Goal: Transaction & Acquisition: Book appointment/travel/reservation

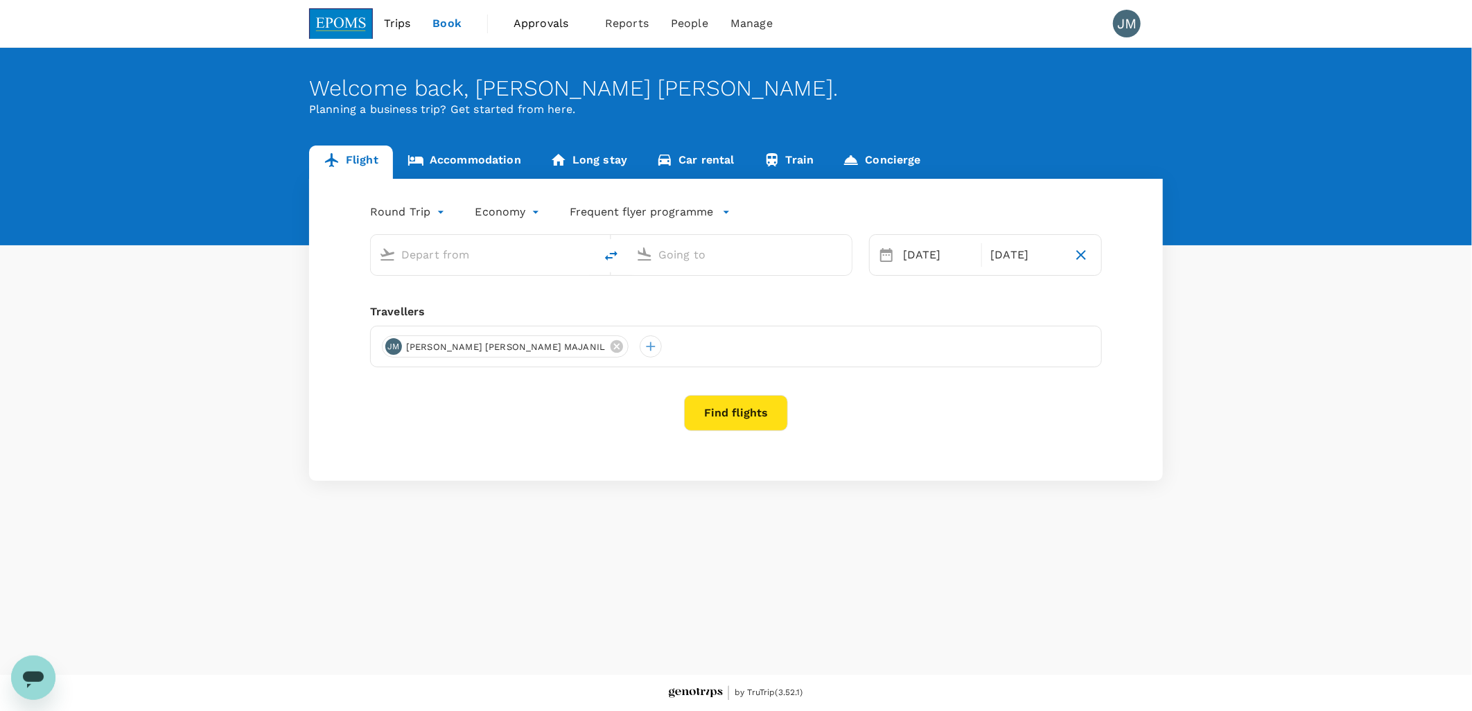
type input "Kota Kinabalu Intl (BKI)"
type input "Kuala Lumpur Intl ([GEOGRAPHIC_DATA])"
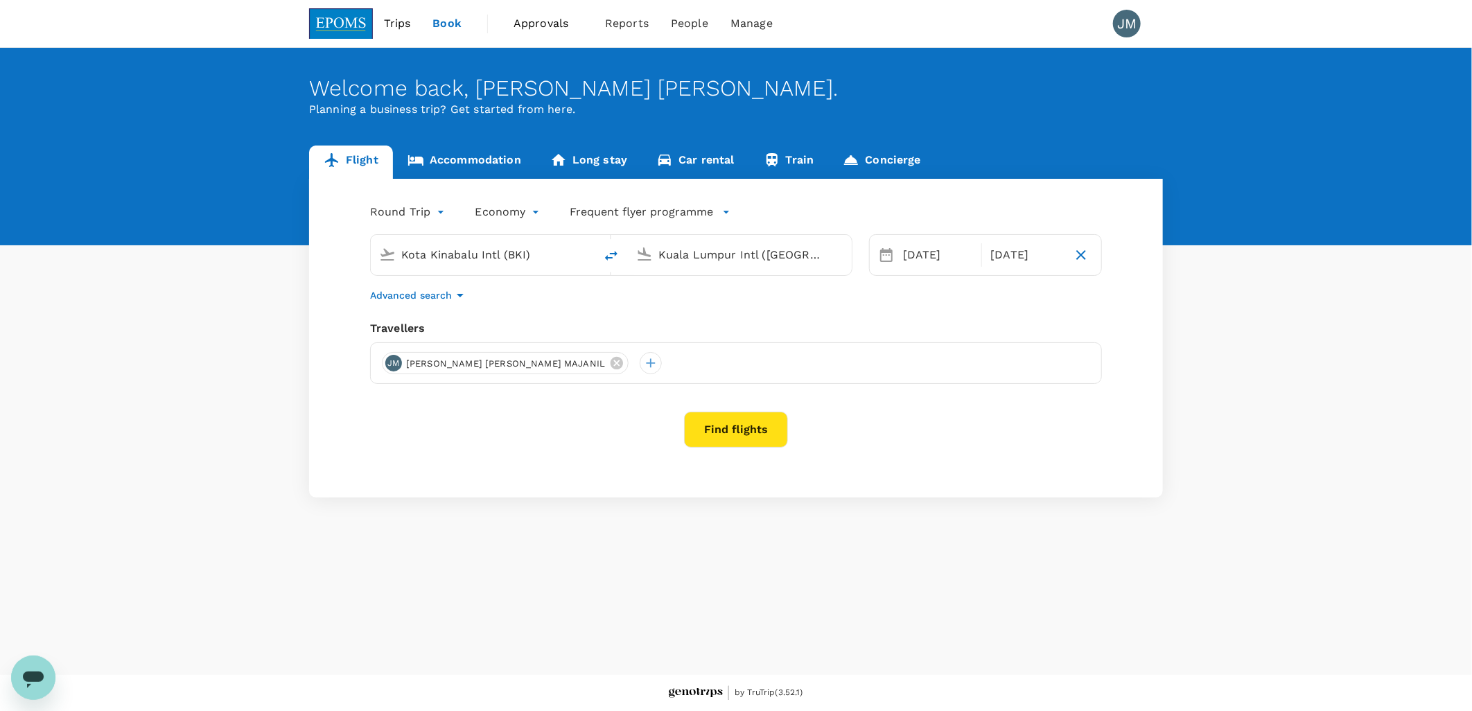
click at [464, 153] on link "Accommodation" at bounding box center [464, 162] width 143 height 33
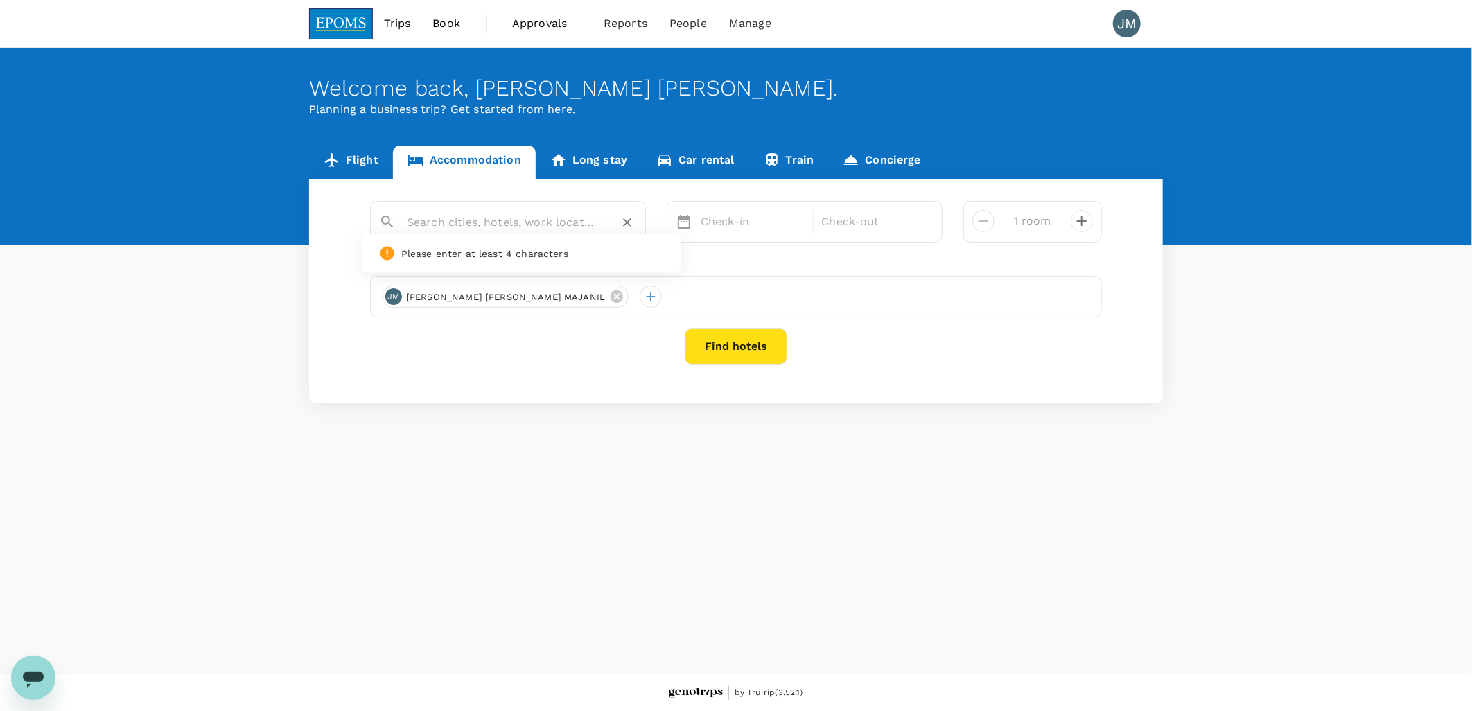
click at [489, 229] on input "text" at bounding box center [502, 221] width 191 height 21
click at [499, 227] on input "text" at bounding box center [502, 221] width 191 height 21
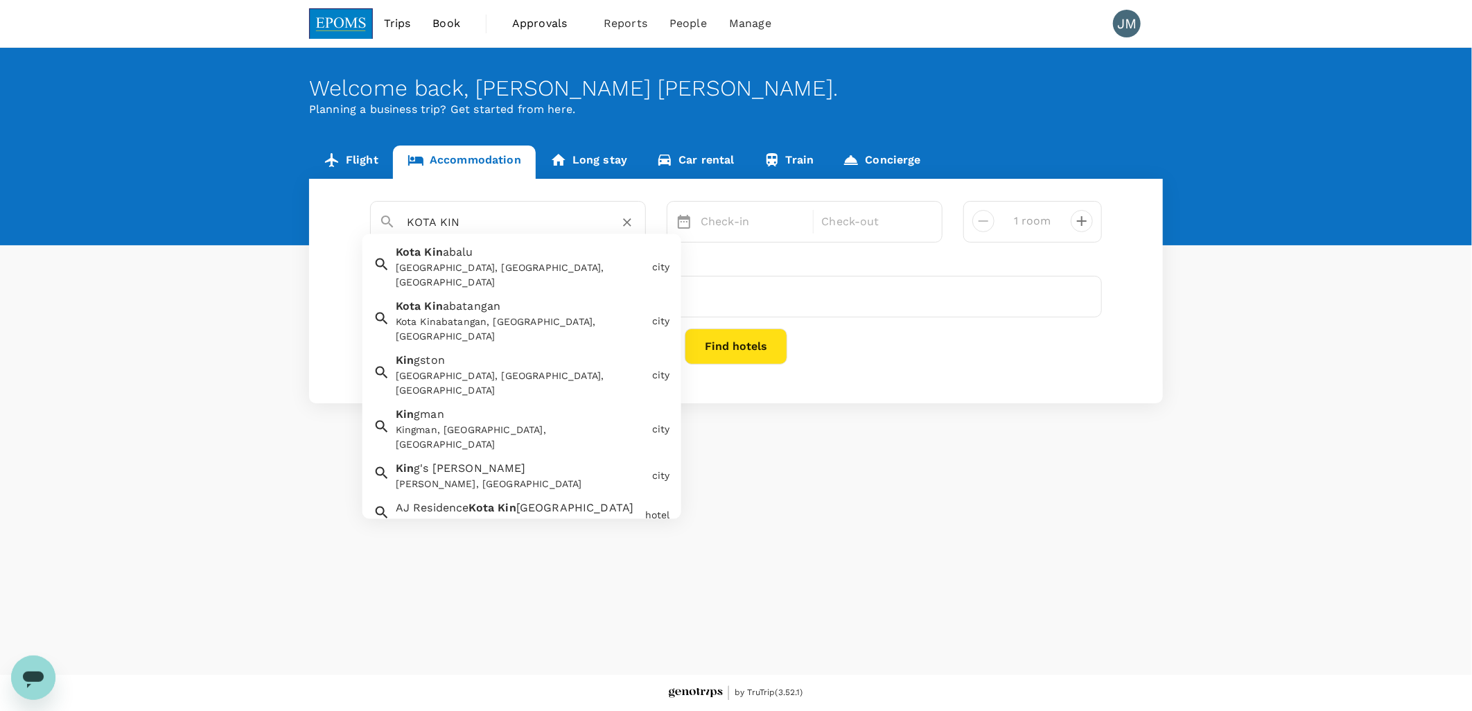
click at [484, 261] on div "Kota Kinabalu, Sabah, Malaysia" at bounding box center [521, 275] width 251 height 29
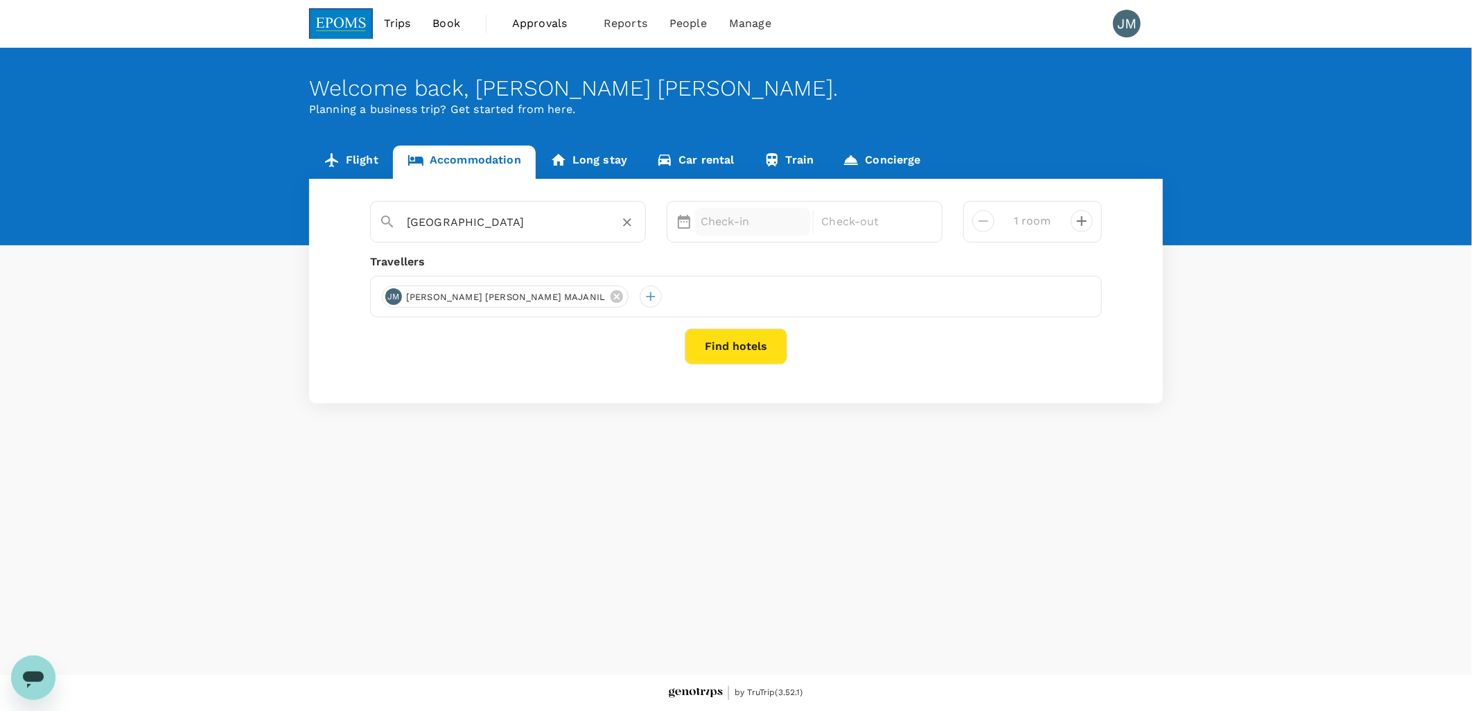
type input "[GEOGRAPHIC_DATA]"
click at [744, 215] on p "Check-in" at bounding box center [753, 222] width 104 height 17
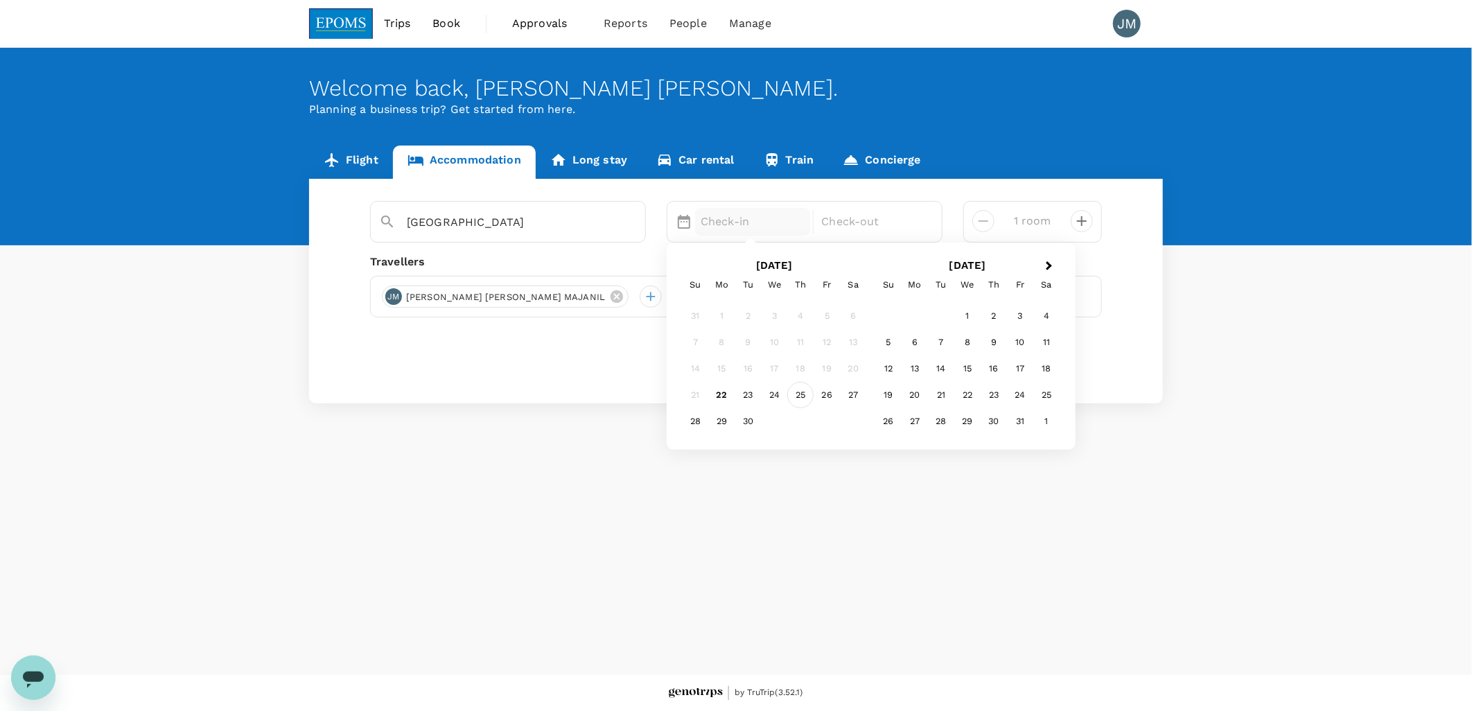
click at [801, 403] on div "25" at bounding box center [801, 395] width 26 height 26
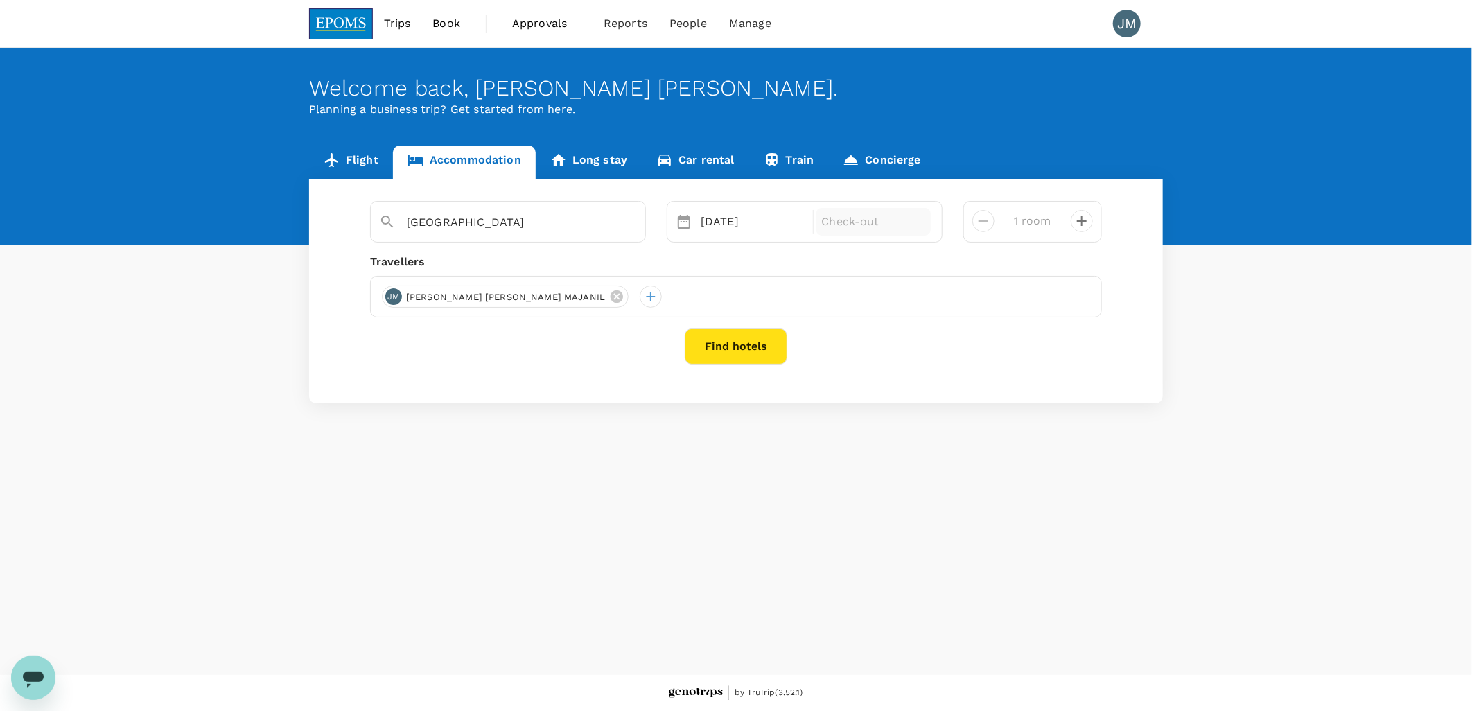
click at [872, 219] on p "Check-out" at bounding box center [874, 222] width 104 height 17
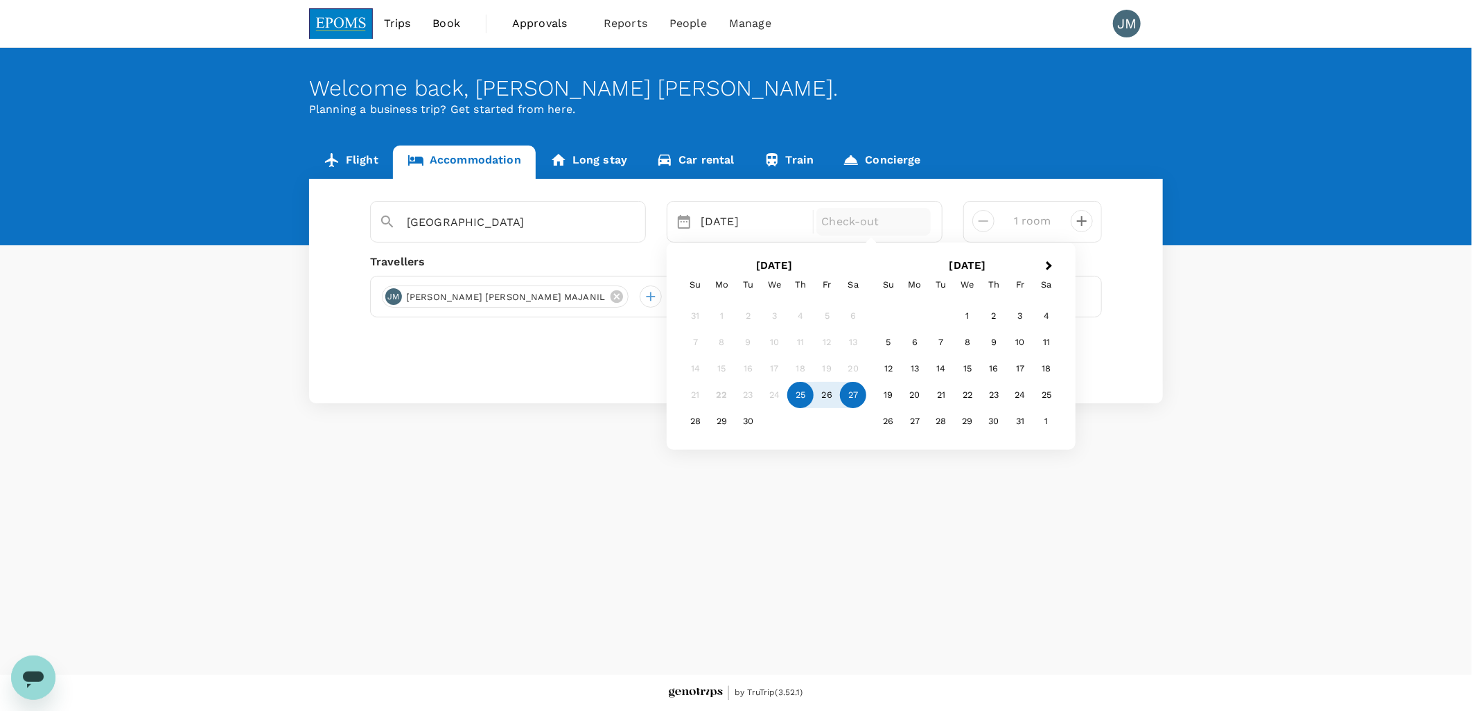
click at [851, 399] on div "27" at bounding box center [853, 395] width 26 height 26
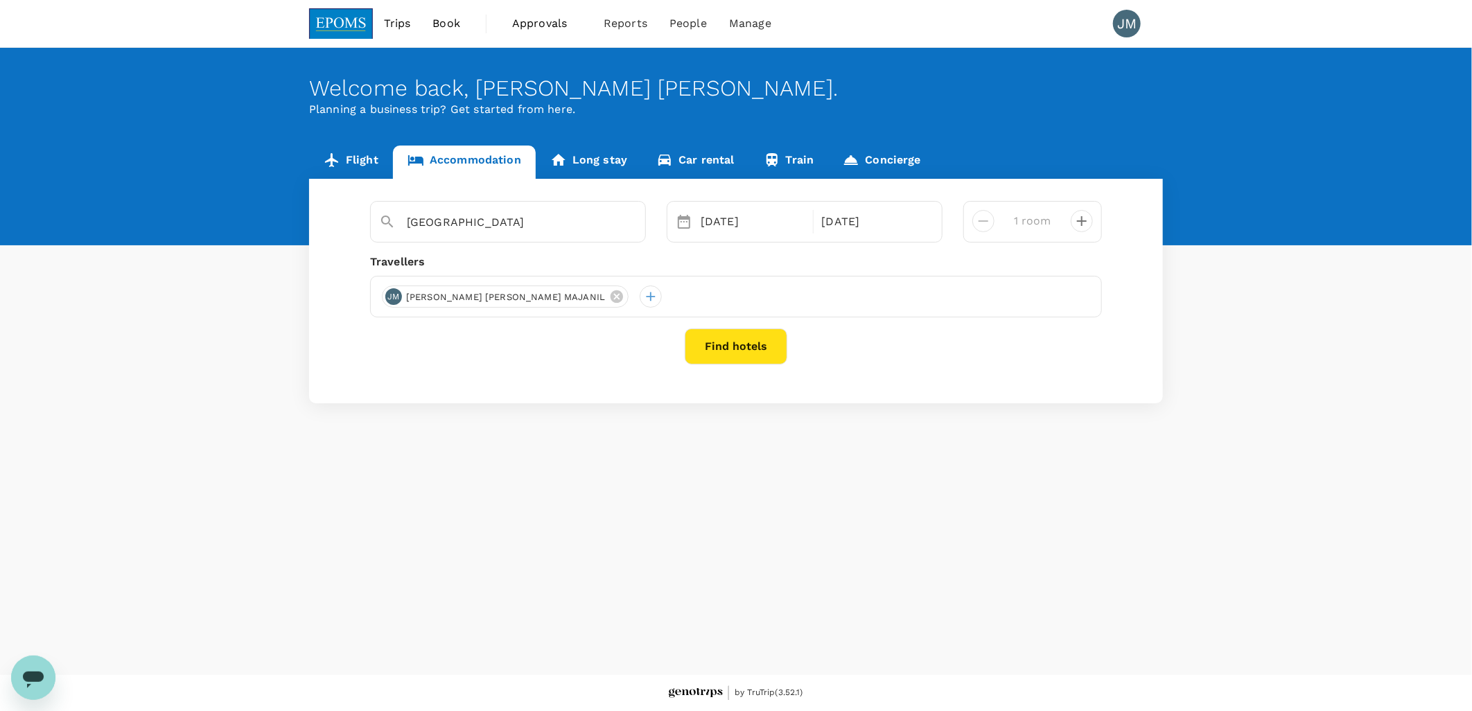
click at [704, 345] on button "Find hotels" at bounding box center [736, 347] width 103 height 36
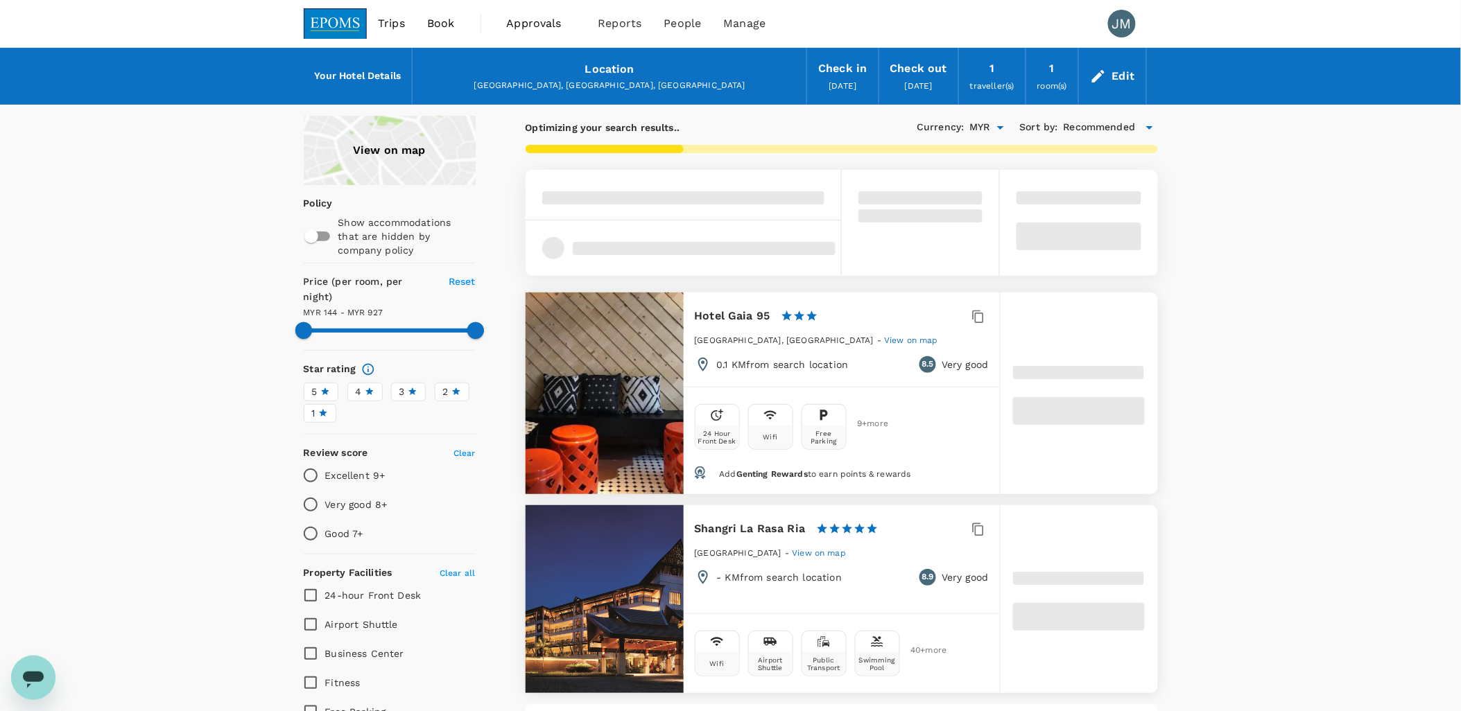
type input "926.97"
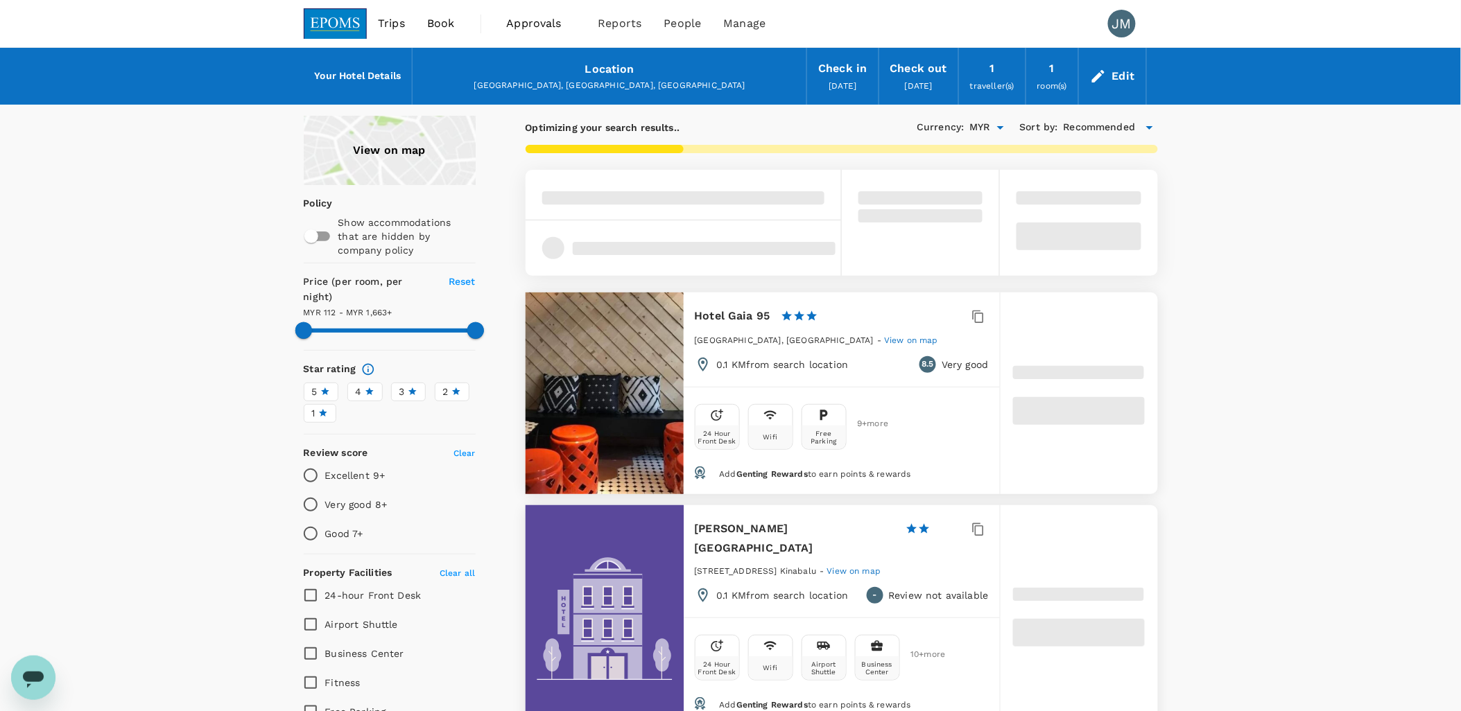
type input "111.97"
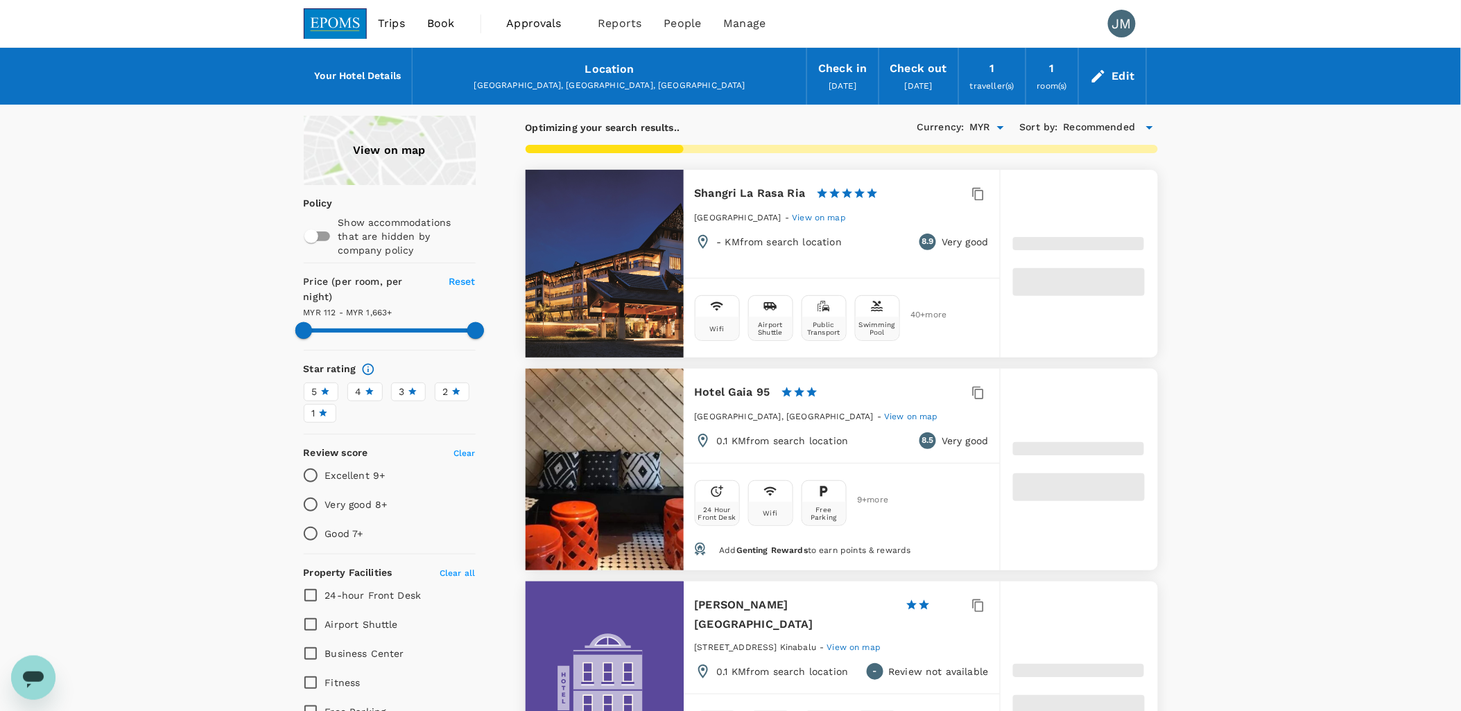
type input "1661.78"
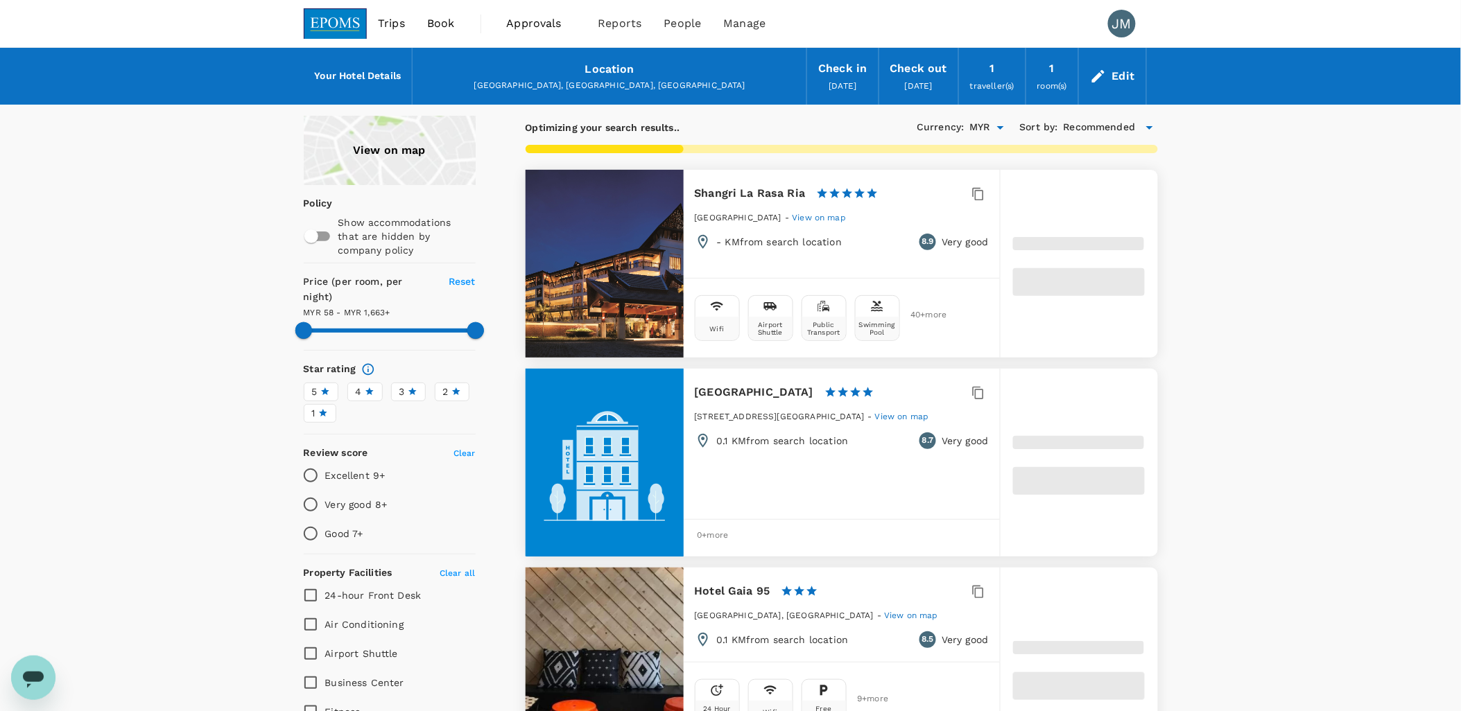
type input "57.78"
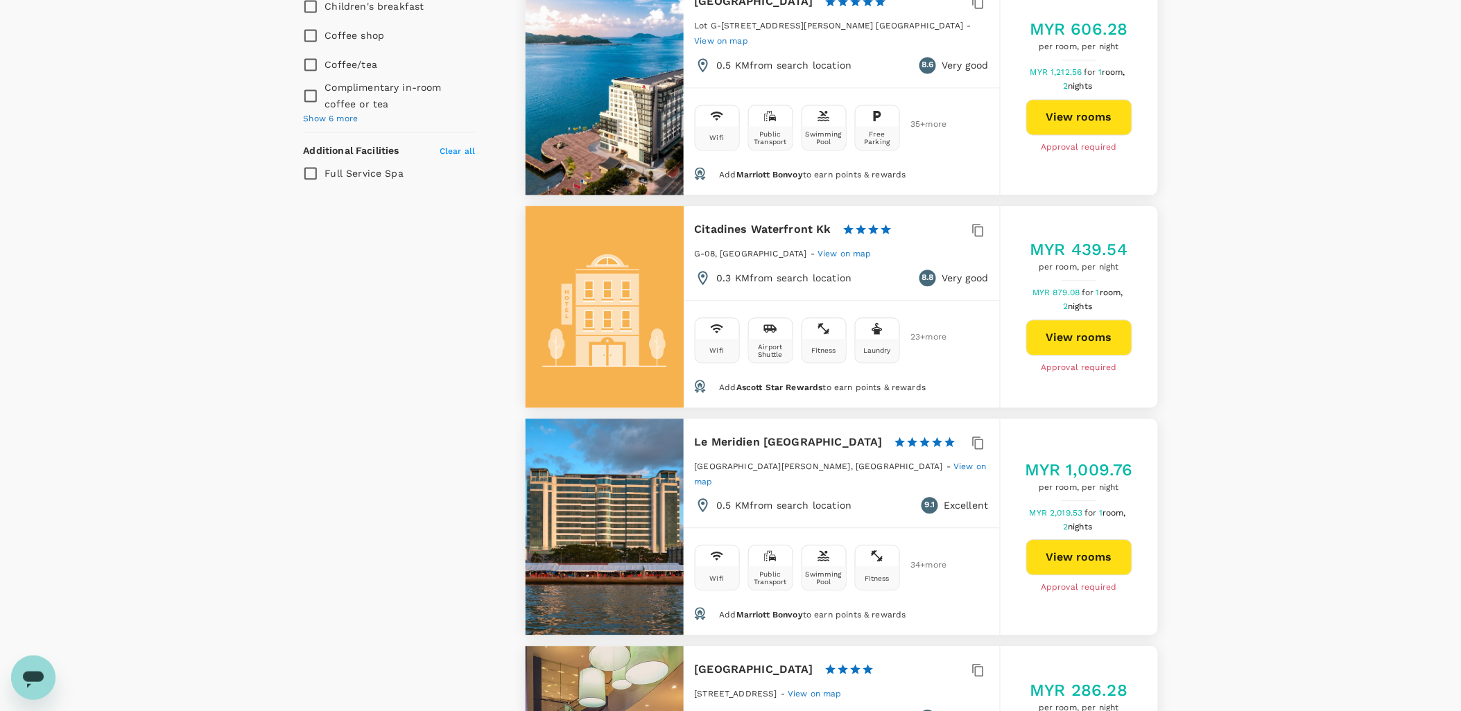
scroll to position [1001, 0]
click at [1072, 329] on button "View rooms" at bounding box center [1079, 338] width 106 height 36
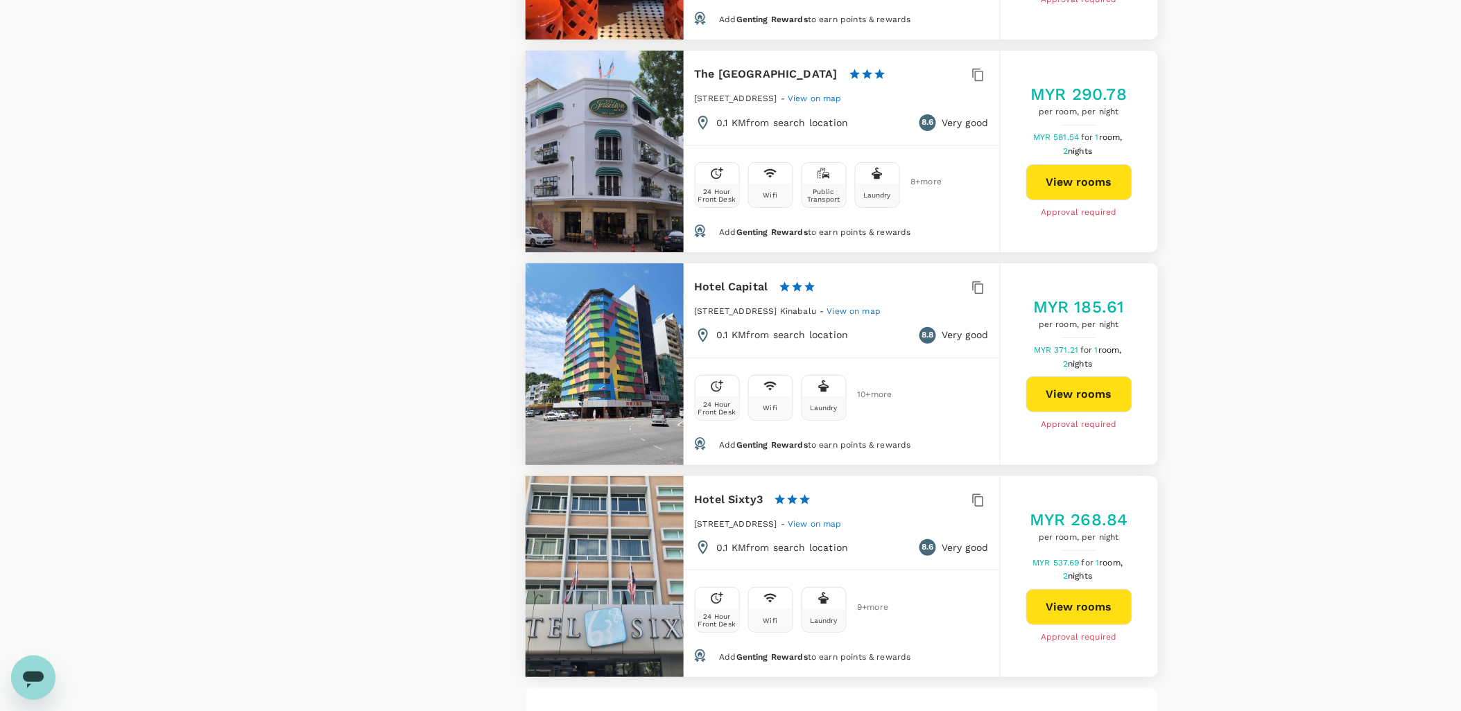
scroll to position [3851, 0]
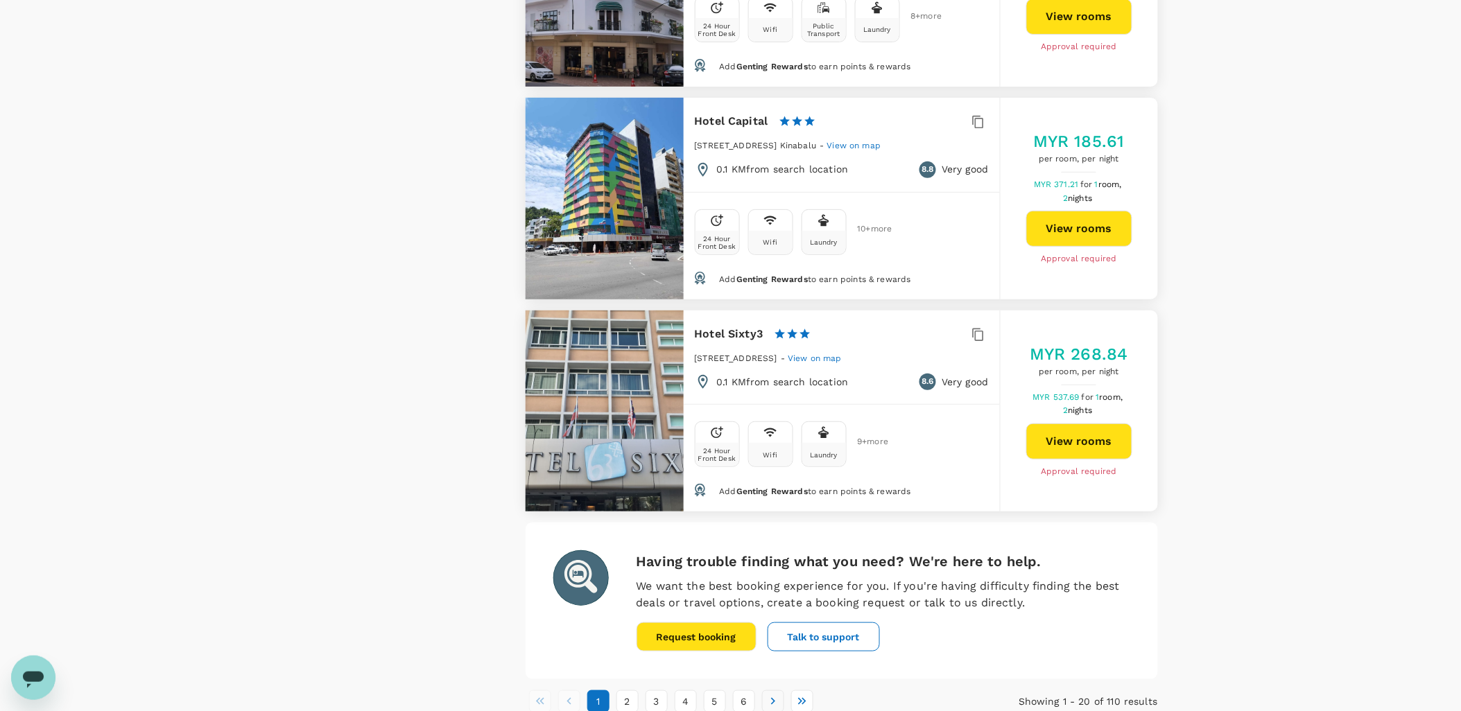
click at [781, 690] on button "Go to next page" at bounding box center [773, 701] width 22 height 22
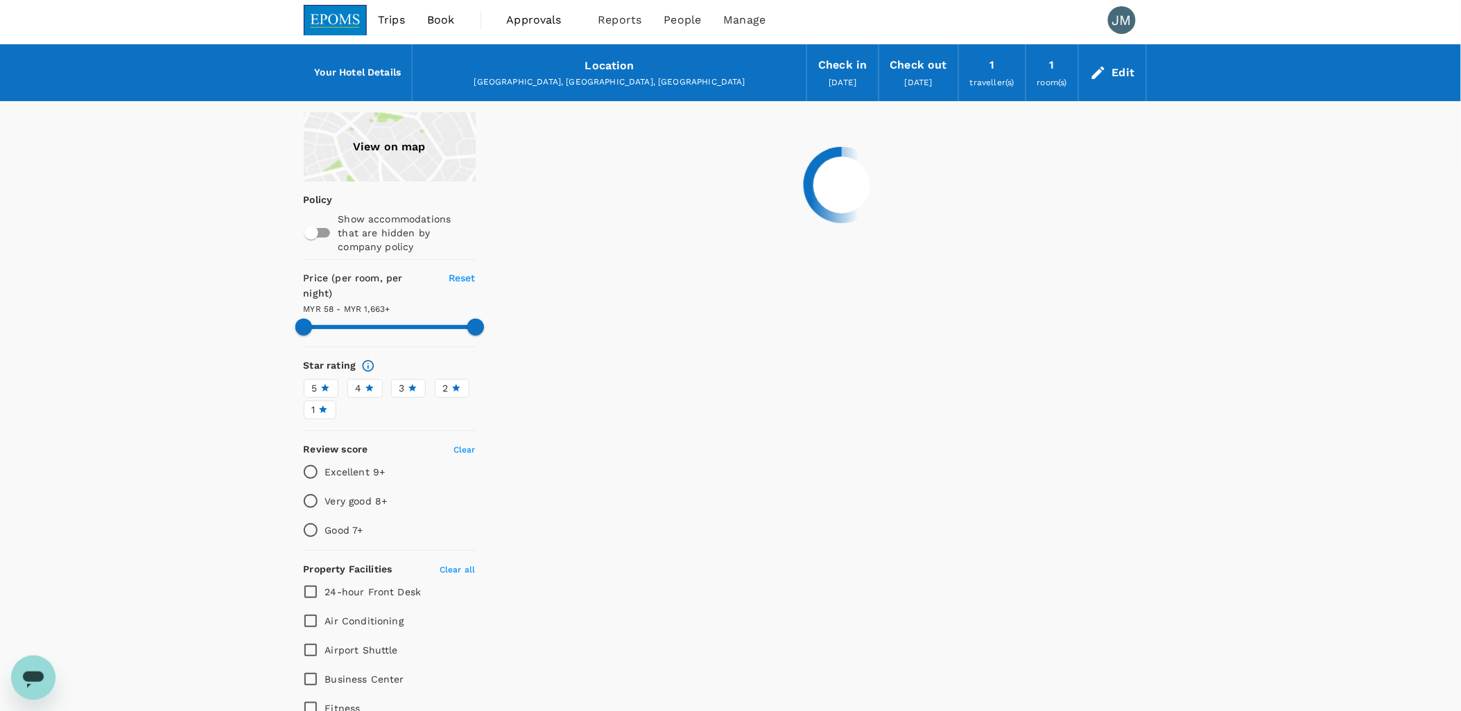
scroll to position [0, 0]
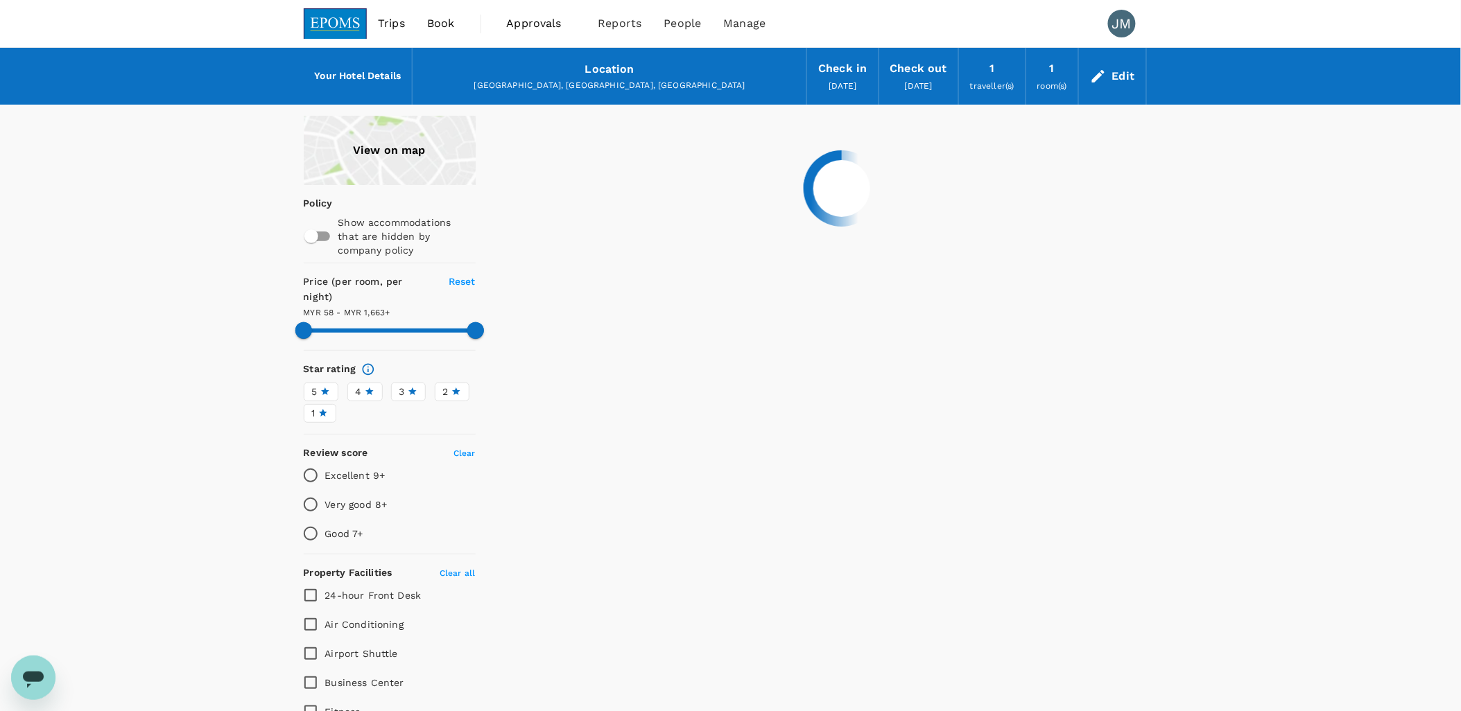
type input "1661.78"
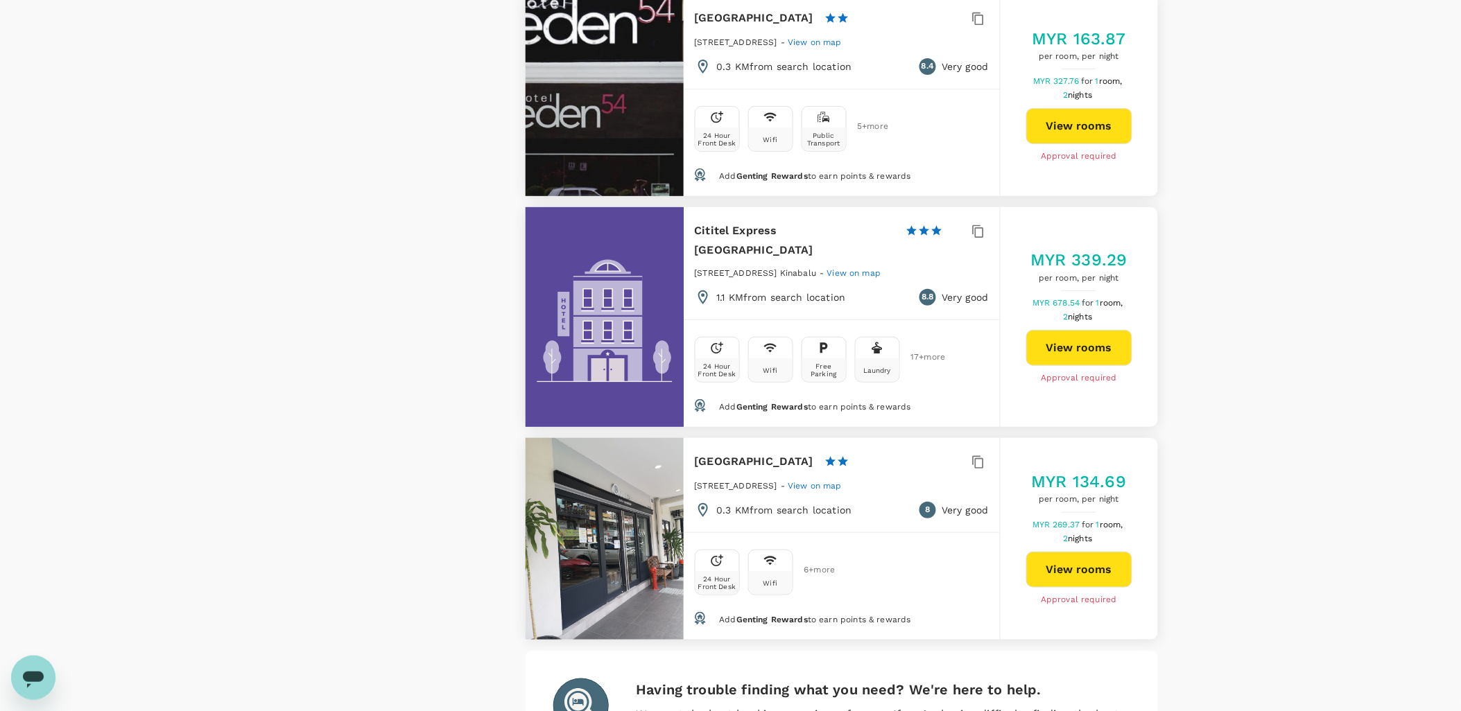
scroll to position [3851, 0]
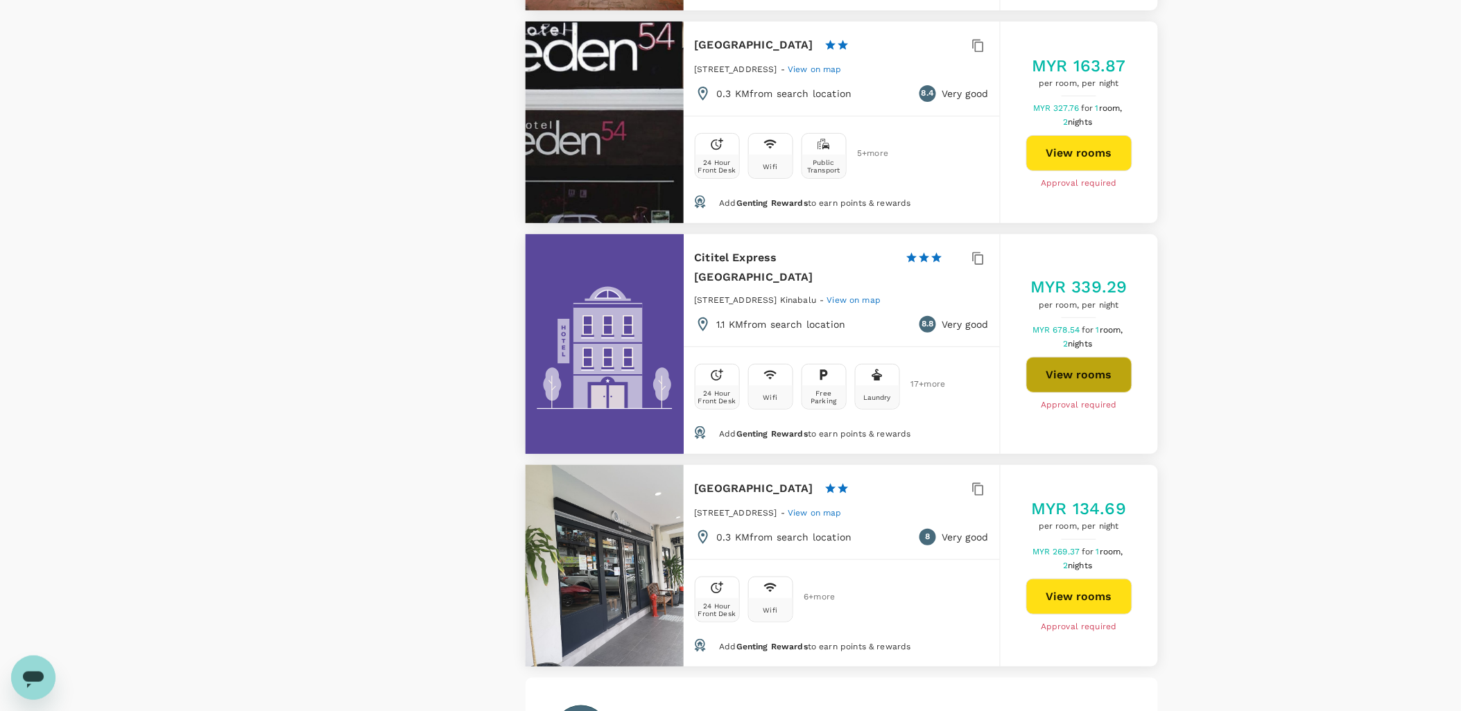
click at [1101, 357] on button "View rooms" at bounding box center [1079, 375] width 106 height 36
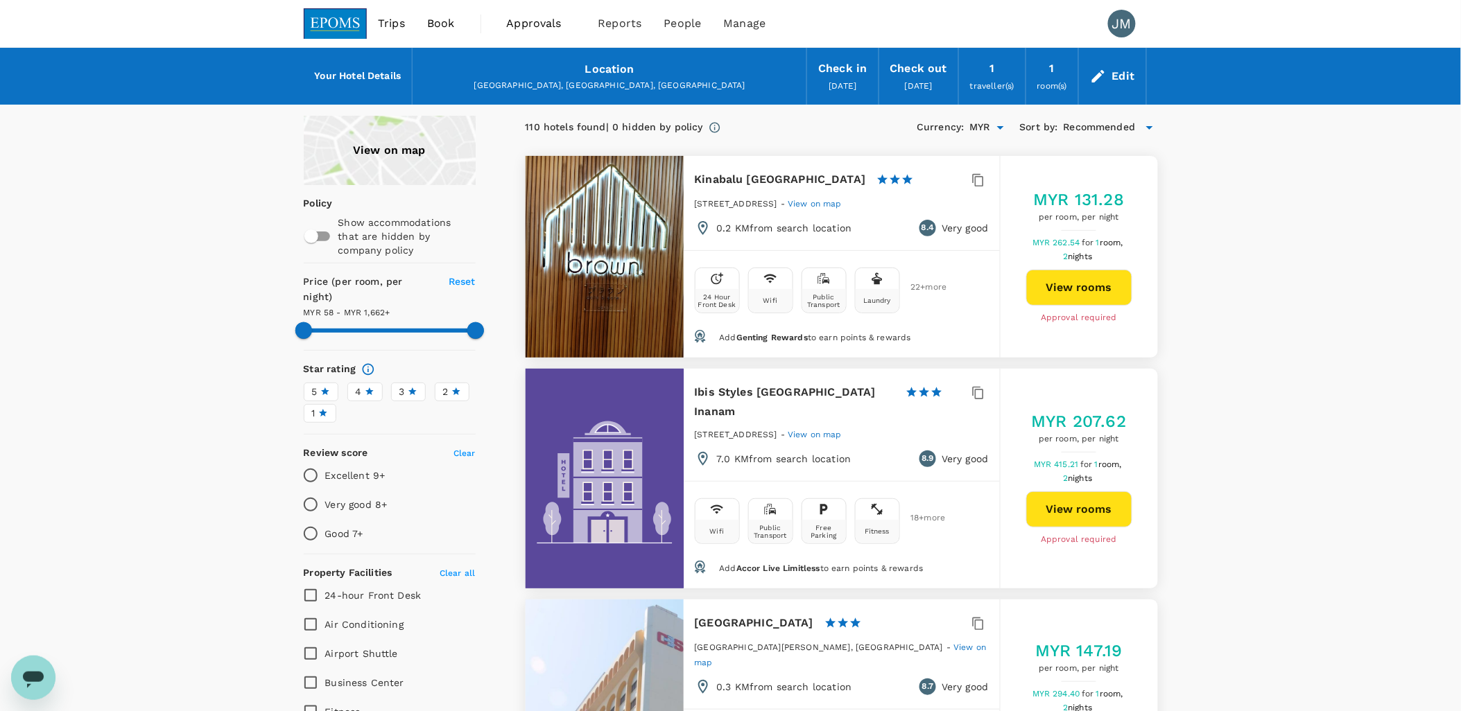
scroll to position [2, 0]
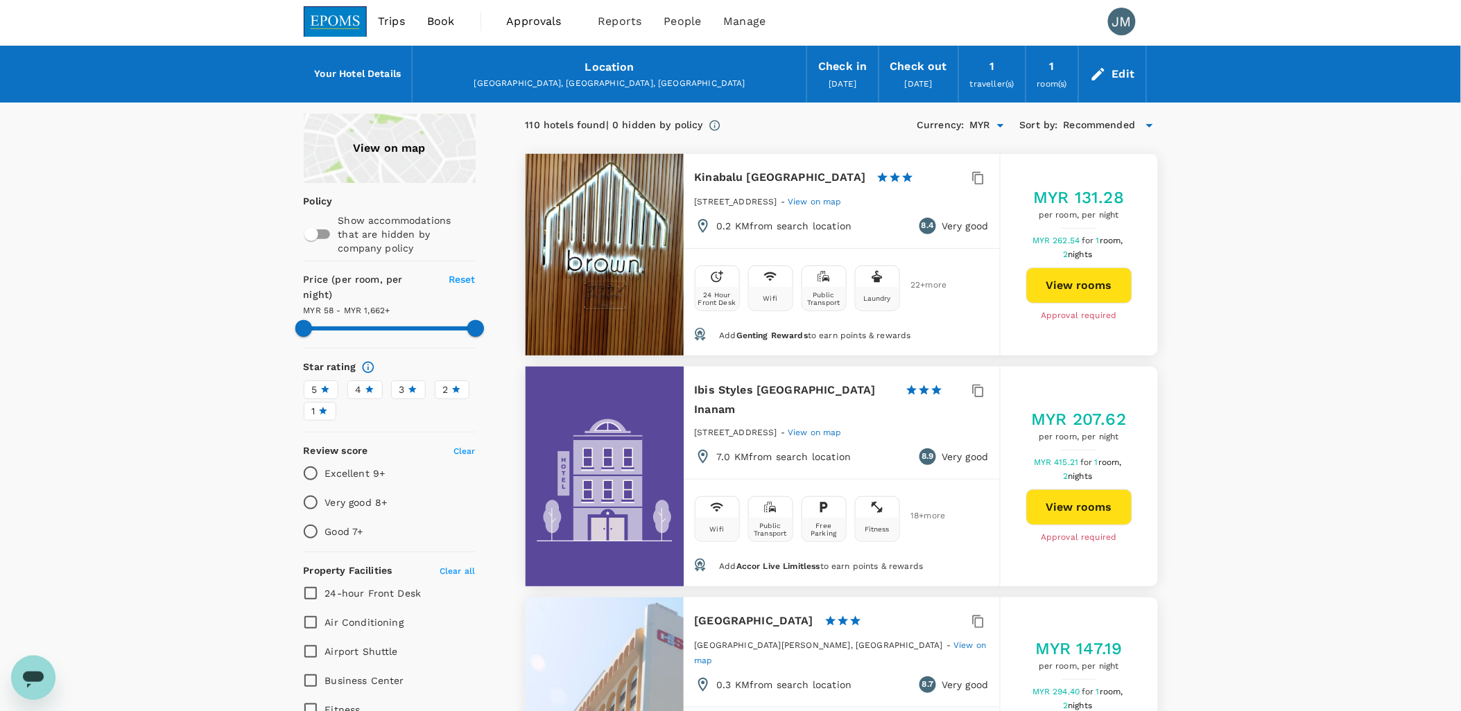
type input "588.78"
type input "1661.78"
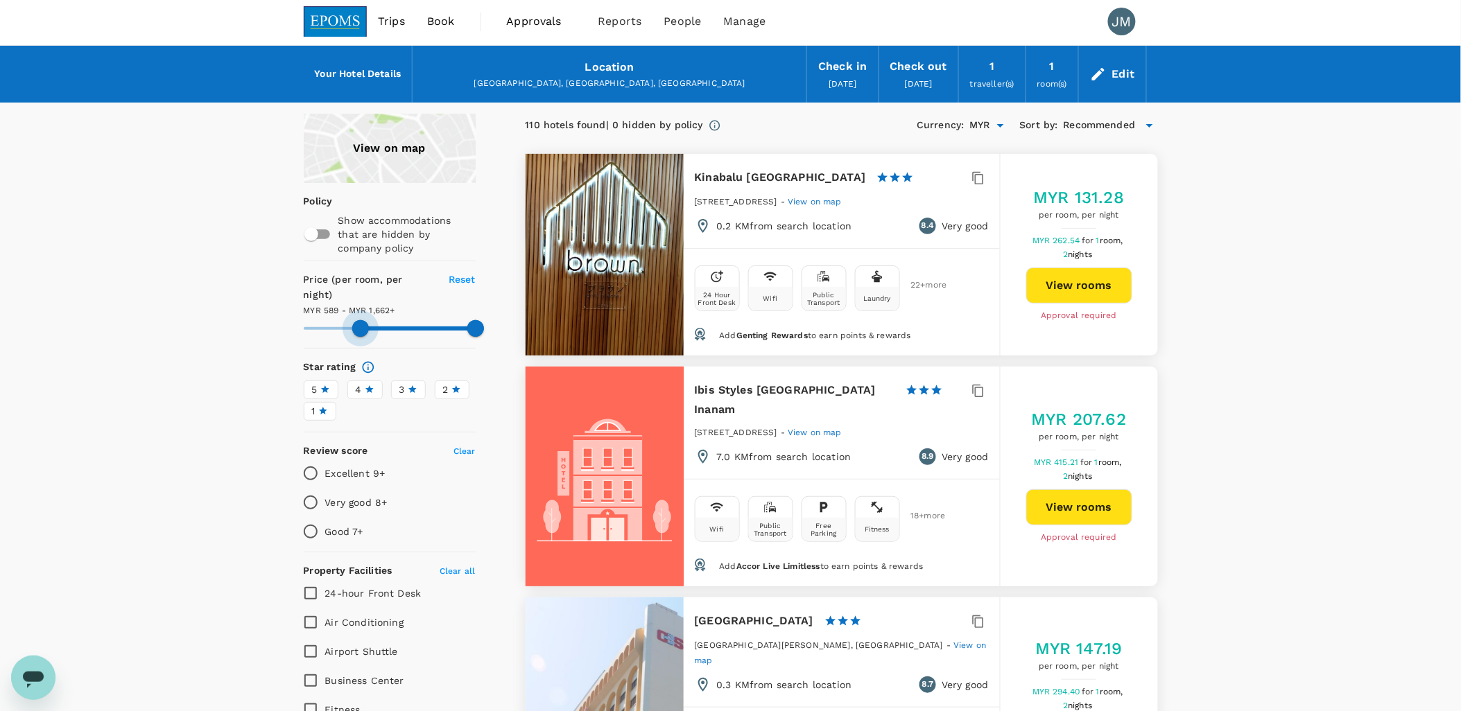
click at [360, 318] on span at bounding box center [390, 328] width 172 height 21
type input "588.78"
type input "1661.78"
type input "588.78"
type input "1661.78"
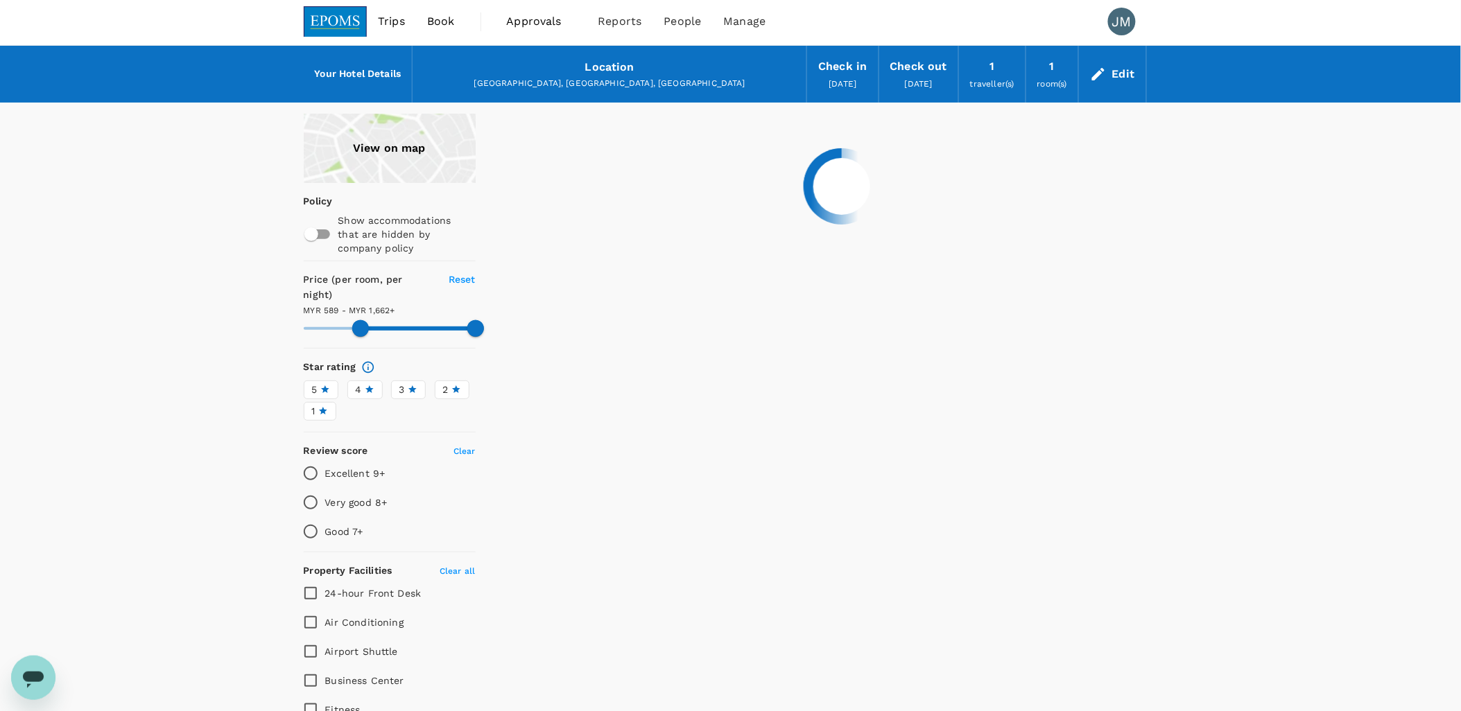
type input "588.78"
type input "1661.78"
type input "588.78"
type input "1661.78"
type input "588.78"
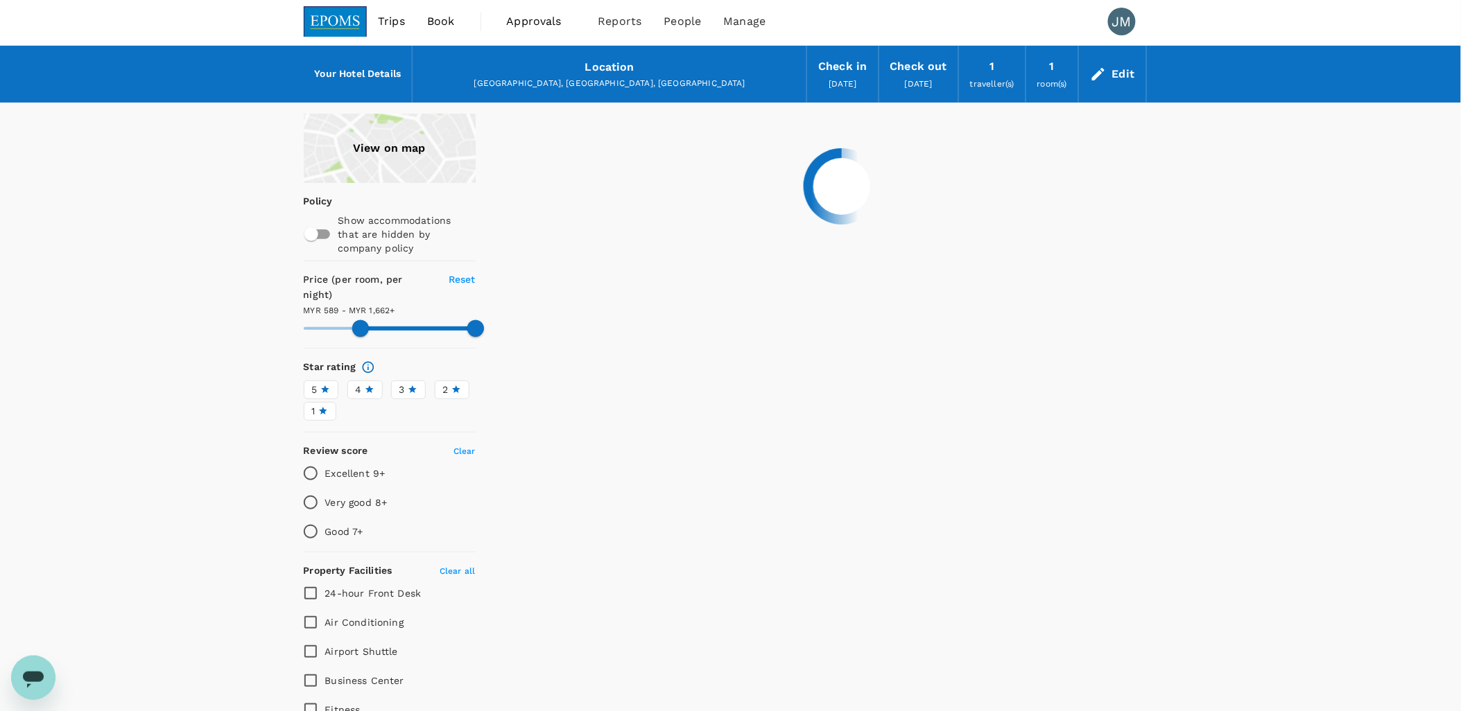
type input "1661.78"
type input "588.78"
type input "1661.78"
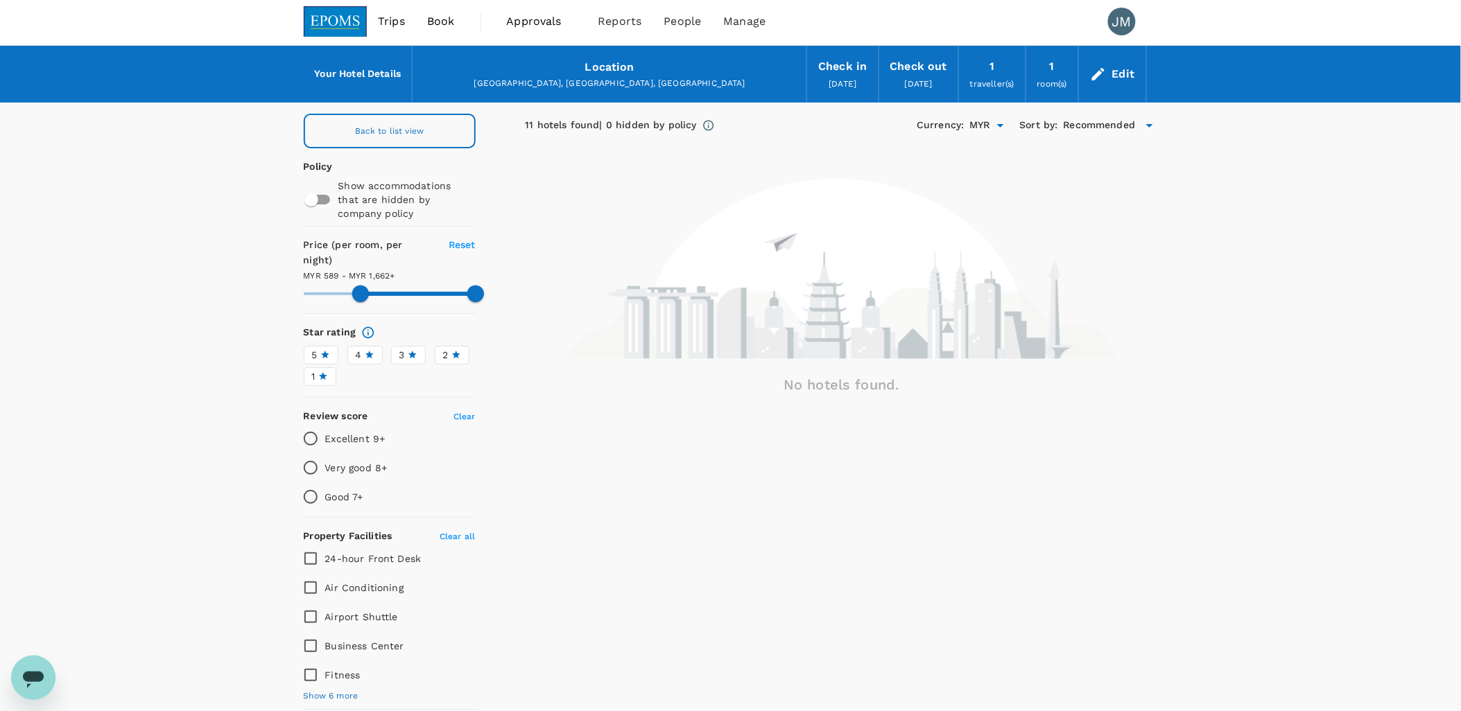
drag, startPoint x: 358, startPoint y: 308, endPoint x: 356, endPoint y: 299, distance: 9.2
click at [356, 325] on div "Star rating" at bounding box center [390, 332] width 172 height 15
type input "588.78"
type input "1661.78"
type input "575.78"
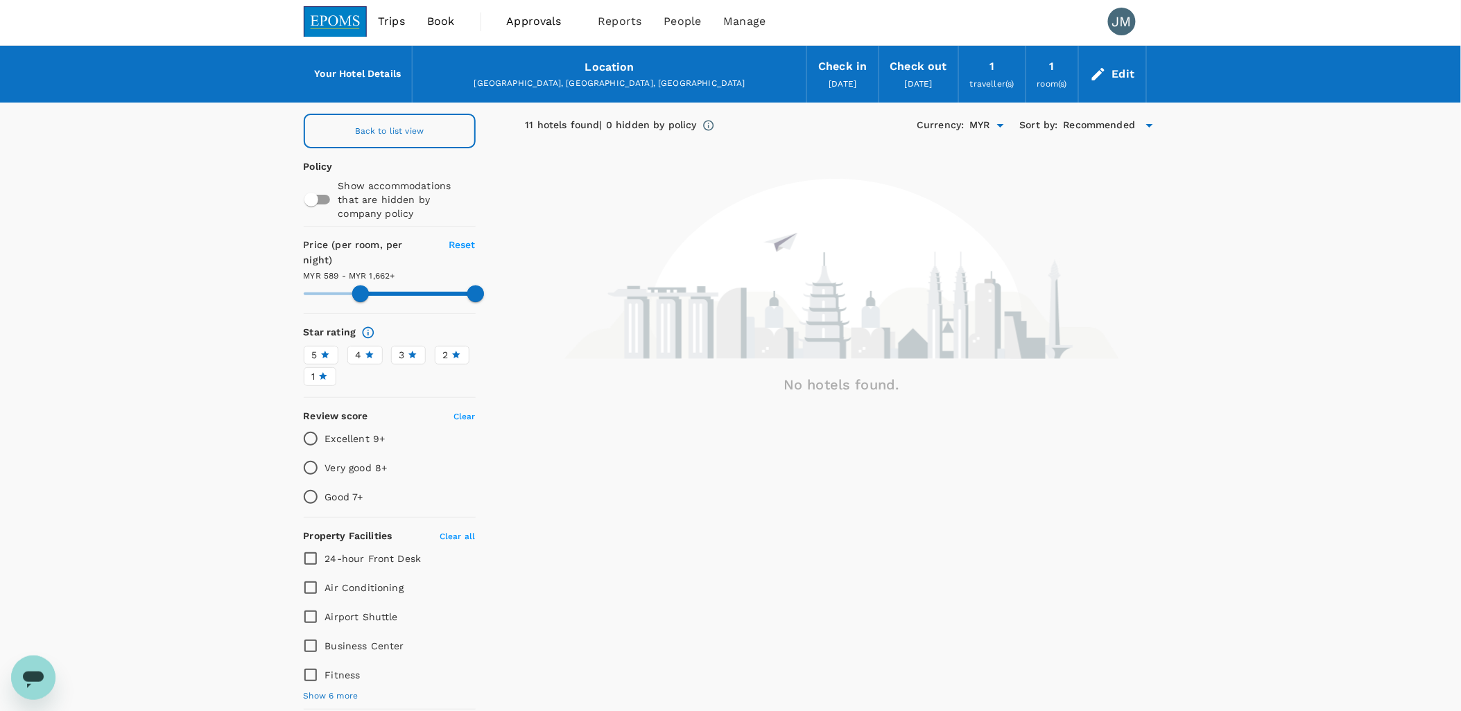
type input "1661.78"
type input "575.78"
type input "1661.78"
type input "556.78"
type input "1661.78"
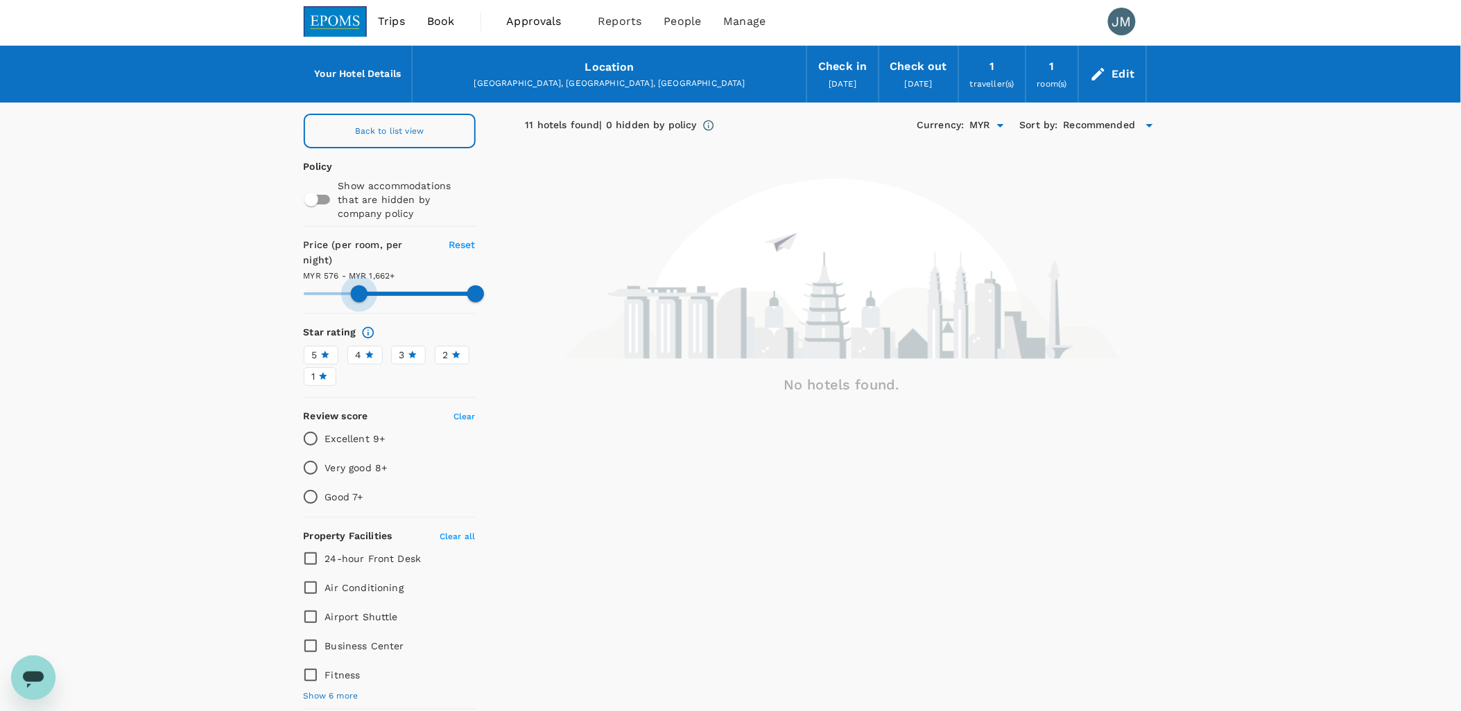
type input "375.78"
type input "1661.78"
type input "168.78"
type input "1661.78"
type input "57.78"
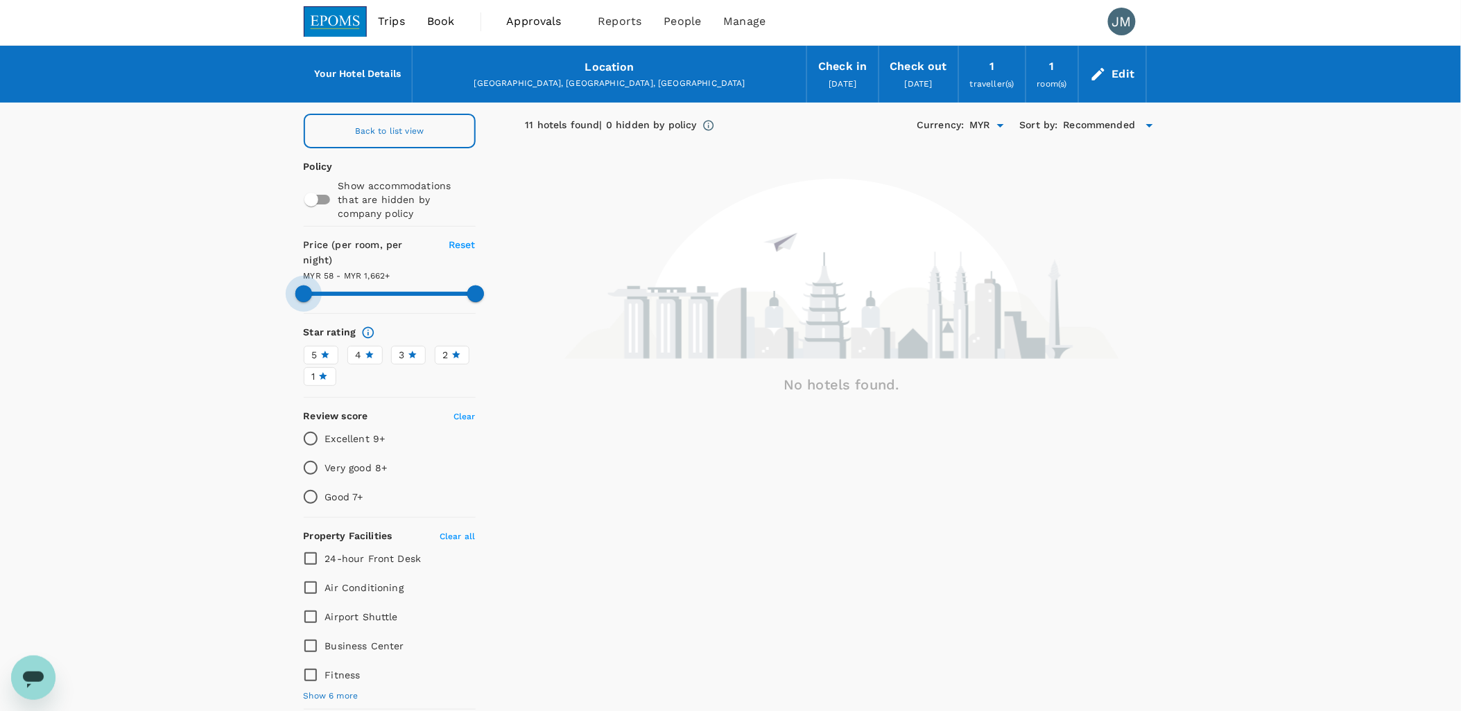
drag, startPoint x: 359, startPoint y: 278, endPoint x: 223, endPoint y: 259, distance: 137.2
click at [223, 259] on div "Back to list view Policy Show accommodations that are hidden by company policy …" at bounding box center [730, 633] width 1461 height 1039
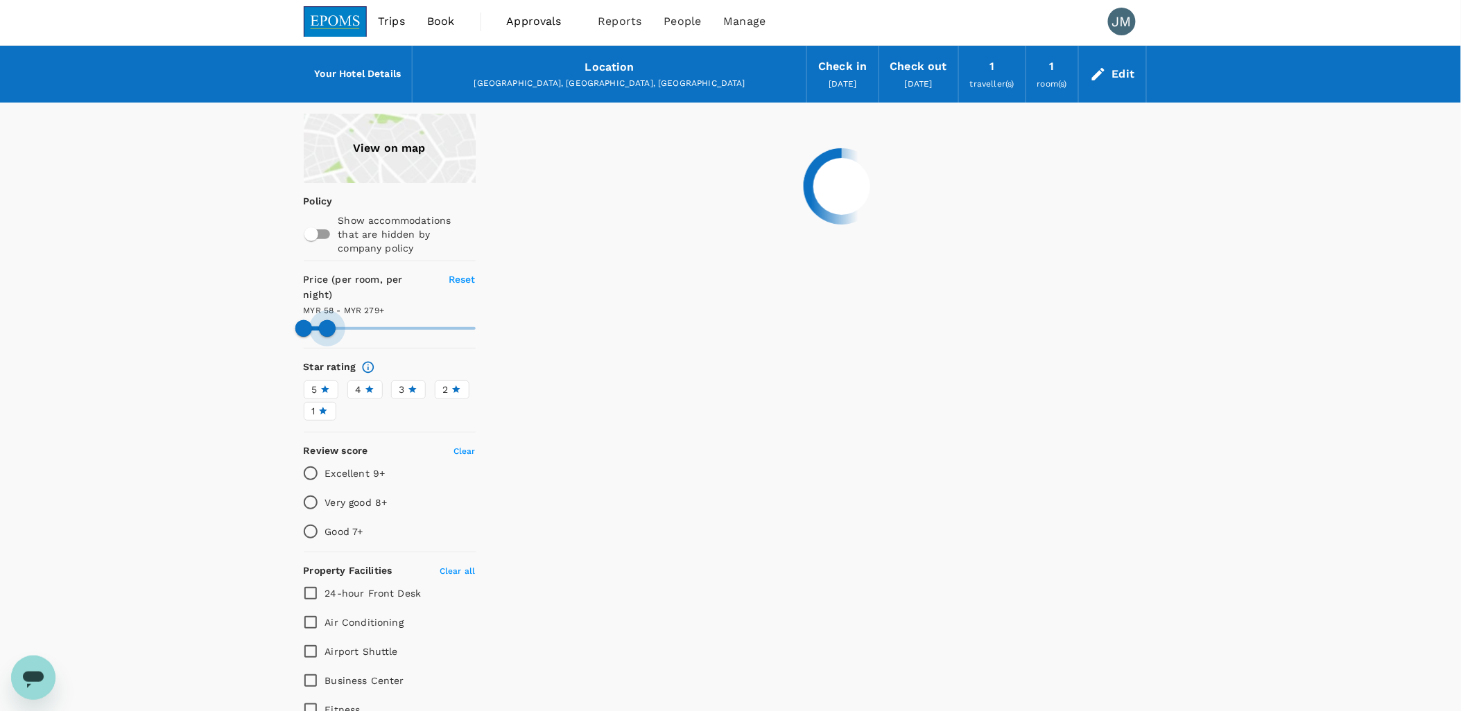
drag, startPoint x: 473, startPoint y: 275, endPoint x: 327, endPoint y: 304, distance: 149.0
click at [327, 320] on span at bounding box center [327, 328] width 17 height 17
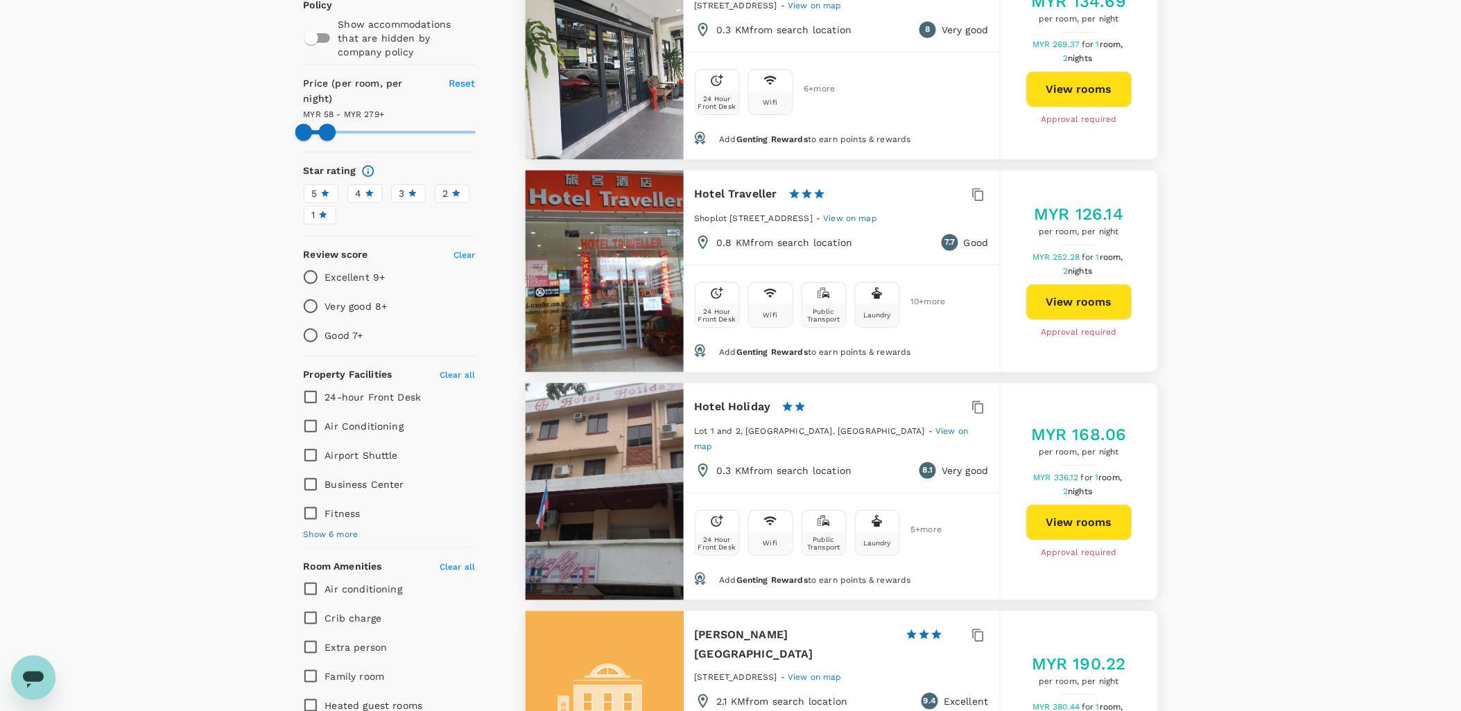
scroll to position [233, 0]
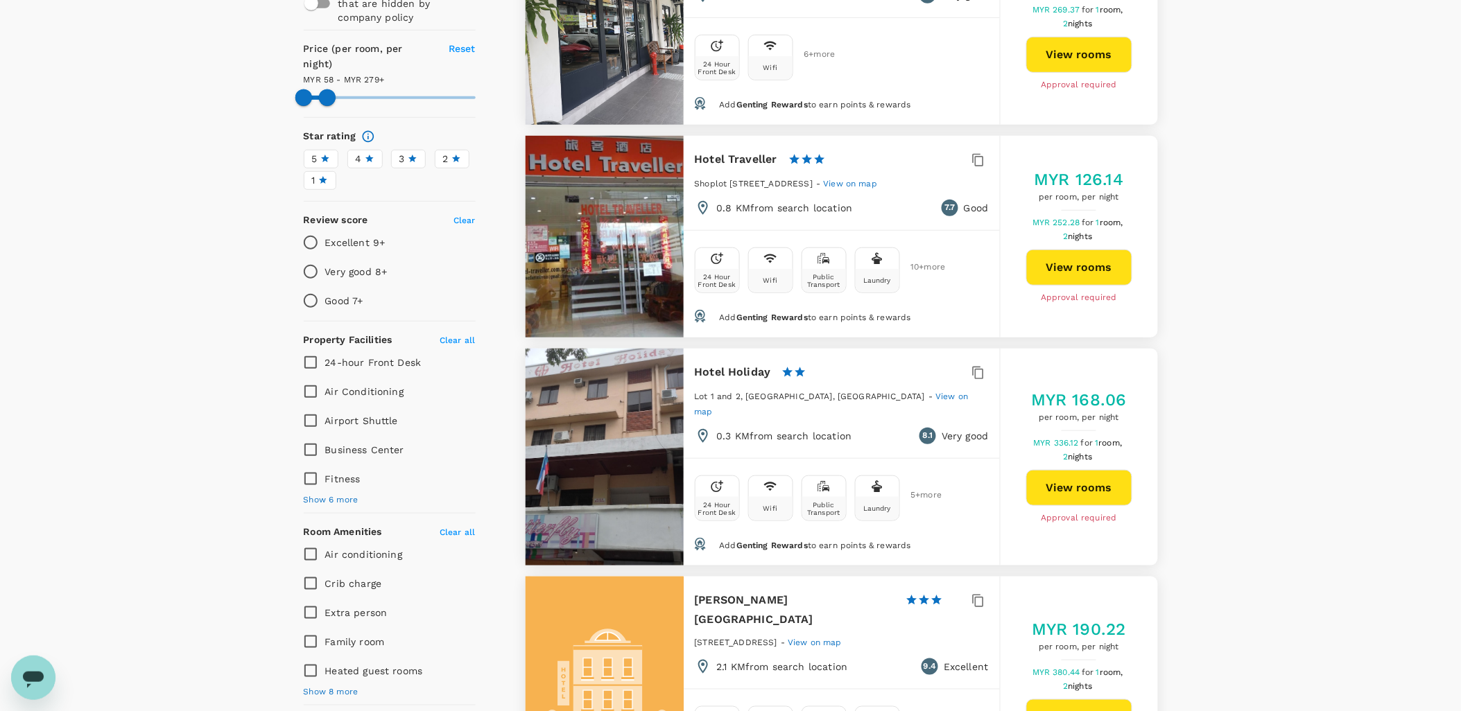
drag, startPoint x: 647, startPoint y: 445, endPoint x: 584, endPoint y: 416, distance: 69.5
click at [581, 418] on div at bounding box center [604, 457] width 158 height 217
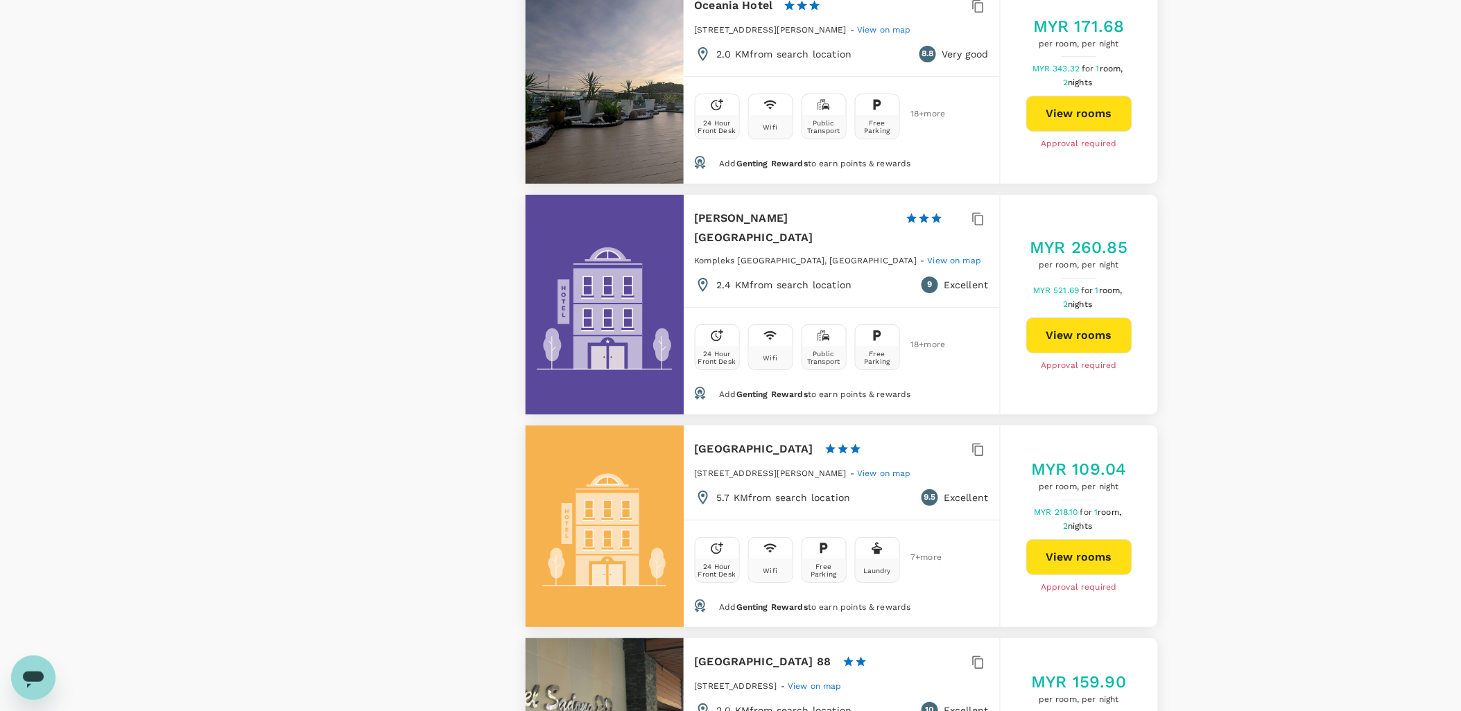
scroll to position [1773, 0]
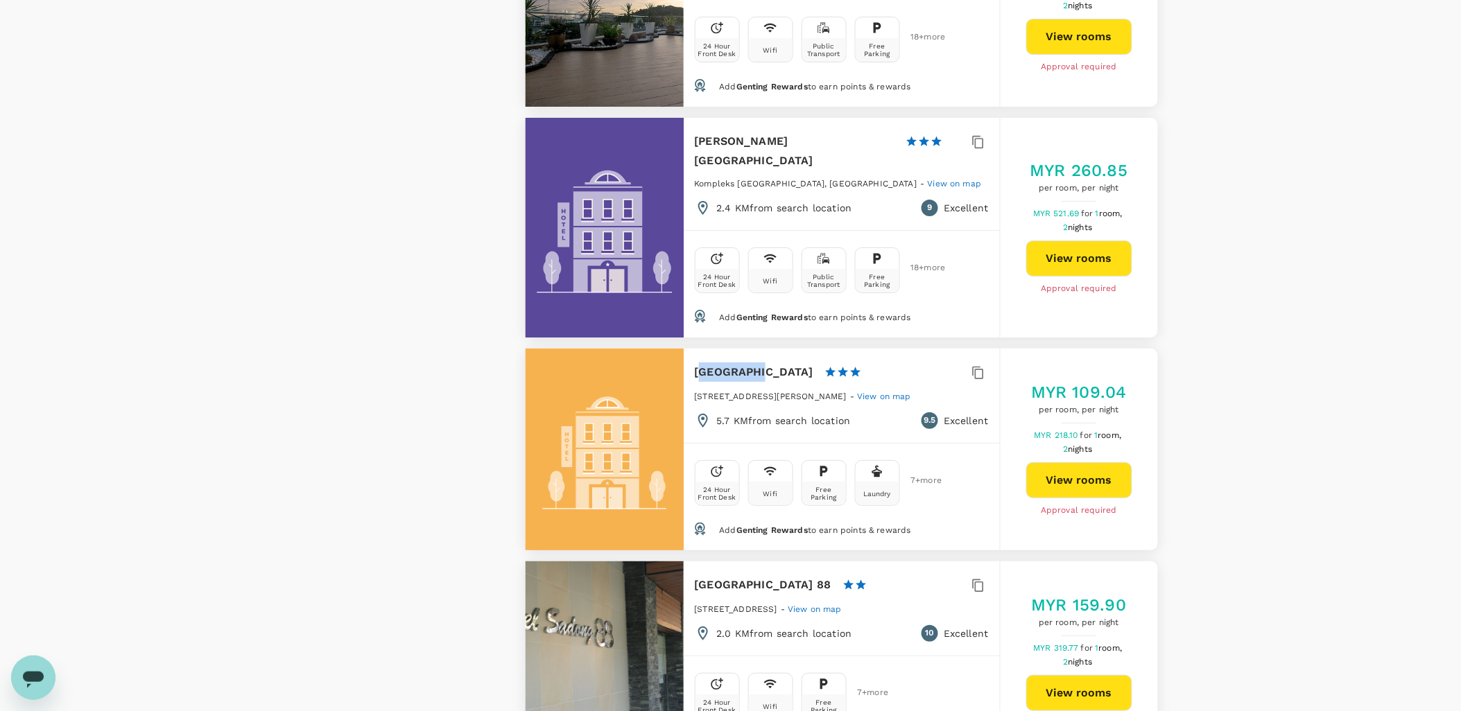
drag, startPoint x: 699, startPoint y: 321, endPoint x: 754, endPoint y: 323, distance: 55.5
click at [754, 363] on h6 "Chimera Hotel" at bounding box center [754, 372] width 119 height 19
drag, startPoint x: 754, startPoint y: 323, endPoint x: 725, endPoint y: 322, distance: 29.1
click at [725, 363] on h6 "Chimera Hotel" at bounding box center [754, 372] width 119 height 19
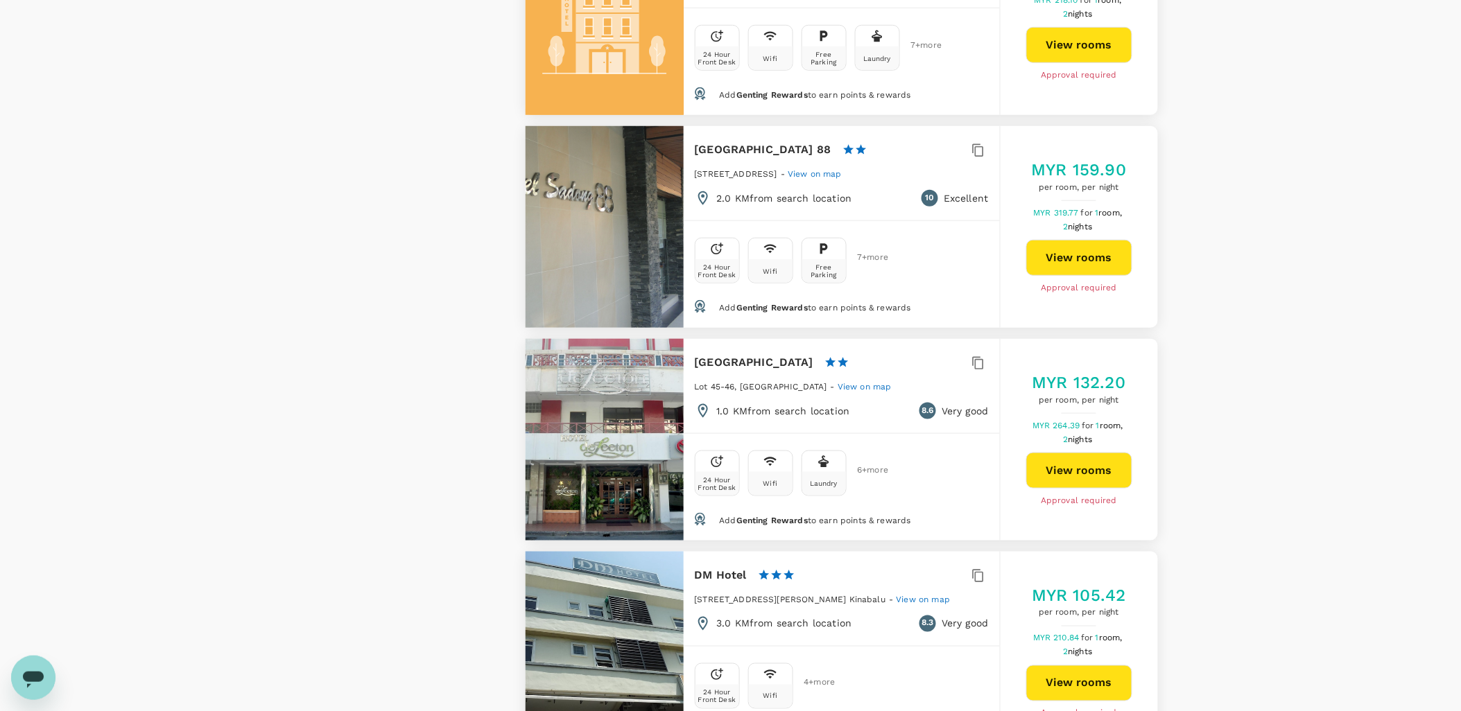
scroll to position [2236, 0]
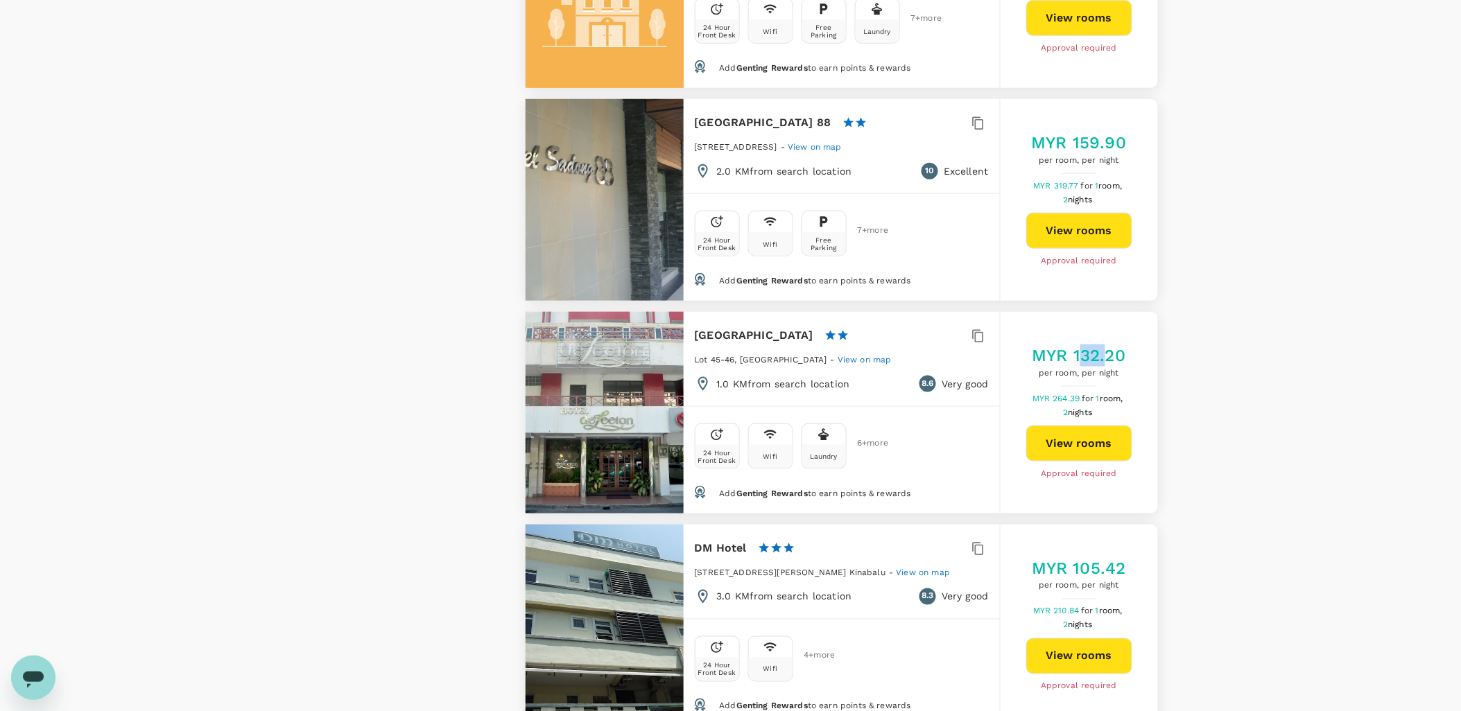
drag, startPoint x: 1077, startPoint y: 302, endPoint x: 1106, endPoint y: 302, distance: 29.1
click at [1106, 345] on h5 "MYR 132.20" at bounding box center [1079, 356] width 94 height 22
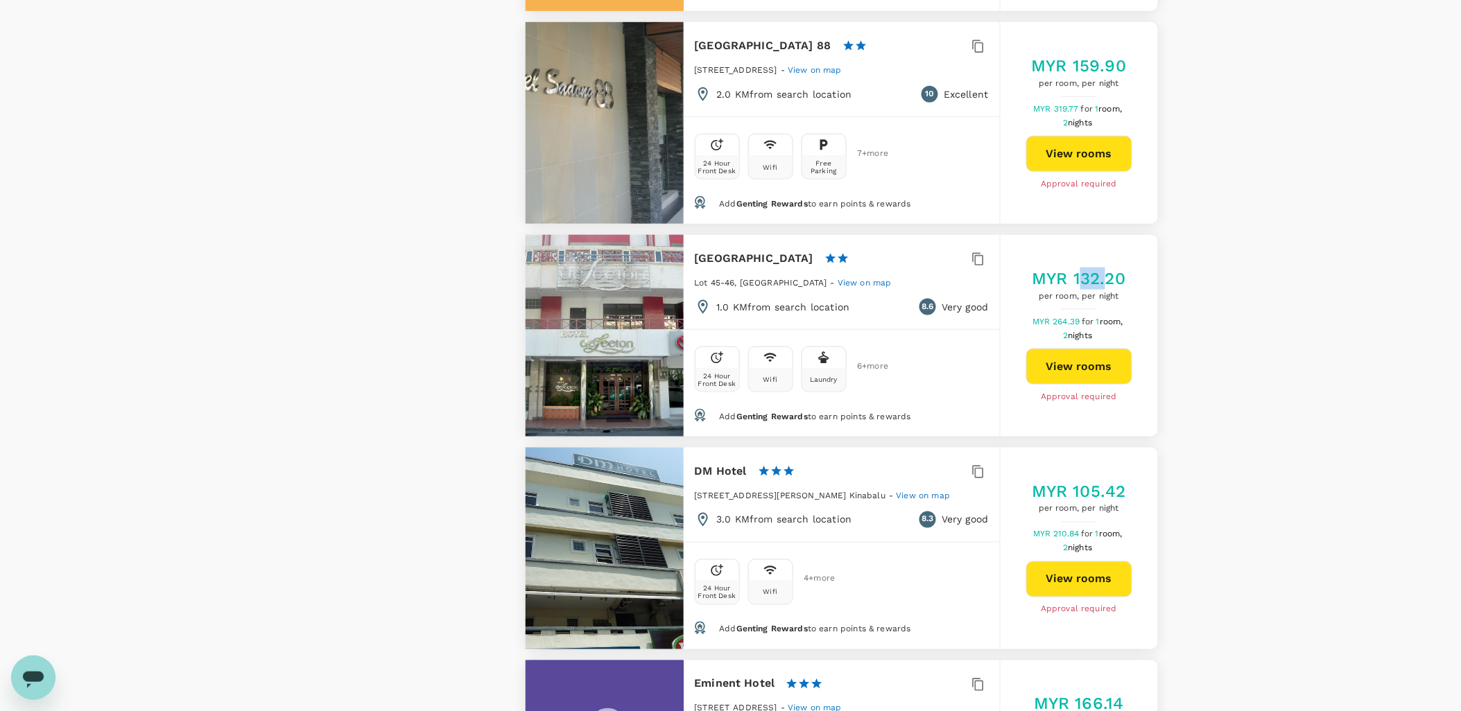
click at [1079, 268] on h5 "MYR 132.20" at bounding box center [1079, 279] width 94 height 22
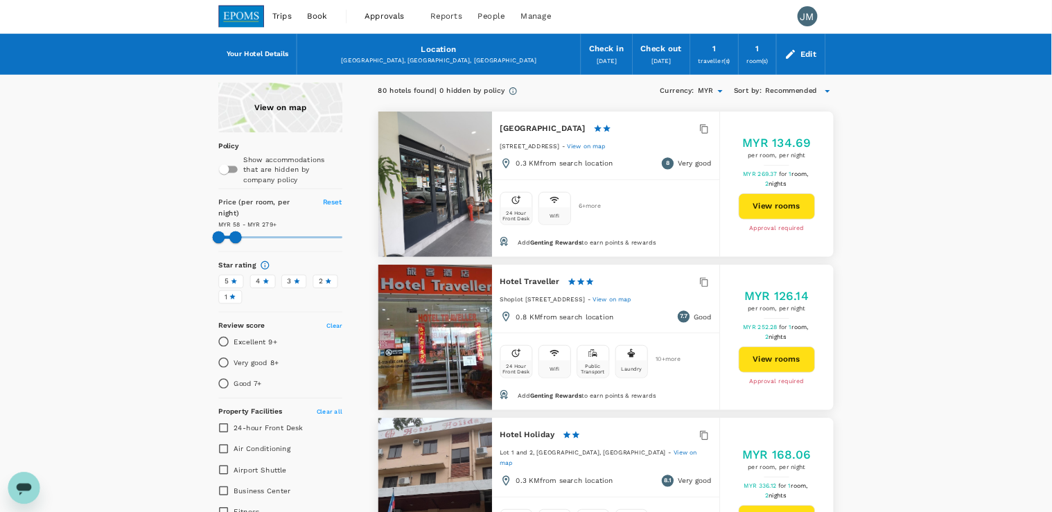
scroll to position [0, 0]
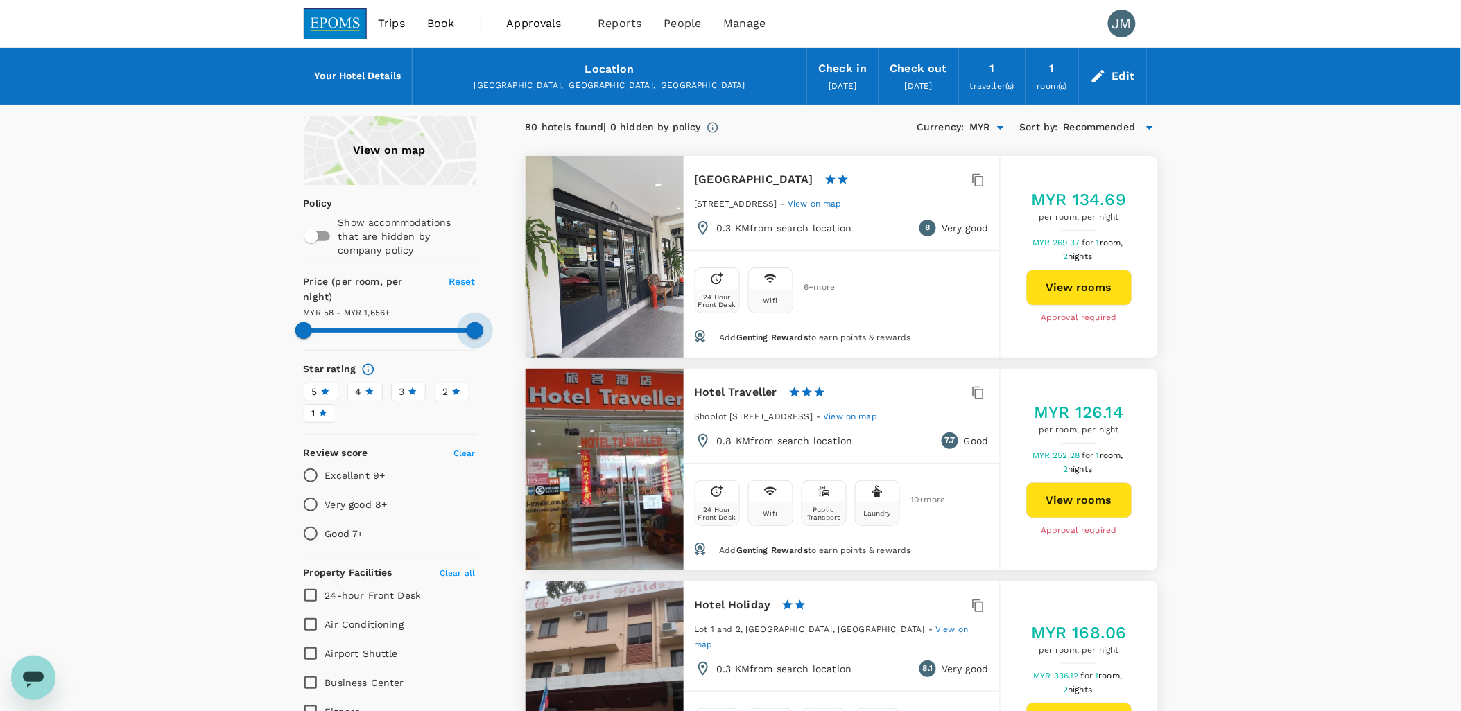
drag, startPoint x: 335, startPoint y: 312, endPoint x: 475, endPoint y: 322, distance: 140.4
click at [475, 322] on span at bounding box center [475, 330] width 17 height 17
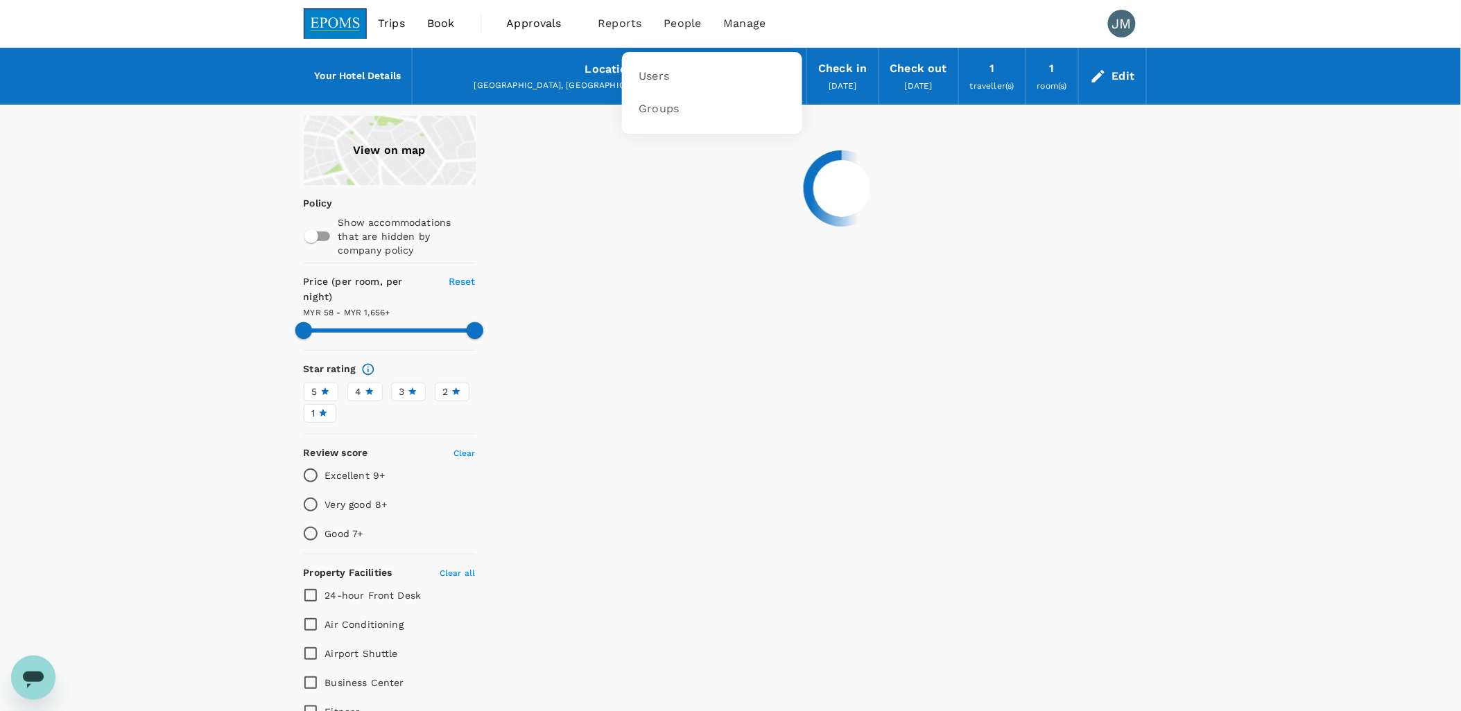
type input "1655.78"
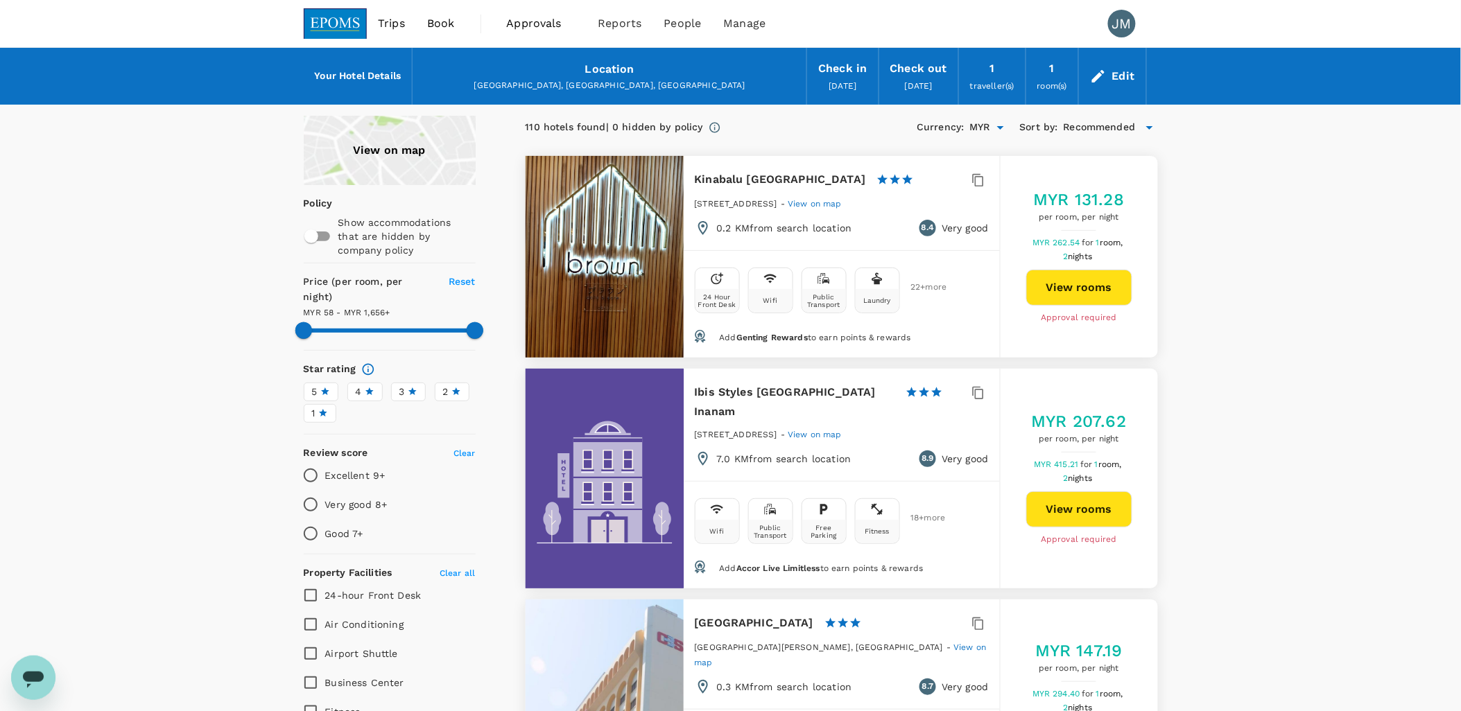
click at [442, 24] on span "Book" at bounding box center [441, 23] width 28 height 17
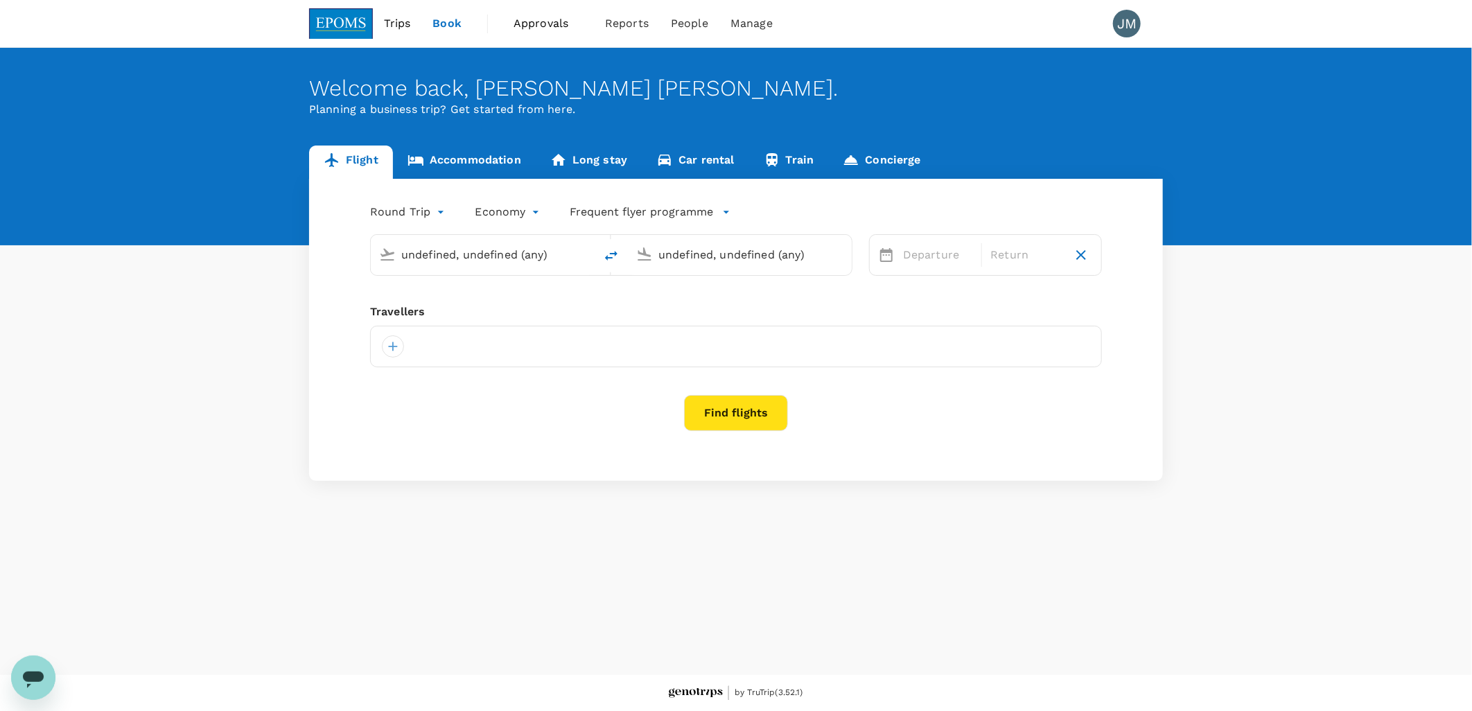
type input "Kota Kinabalu Intl (BKI)"
type input "Kuala Lumpur Intl (KUL)"
type input "Kota Kinabalu Intl (BKI)"
type input "Kuala Lumpur Intl (KUL)"
type input "Kota Kinabalu Intl (BKI)"
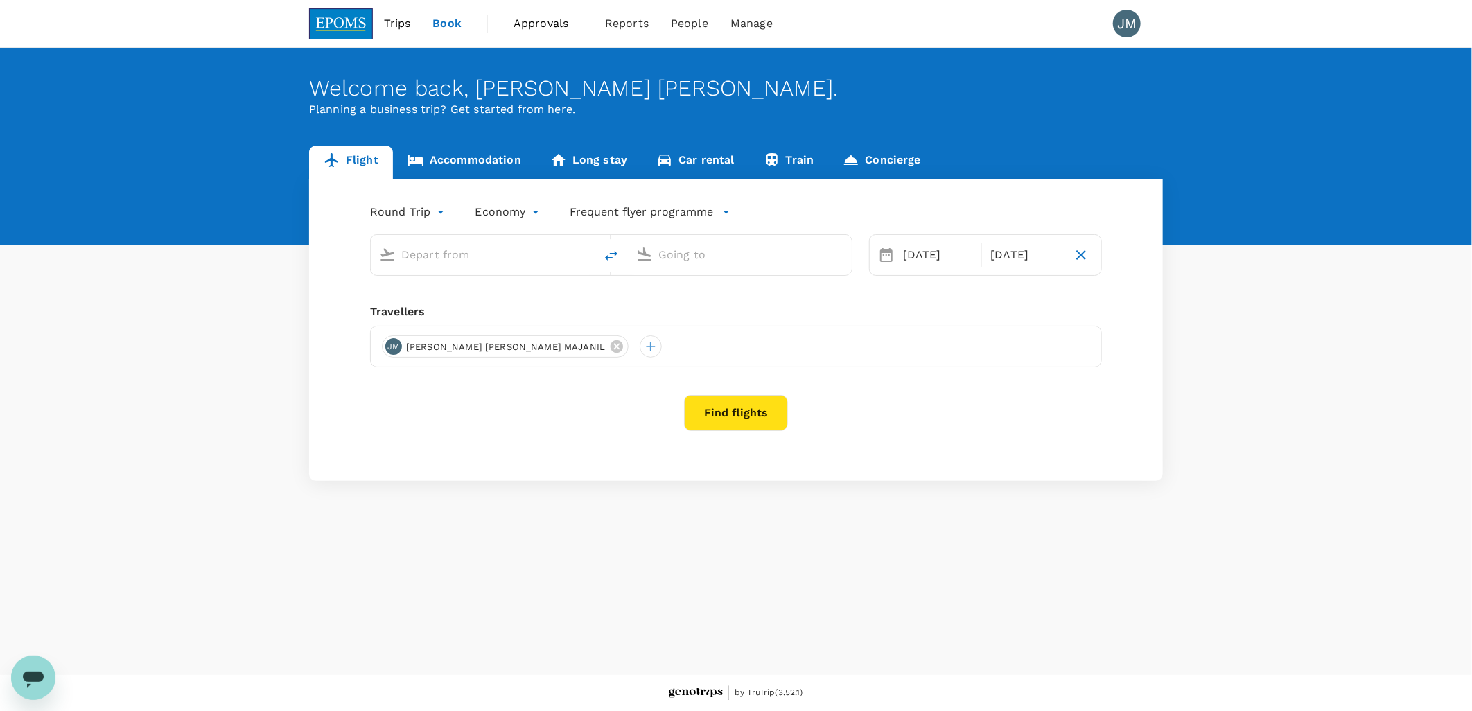
type input "Kuala Lumpur Intl (KUL)"
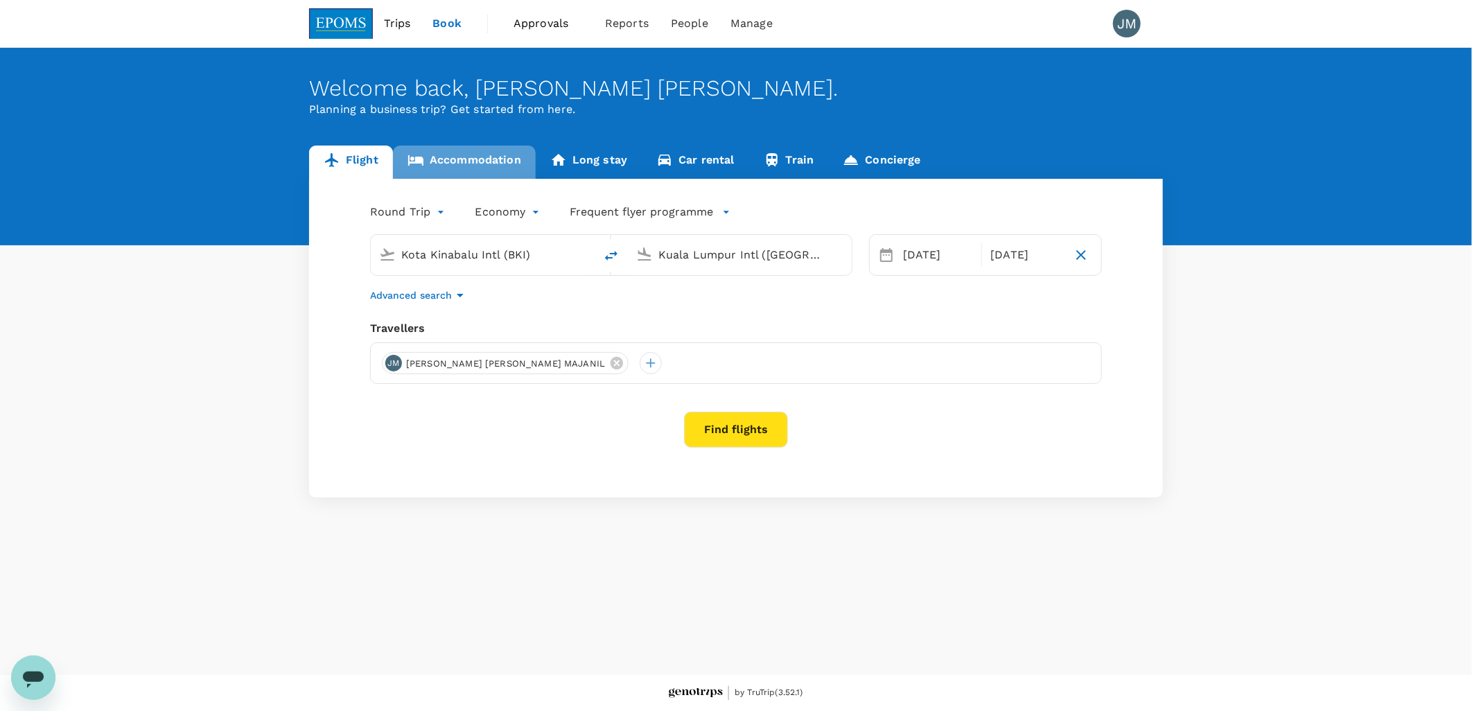
click at [475, 157] on link "Accommodation" at bounding box center [464, 162] width 143 height 33
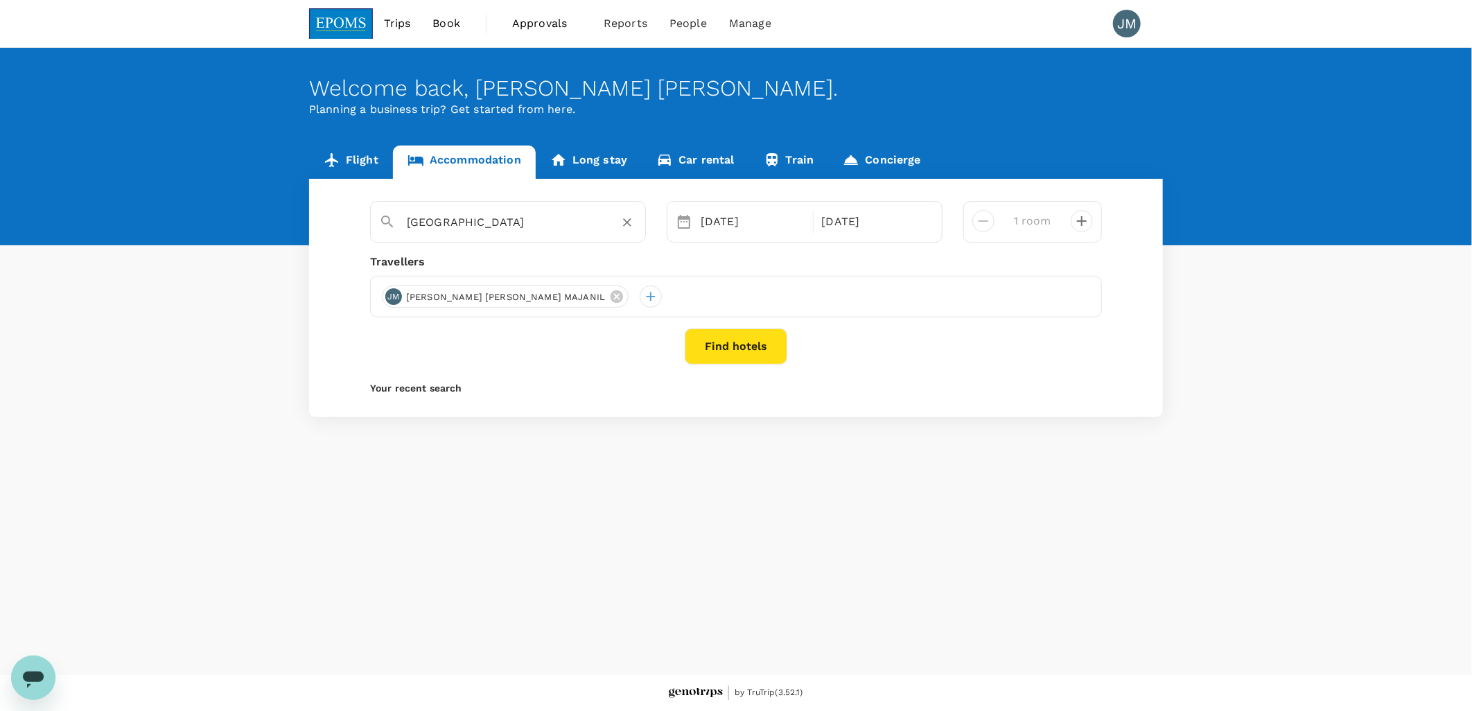
click at [480, 215] on input "[GEOGRAPHIC_DATA]" at bounding box center [502, 221] width 191 height 21
drag, startPoint x: 469, startPoint y: 219, endPoint x: 550, endPoint y: 216, distance: 81.2
click at [550, 216] on input "MAJULAN SABAH" at bounding box center [502, 221] width 191 height 21
click at [523, 205] on div "HOTEL MAJULAN" at bounding box center [516, 216] width 241 height 33
click at [514, 222] on input "HOTEL MAJULAN" at bounding box center [502, 221] width 191 height 21
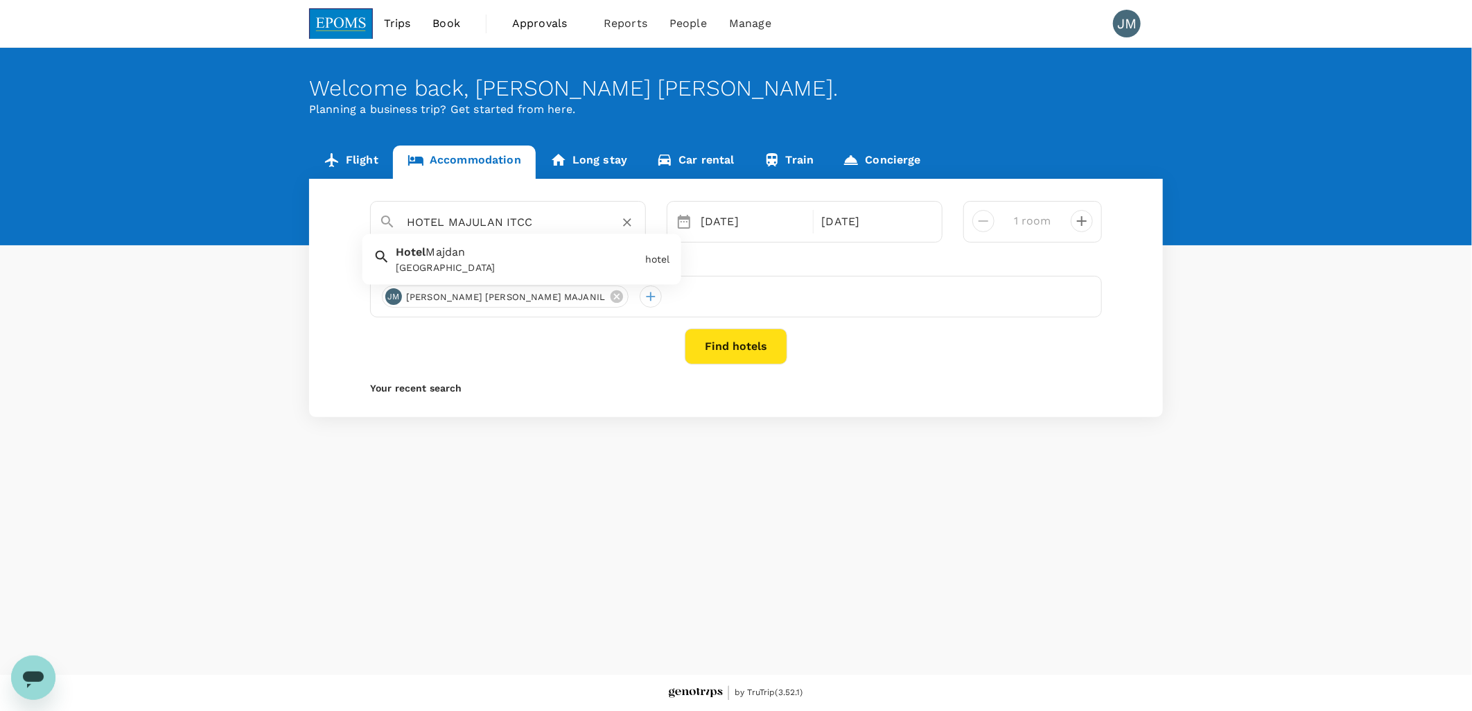
drag, startPoint x: 541, startPoint y: 231, endPoint x: 261, endPoint y: 227, distance: 280.1
click at [261, 227] on div "Flight Accommodation Long stay Car rental Train Concierge HOTEL MAJULAN ITCC Ho…" at bounding box center [736, 282] width 1472 height 272
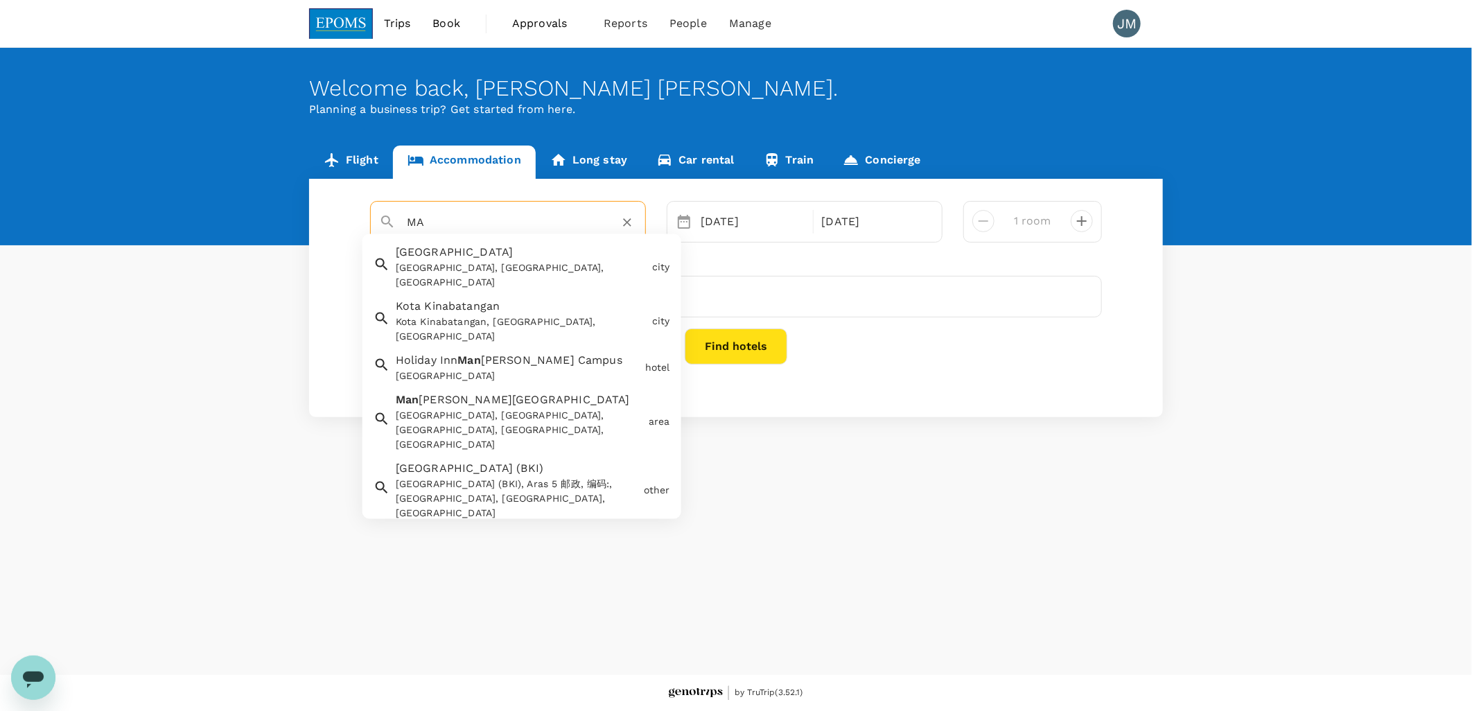
type input "M"
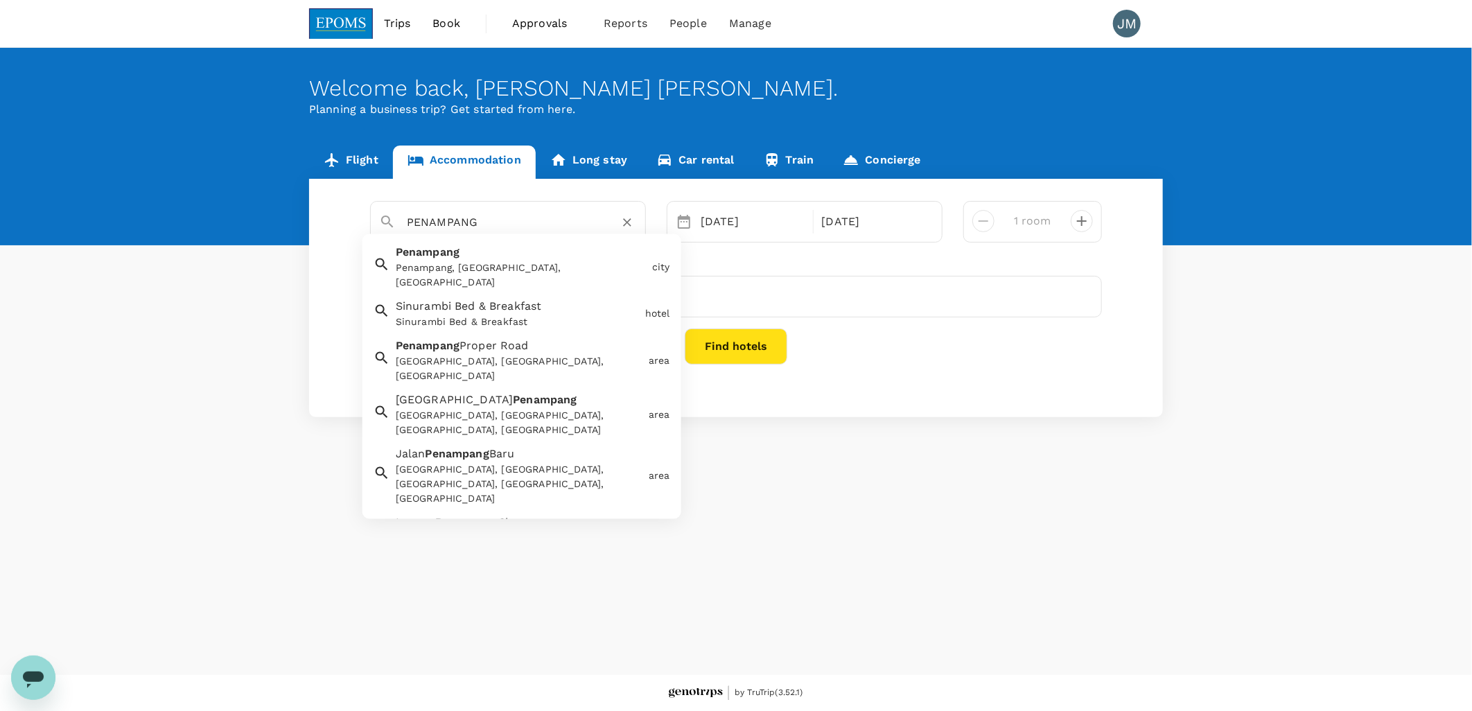
click at [435, 255] on span "Penampang" at bounding box center [428, 251] width 64 height 13
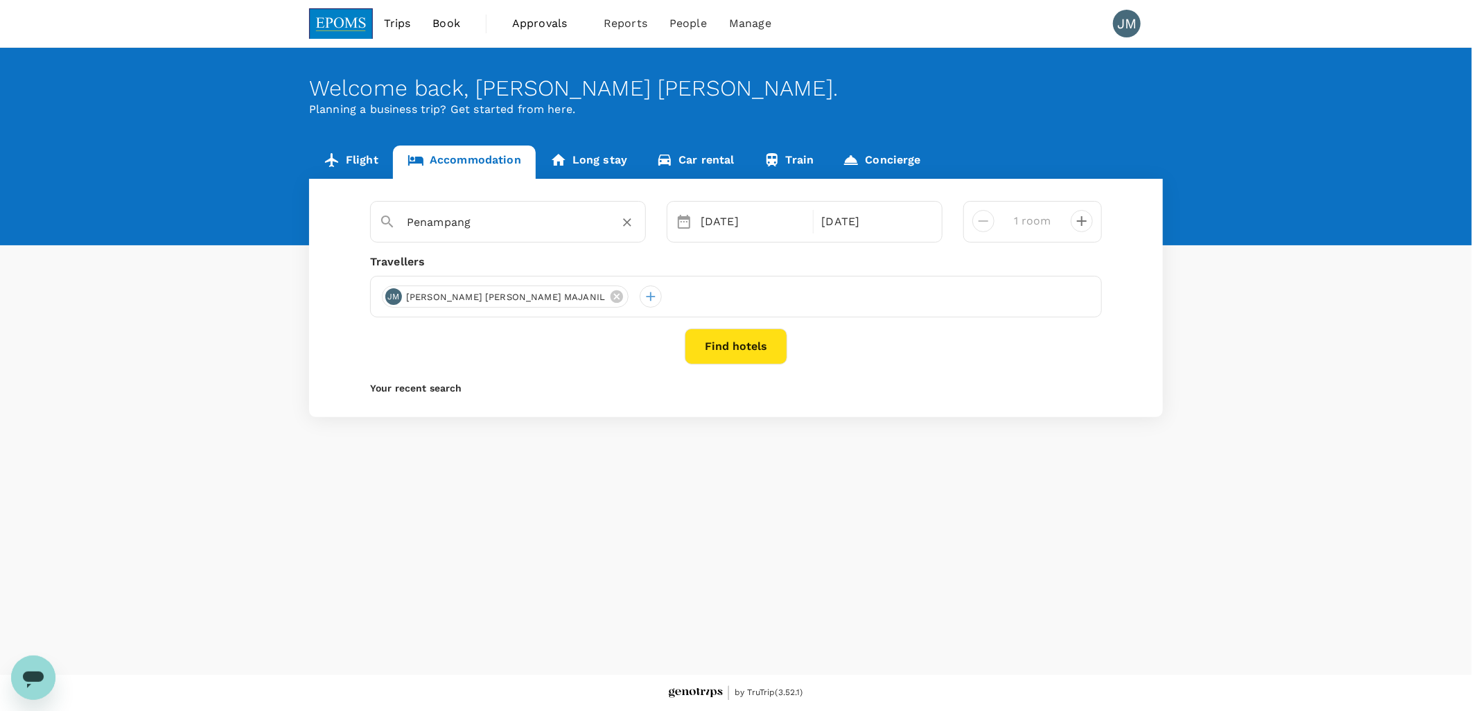
type input "Penampang"
click at [719, 336] on button "Find hotels" at bounding box center [736, 347] width 103 height 36
drag, startPoint x: 471, startPoint y: 241, endPoint x: 480, endPoint y: 233, distance: 11.3
click at [471, 239] on div "Penampang" at bounding box center [508, 222] width 276 height 42
click at [488, 225] on input "Penampang" at bounding box center [502, 221] width 191 height 21
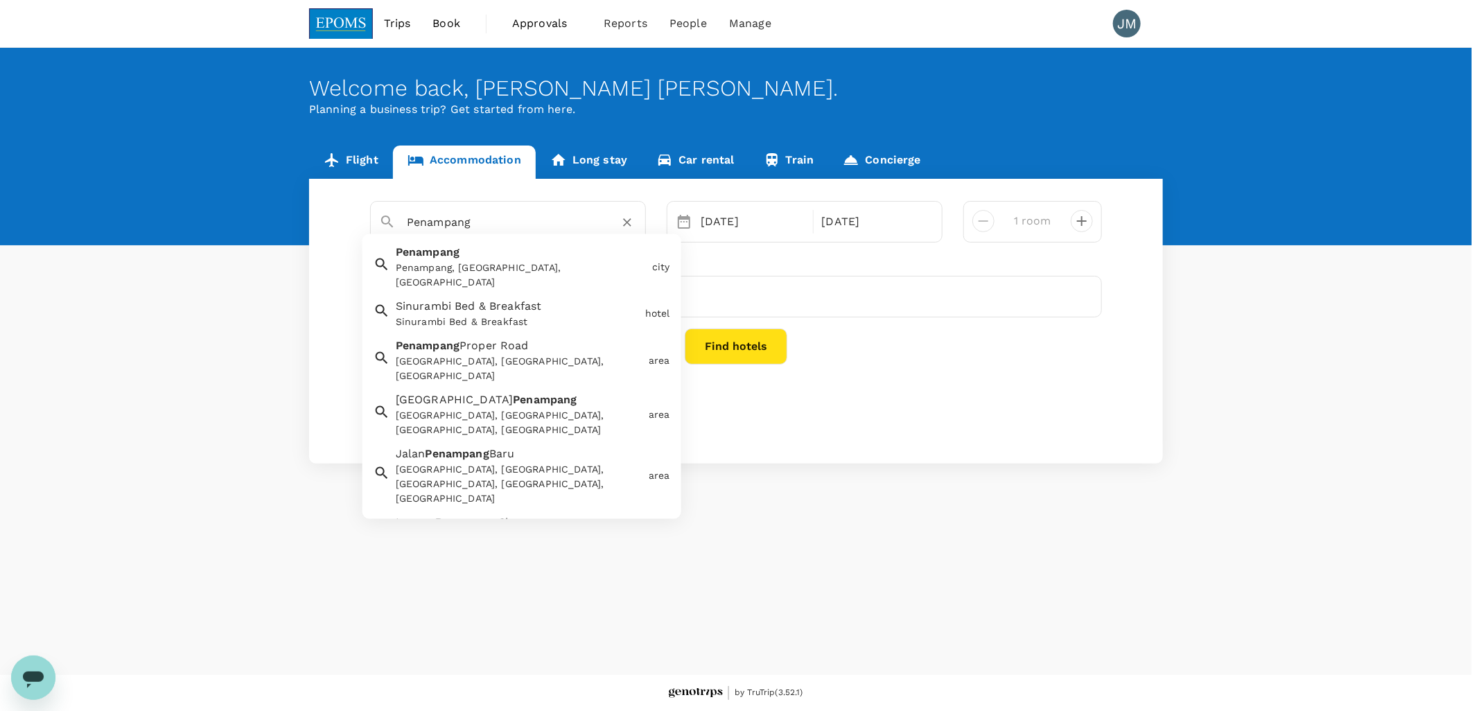
click at [503, 225] on input "Penampang" at bounding box center [502, 221] width 191 height 21
type input "P"
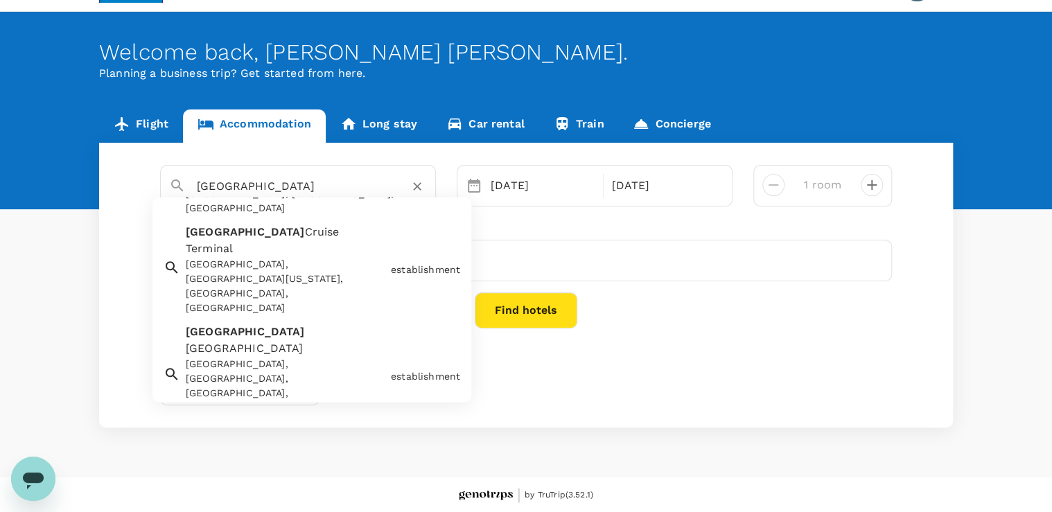
scroll to position [484, 0]
click at [287, 186] on input "MANHATTAN" at bounding box center [292, 185] width 191 height 21
drag, startPoint x: 308, startPoint y: 177, endPoint x: 0, endPoint y: 146, distance: 309.4
click at [0, 146] on div "Flight Accommodation Long stay Car rental Train Concierge MANHATTAN Manhattan B…" at bounding box center [526, 269] width 1052 height 318
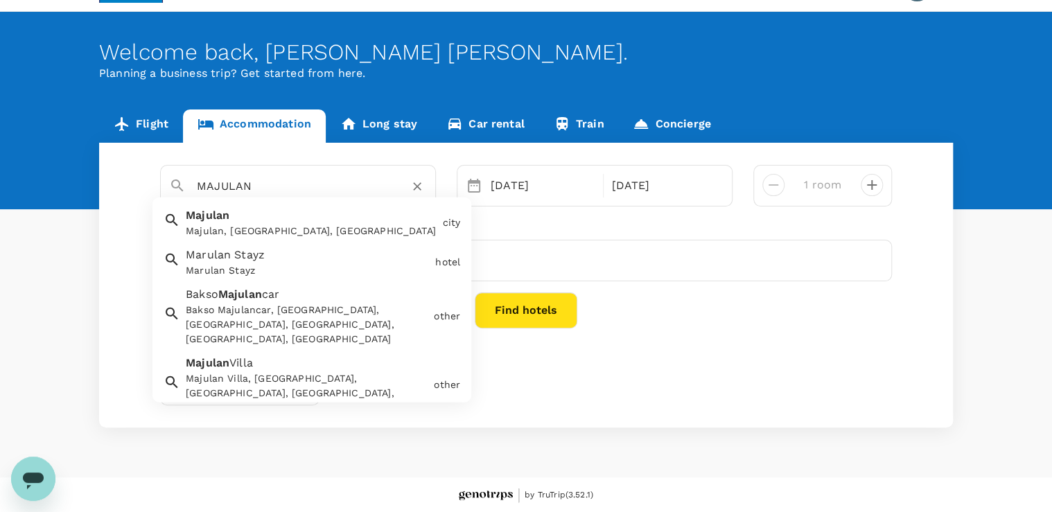
click at [261, 180] on input "MAJULAN" at bounding box center [292, 185] width 191 height 21
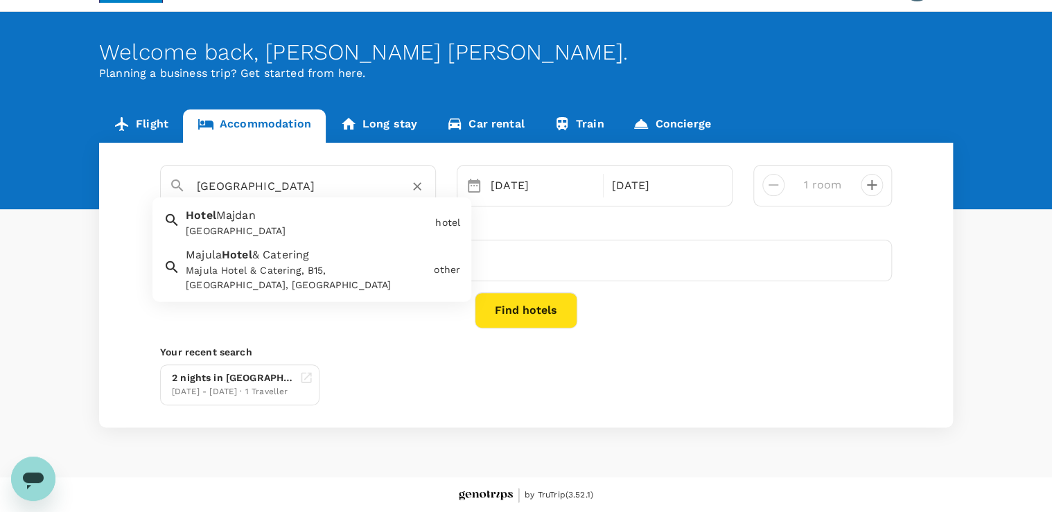
type input "Hotel Majdan"
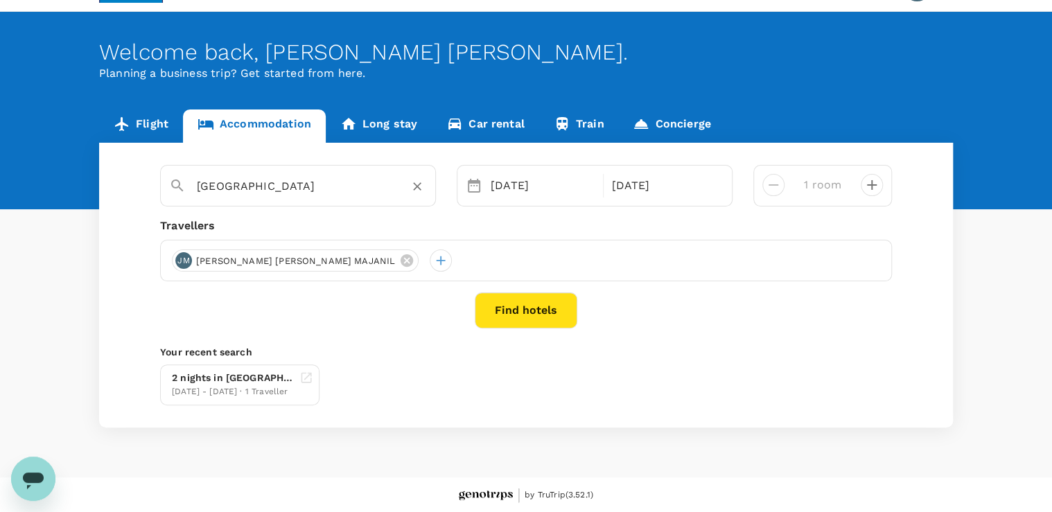
scroll to position [0, 0]
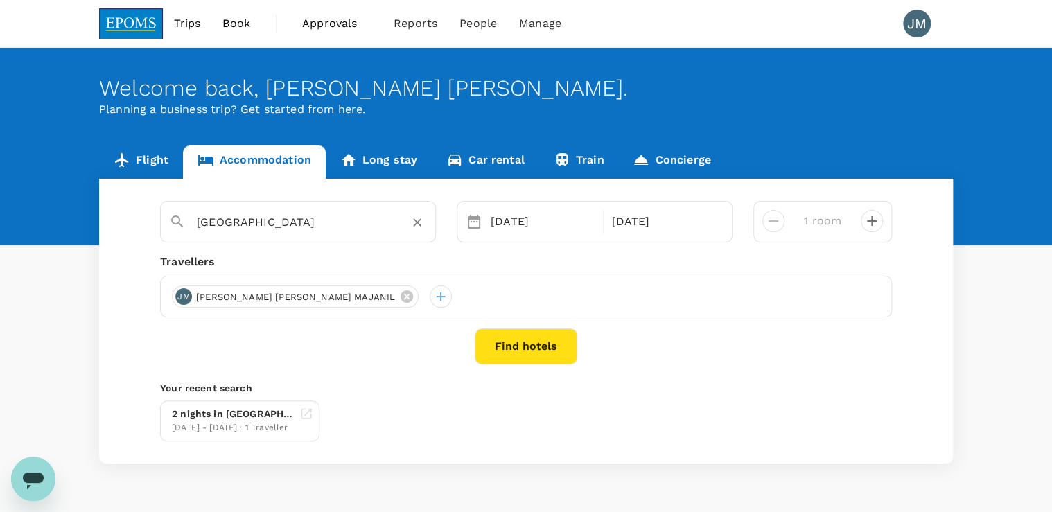
click at [419, 222] on icon "Clear" at bounding box center [417, 223] width 14 height 14
click at [243, 227] on input "text" at bounding box center [292, 221] width 191 height 21
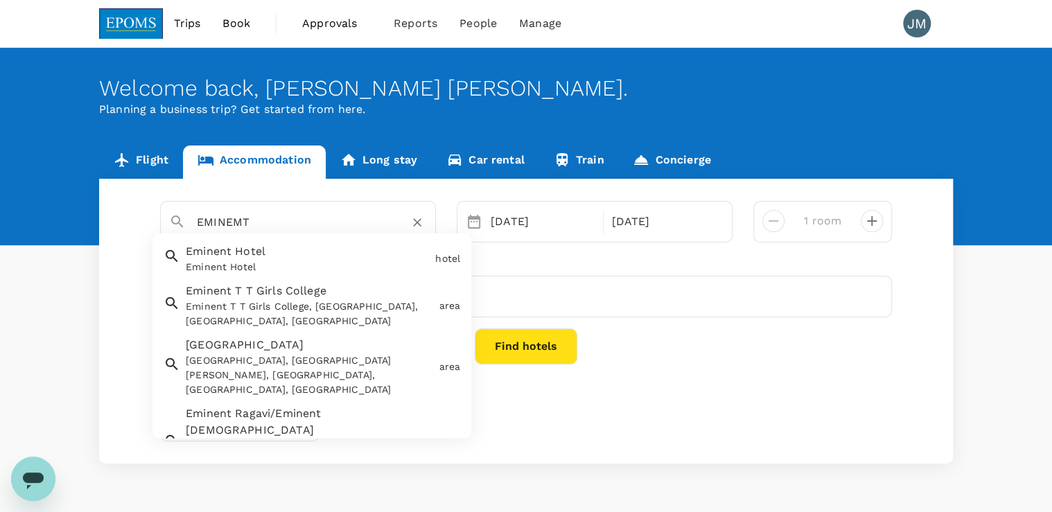
click at [259, 266] on div "Eminent Hotel" at bounding box center [308, 267] width 244 height 15
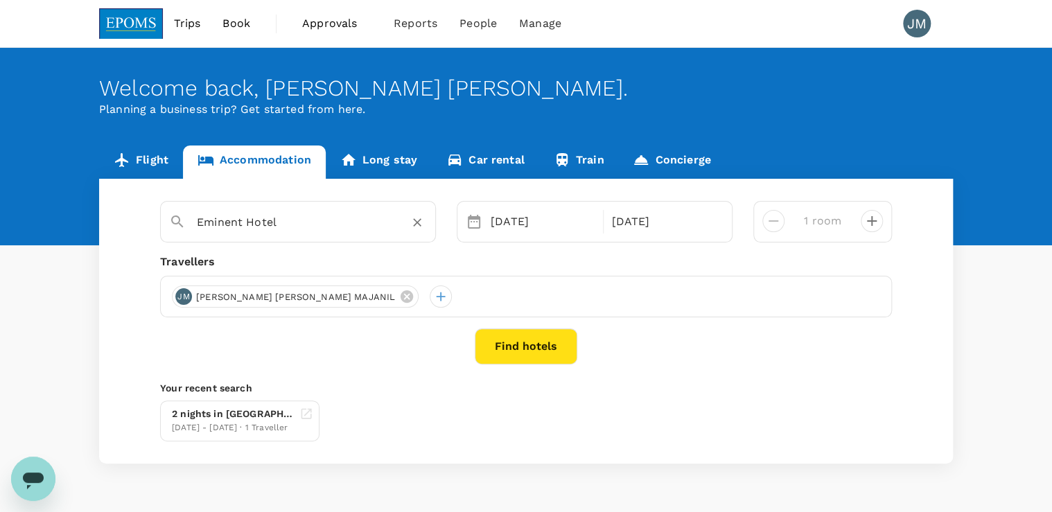
type input "Eminent Hotel"
click at [510, 347] on button "Find hotels" at bounding box center [526, 347] width 103 height 36
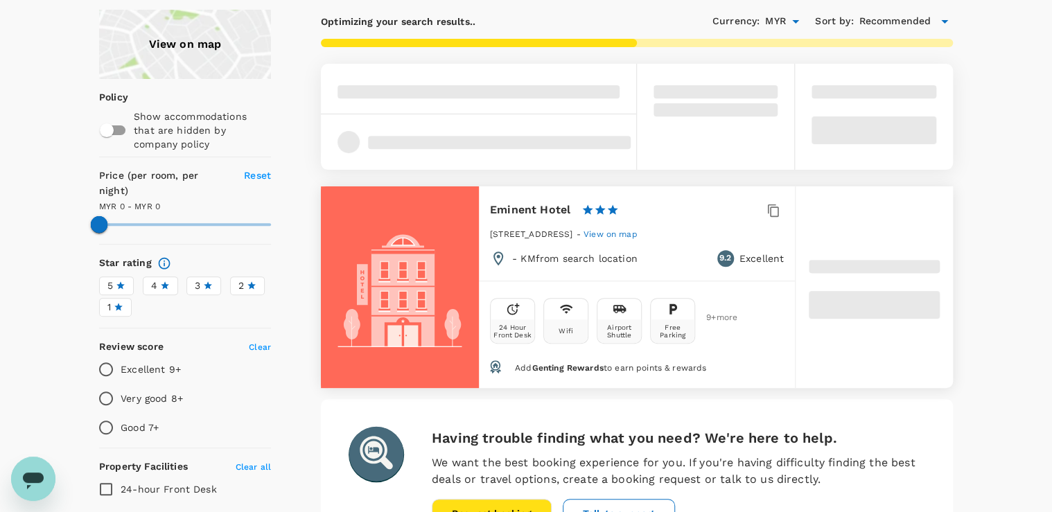
scroll to position [111, 0]
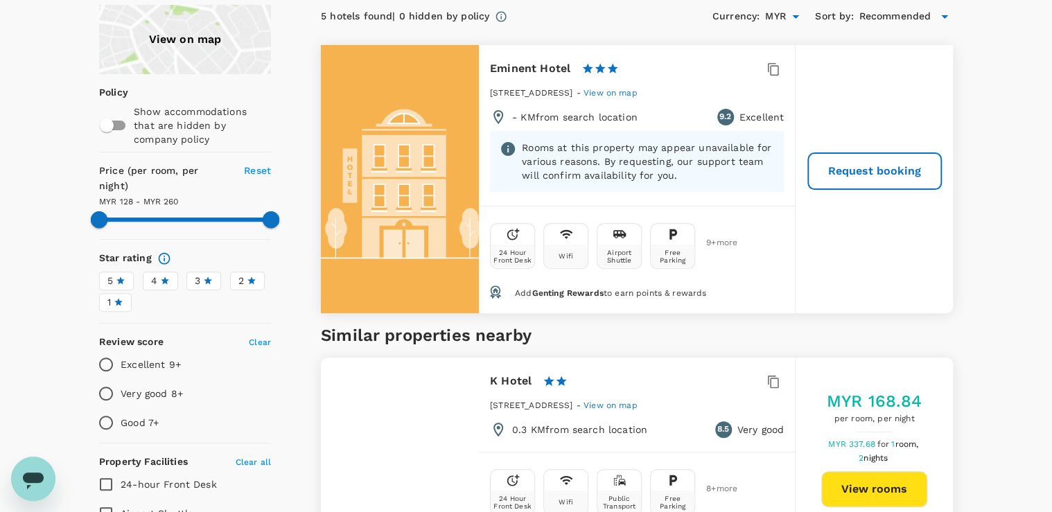
type input "260.03"
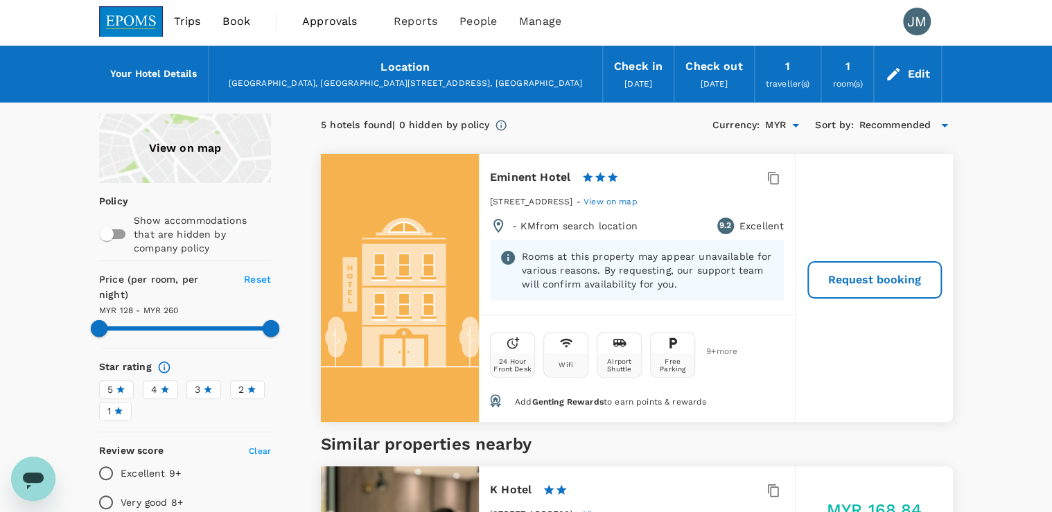
scroll to position [0, 0]
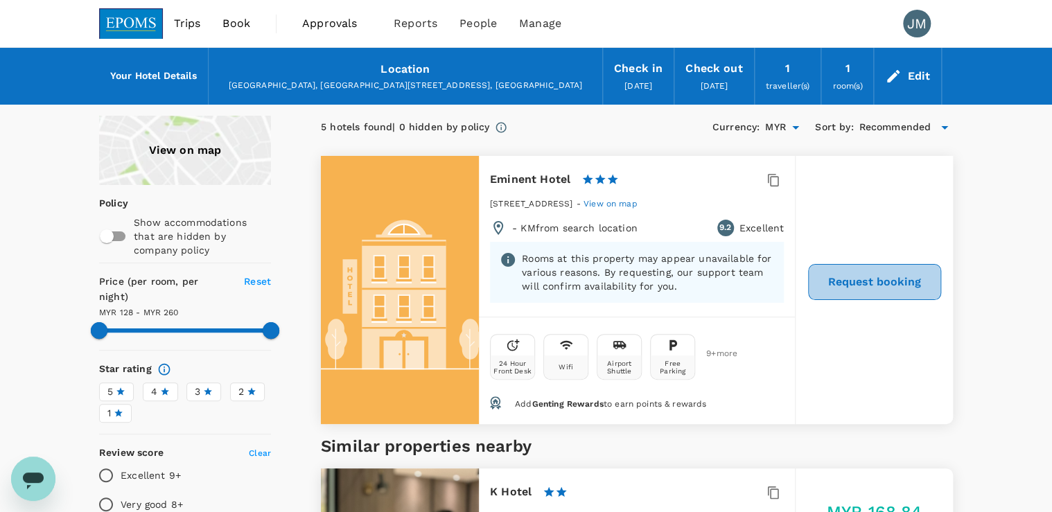
click at [865, 264] on button "Request booking" at bounding box center [874, 282] width 133 height 36
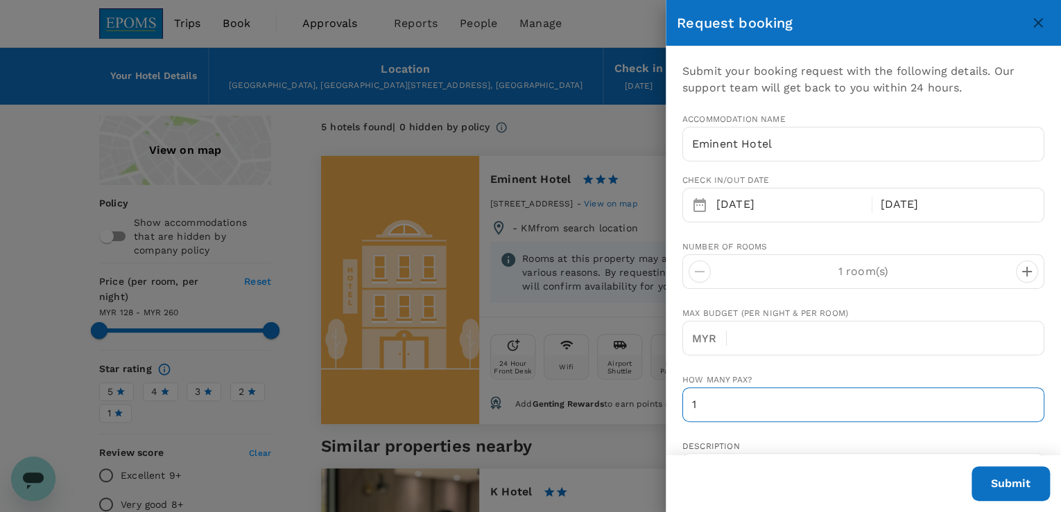
type input "60"
type input "128358132"
type input "joan.barbara@epoms.co"
click at [594, 126] on div at bounding box center [530, 256] width 1061 height 512
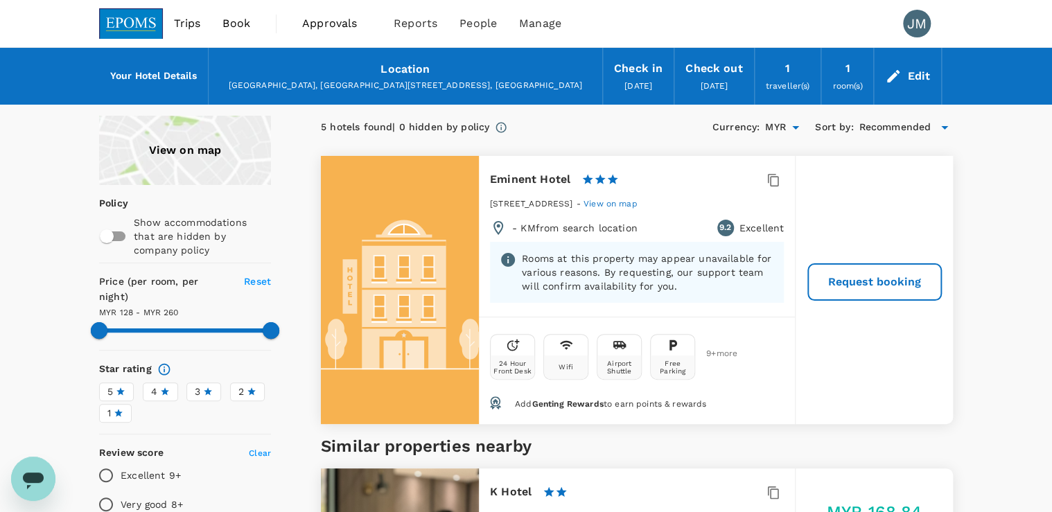
click at [505, 175] on h6 "Eminent Hotel" at bounding box center [530, 179] width 80 height 19
type input "260.03"
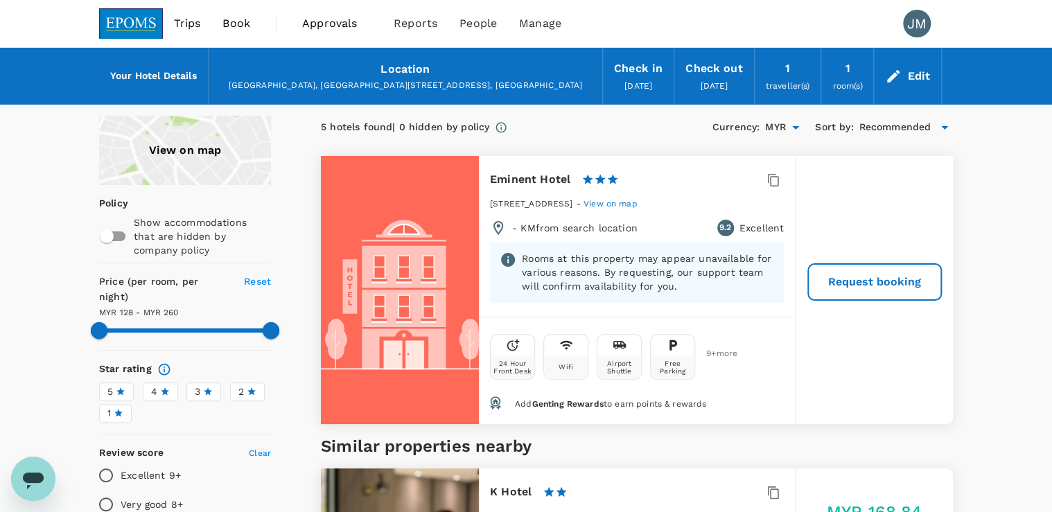
click at [622, 275] on p "Rooms at this property may appear unavailable for various reasons. By requestin…" at bounding box center [648, 273] width 252 height 42
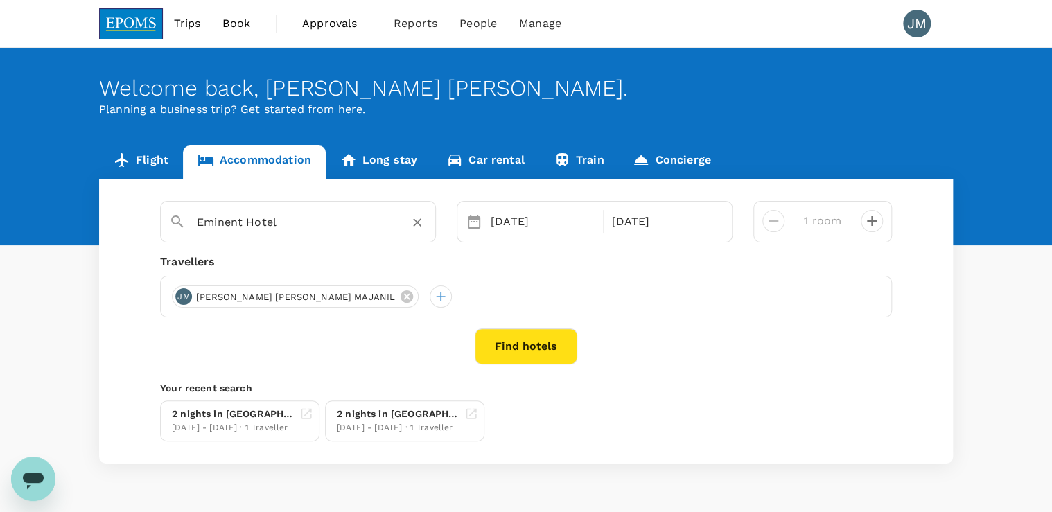
click at [276, 225] on input "Eminent Hotel" at bounding box center [292, 221] width 191 height 21
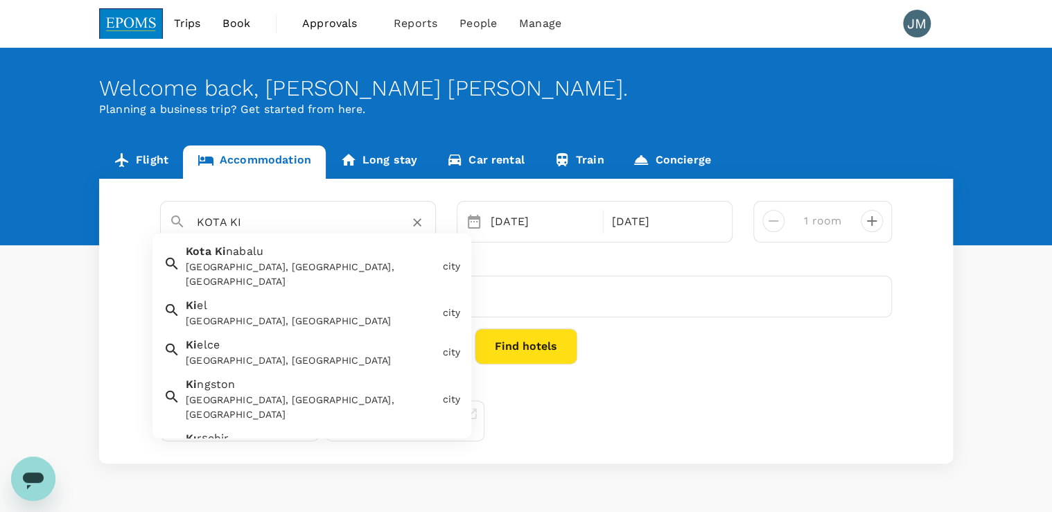
click at [273, 258] on div "Kota Ki nabalu Kota Kinabalu, Sabah, Malaysia" at bounding box center [308, 263] width 256 height 51
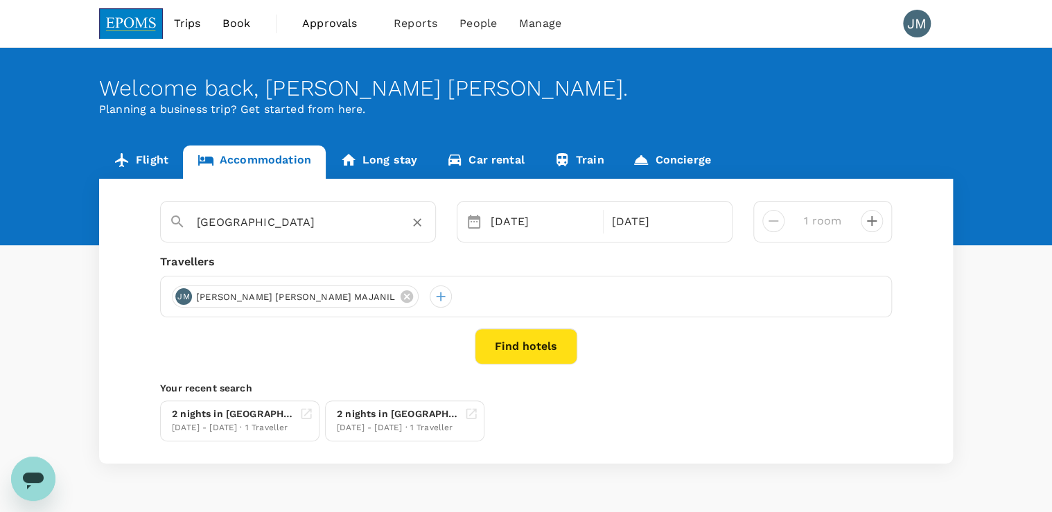
type input "[GEOGRAPHIC_DATA]"
click at [519, 347] on button "Find hotels" at bounding box center [526, 347] width 103 height 36
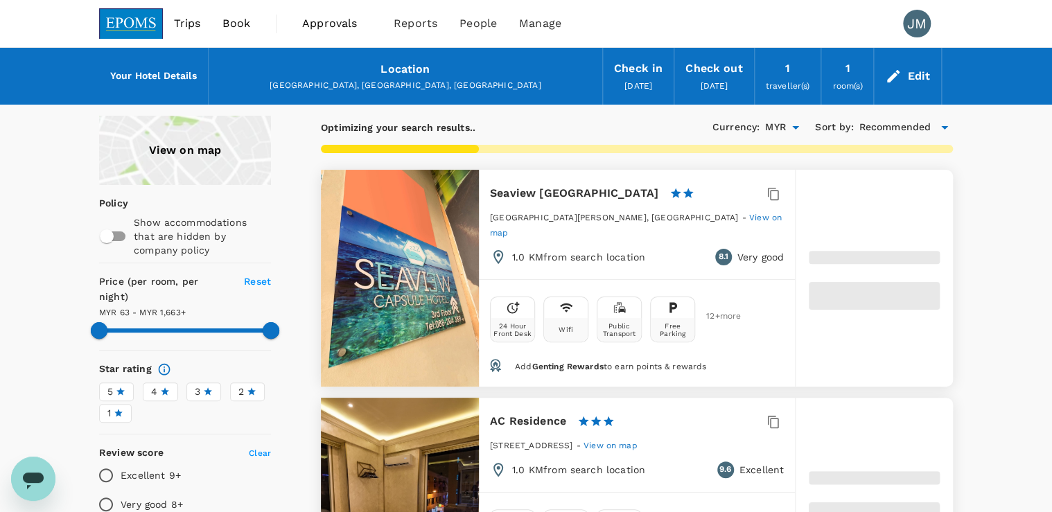
type input "1662.3"
type input "63.78"
type input "1661.78"
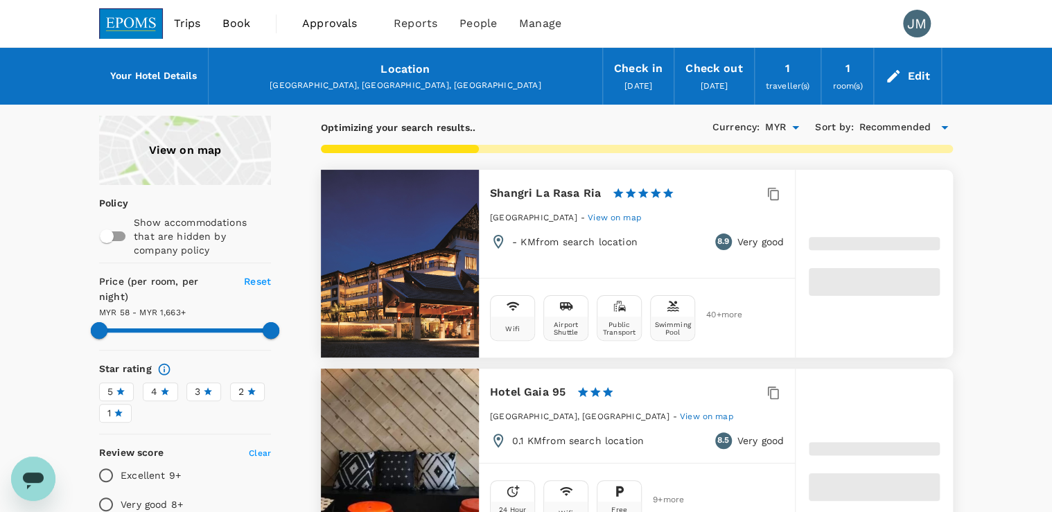
type input "57.78"
type input "1661.78"
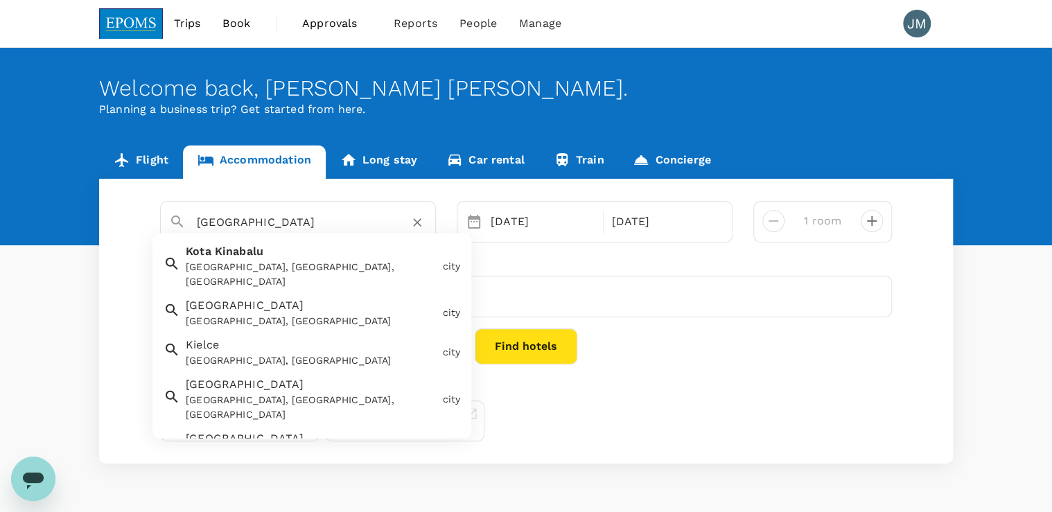
click at [230, 218] on input "[GEOGRAPHIC_DATA]" at bounding box center [292, 221] width 191 height 21
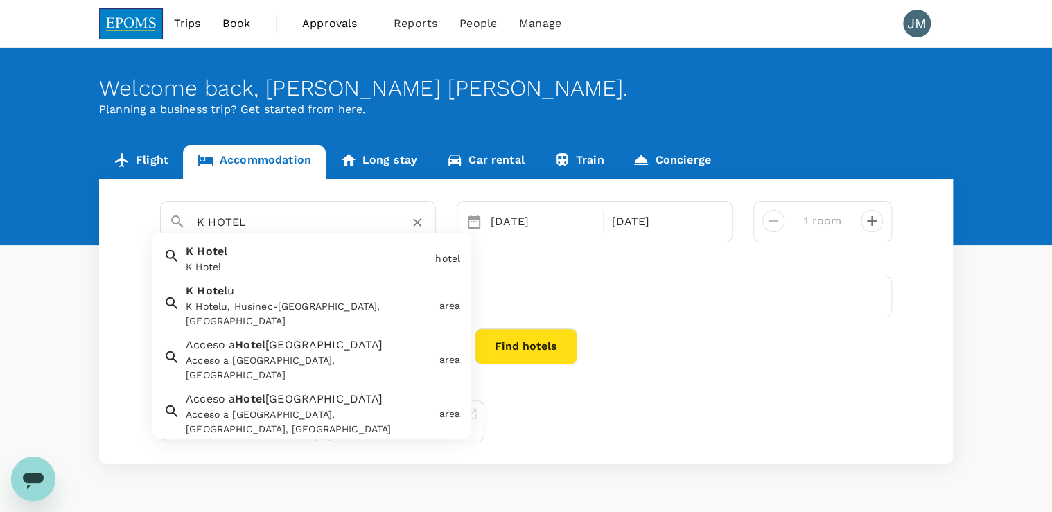
click at [213, 247] on span "Hotel" at bounding box center [212, 251] width 31 height 13
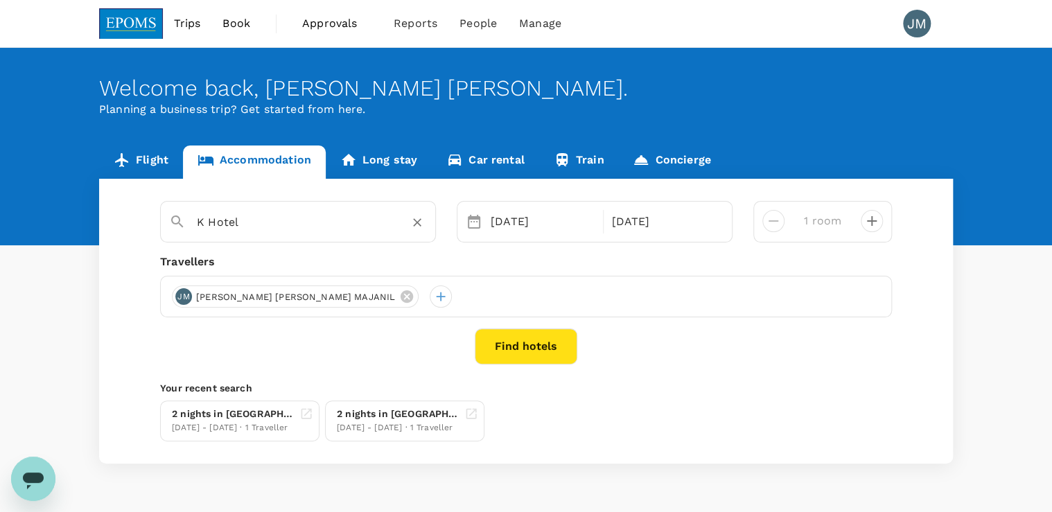
type input "K Hotel"
click at [511, 336] on button "Find hotels" at bounding box center [526, 347] width 103 height 36
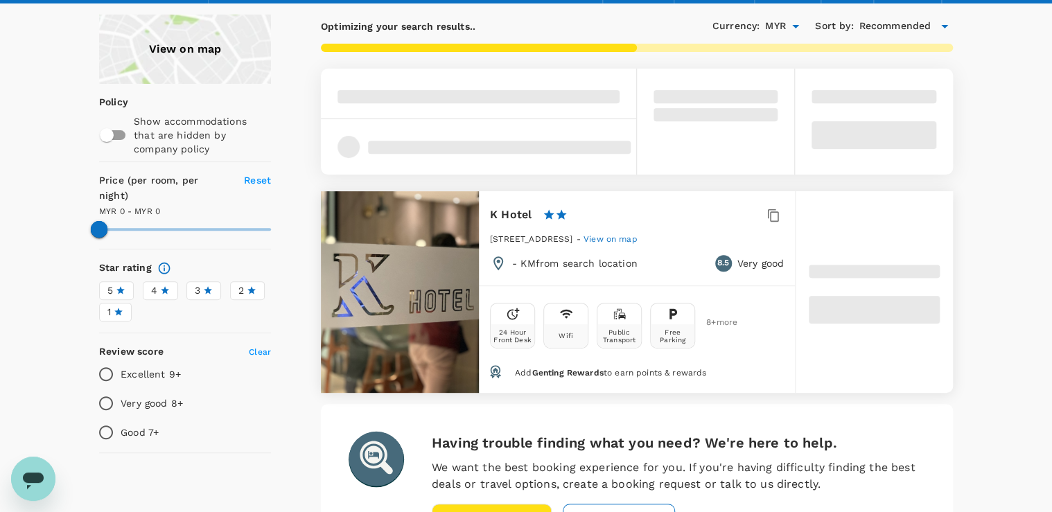
scroll to position [111, 0]
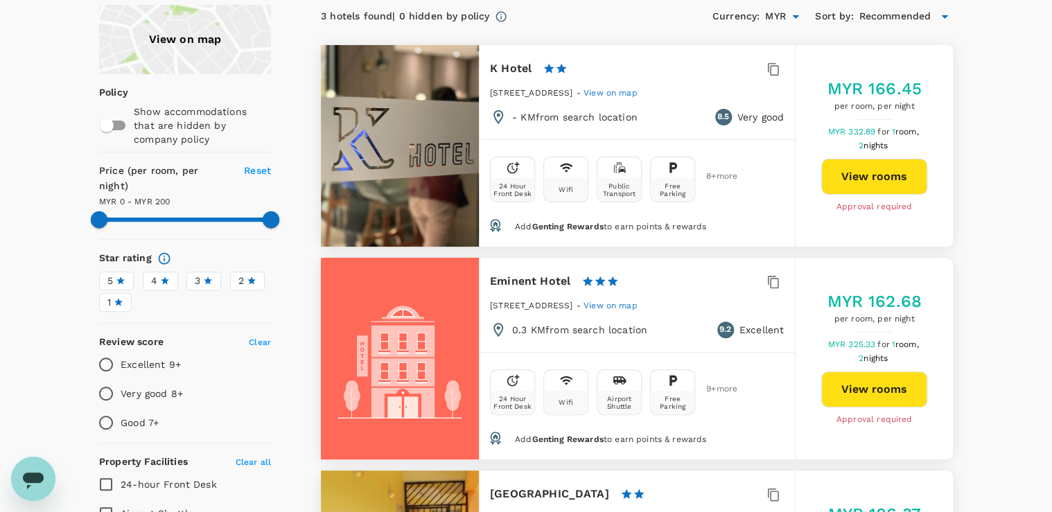
click at [879, 177] on button "View rooms" at bounding box center [874, 177] width 106 height 36
type input "199"
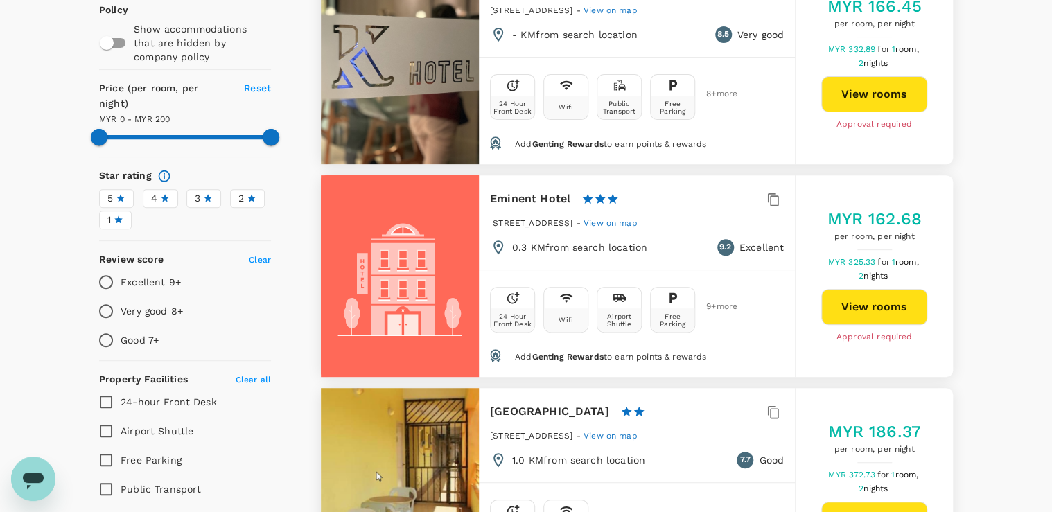
scroll to position [222, 0]
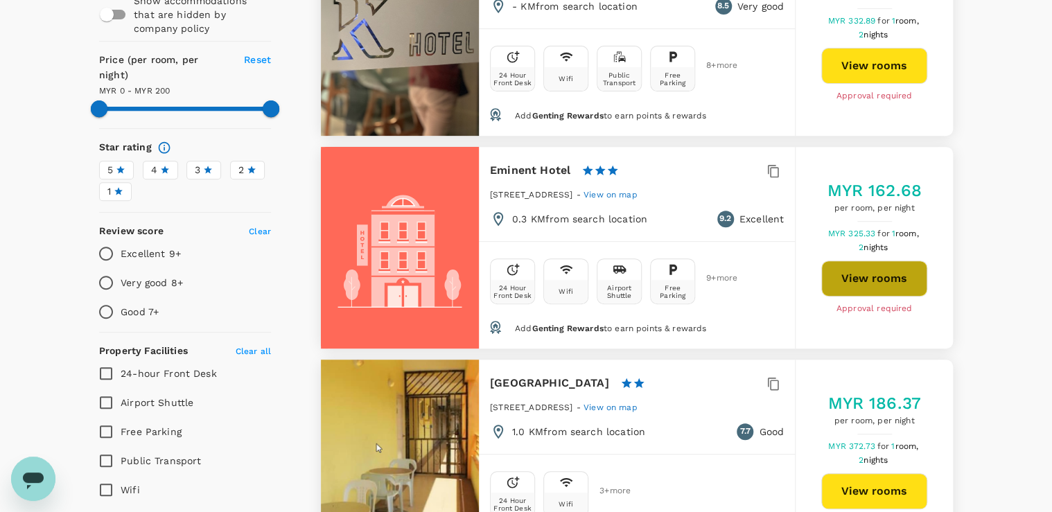
click at [891, 277] on button "View rooms" at bounding box center [874, 279] width 106 height 36
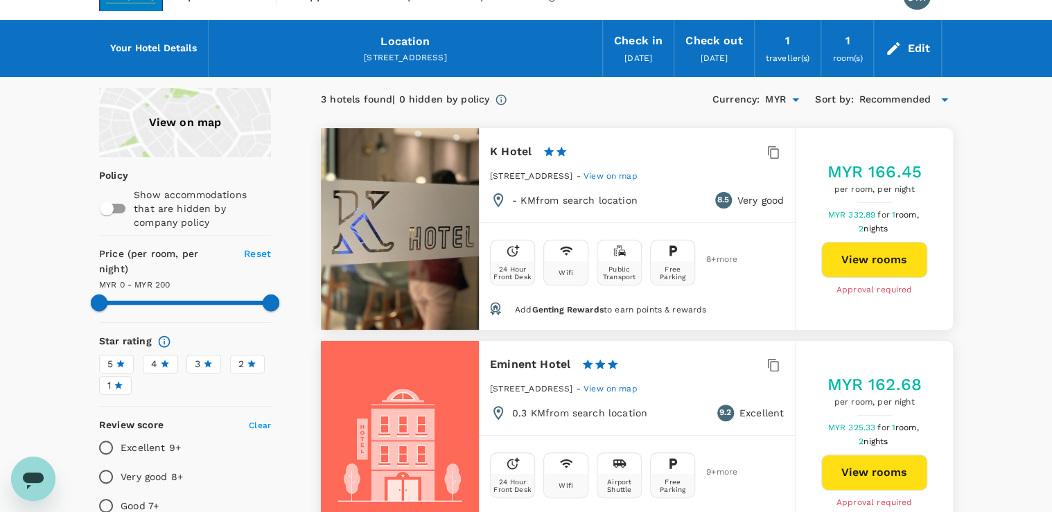
scroll to position [0, 0]
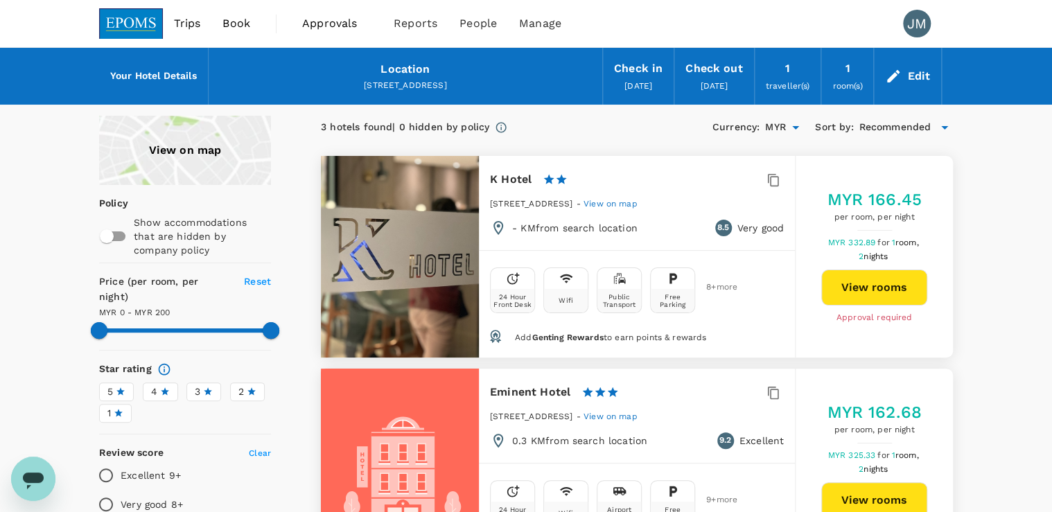
click at [230, 26] on span "Book" at bounding box center [237, 23] width 28 height 17
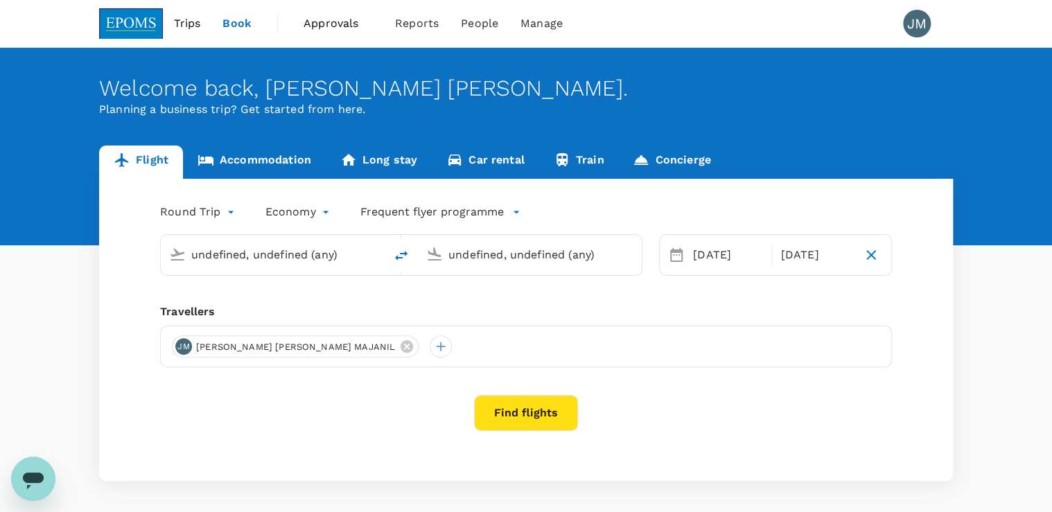
type input "Kota Kinabalu Intl (BKI)"
type input "Kuala Lumpur Intl (KUL)"
type input "Kota Kinabalu Intl (BKI)"
type input "Kuala Lumpur Intl (KUL)"
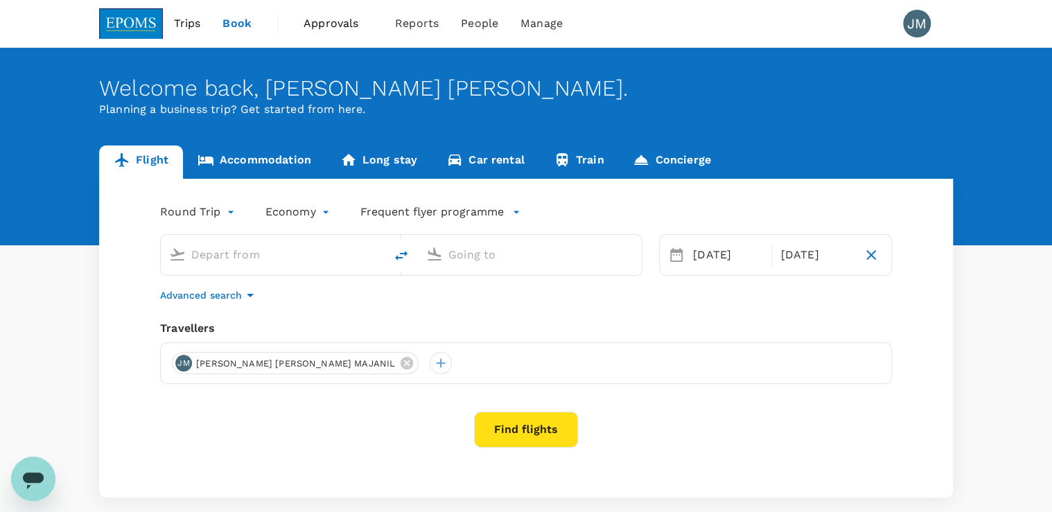
type input "Kota Kinabalu Intl (BKI)"
type input "Kuala Lumpur Intl (KUL)"
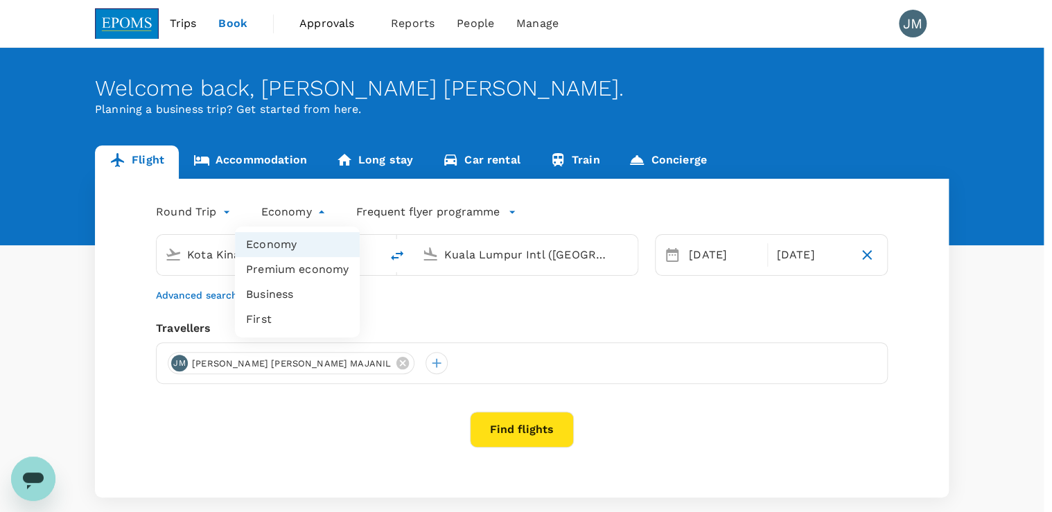
click at [277, 214] on body "Trips Book Approvals 0 Reports People Manage JM Welcome back , JOAN BARBARA . P…" at bounding box center [526, 292] width 1052 height 584
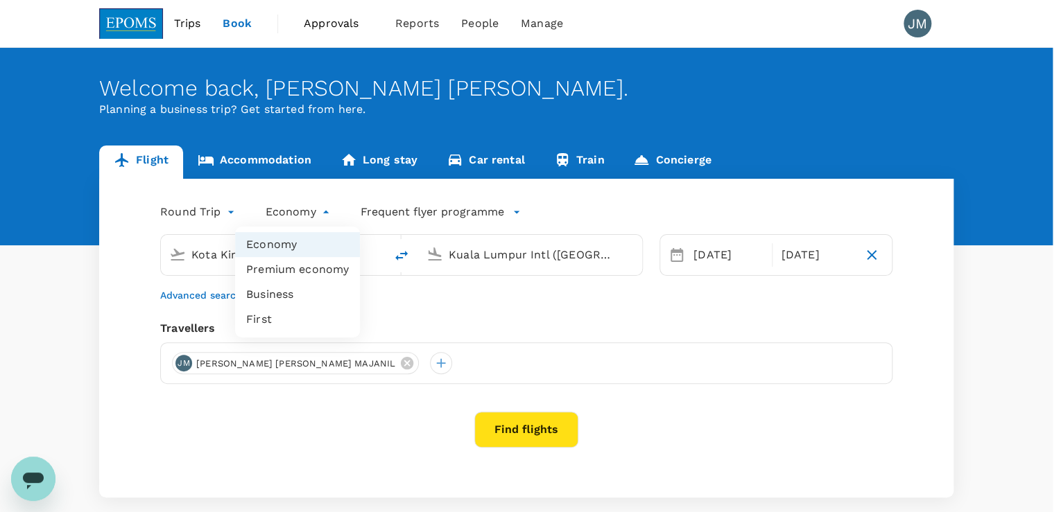
click at [255, 162] on div at bounding box center [530, 256] width 1061 height 512
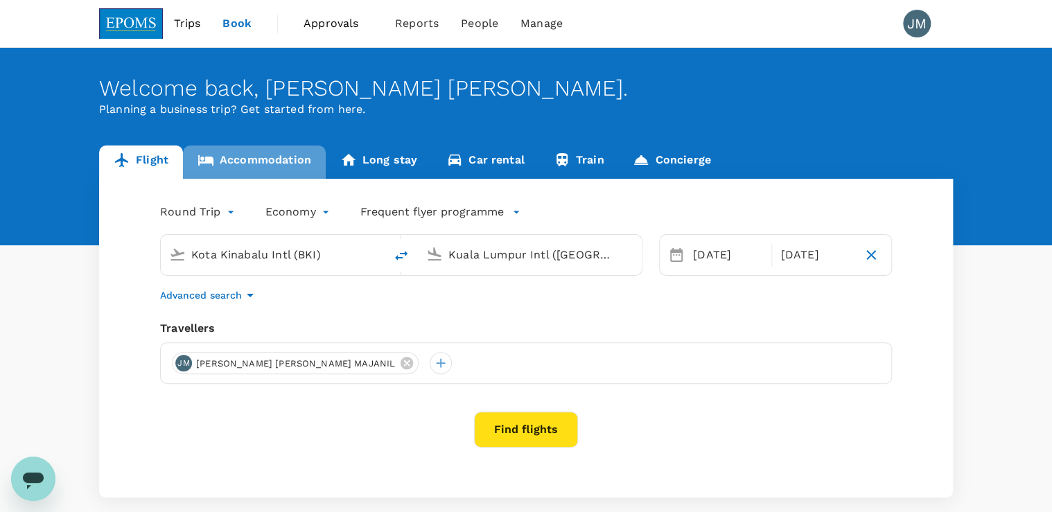
click at [255, 153] on link "Accommodation" at bounding box center [254, 162] width 143 height 33
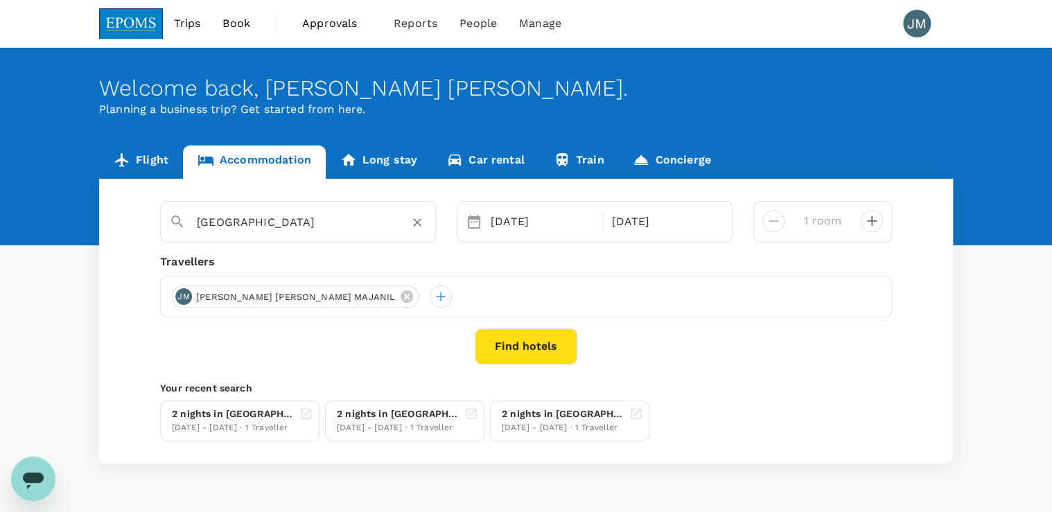
click at [246, 231] on input "[GEOGRAPHIC_DATA]" at bounding box center [292, 221] width 191 height 21
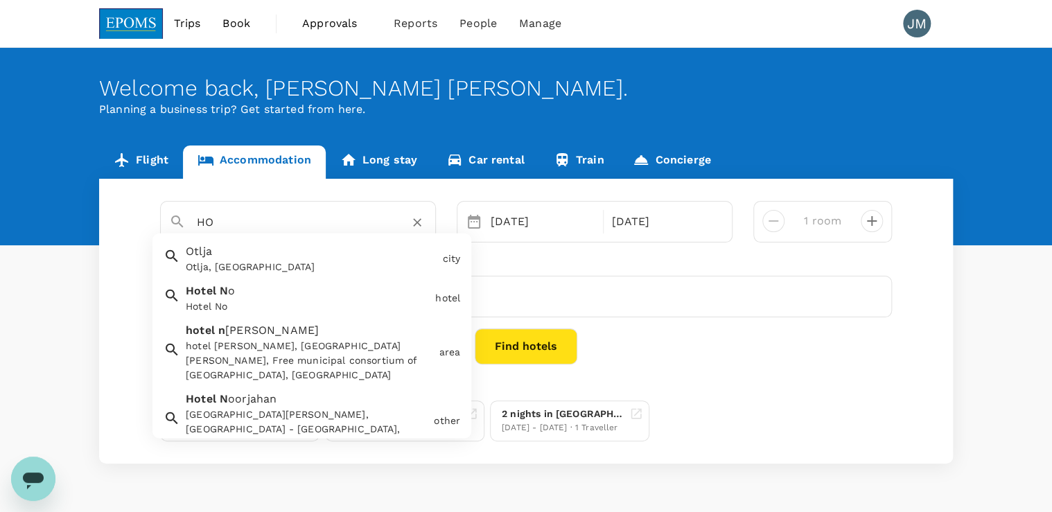
type input "H"
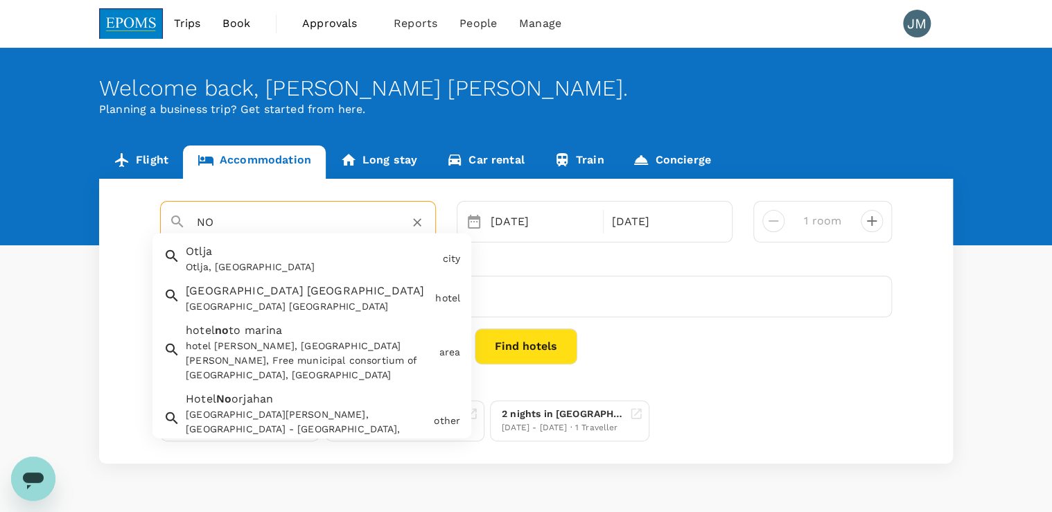
type input "N"
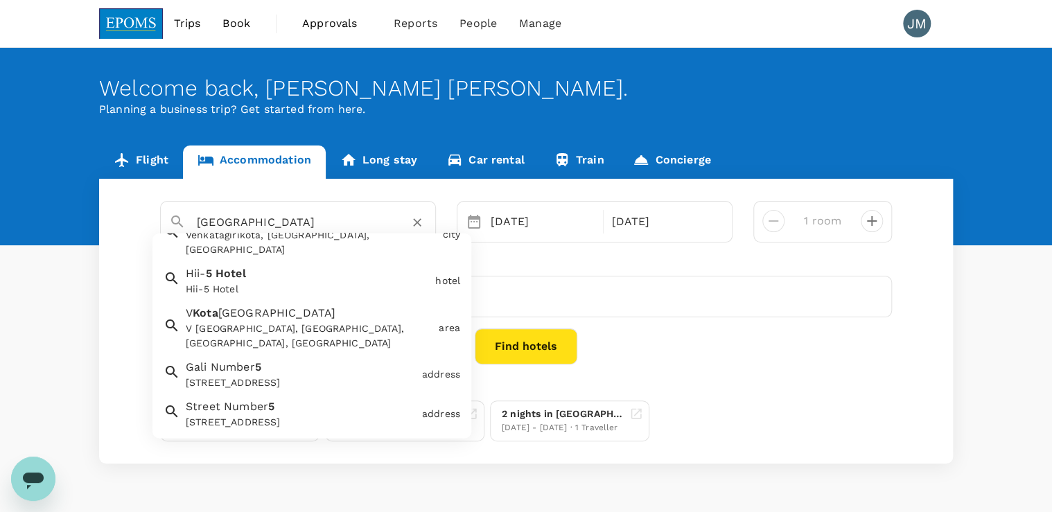
scroll to position [28, 0]
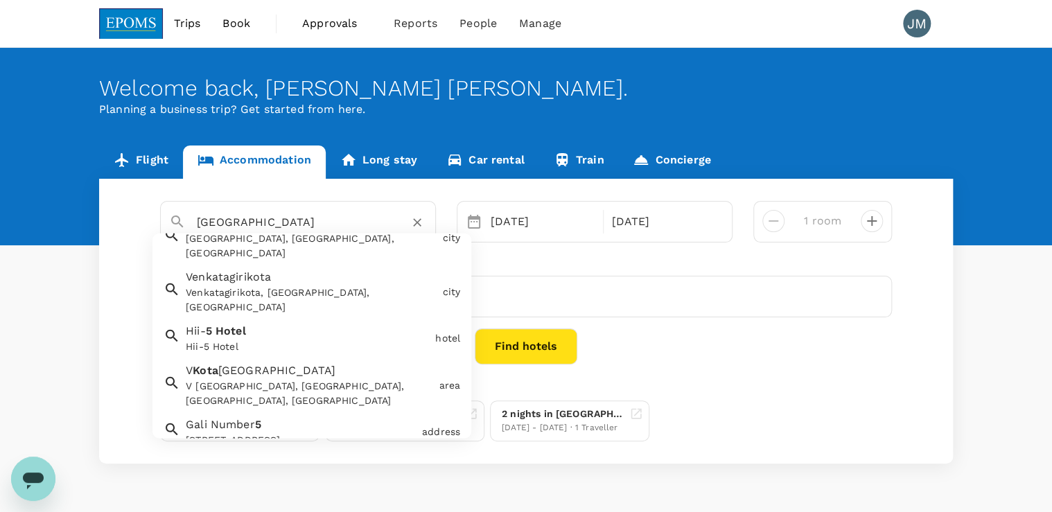
click at [241, 220] on input "HOTEL 5 KOTA KINABALU" at bounding box center [292, 221] width 191 height 21
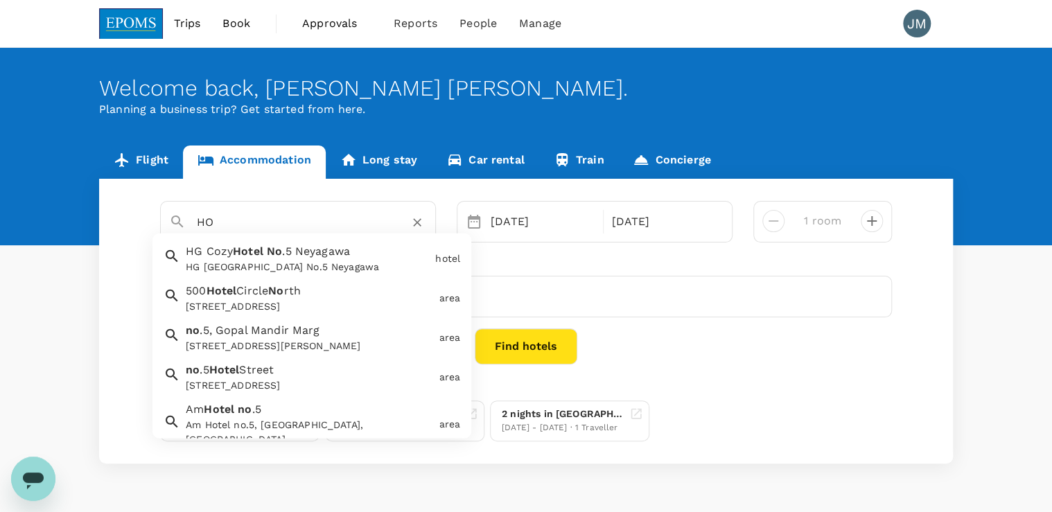
type input "H"
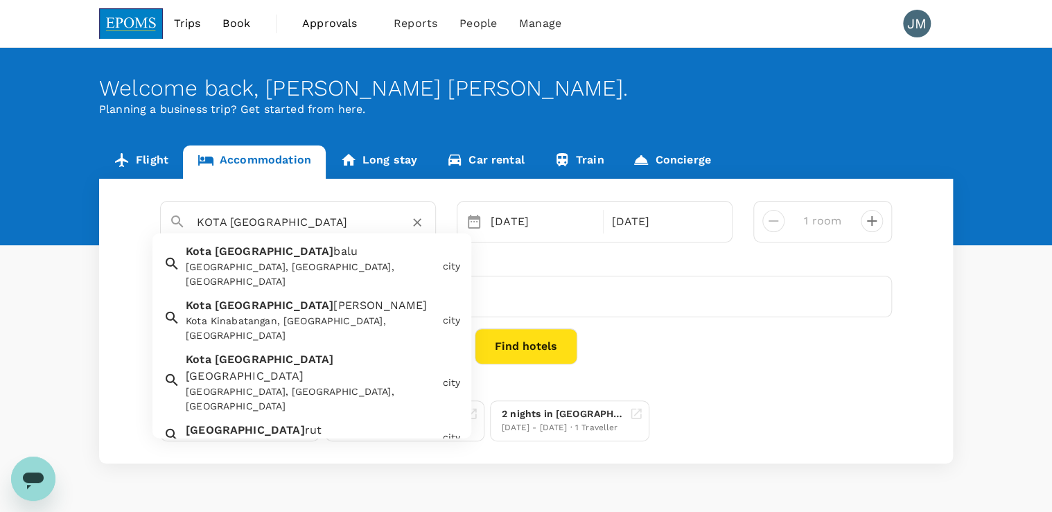
click at [279, 265] on div "Kota Kinabalu, Sabah, Malaysia" at bounding box center [311, 274] width 251 height 29
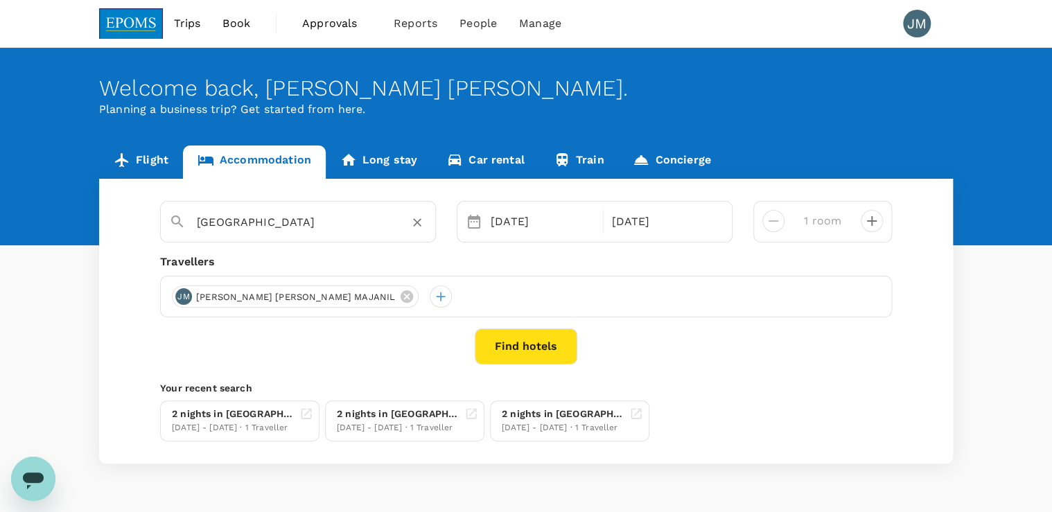
type input "[GEOGRAPHIC_DATA]"
click at [527, 356] on button "Find hotels" at bounding box center [526, 347] width 103 height 36
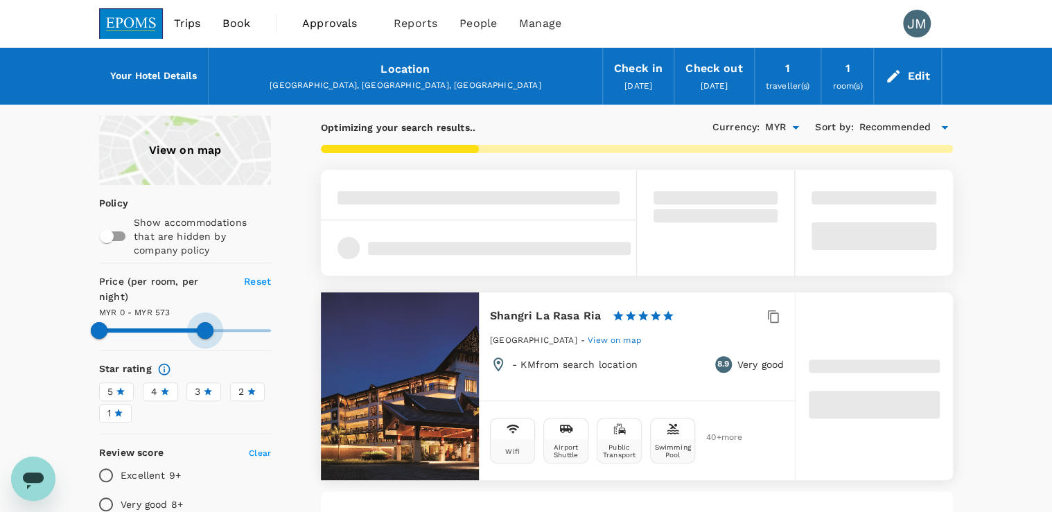
type input "569"
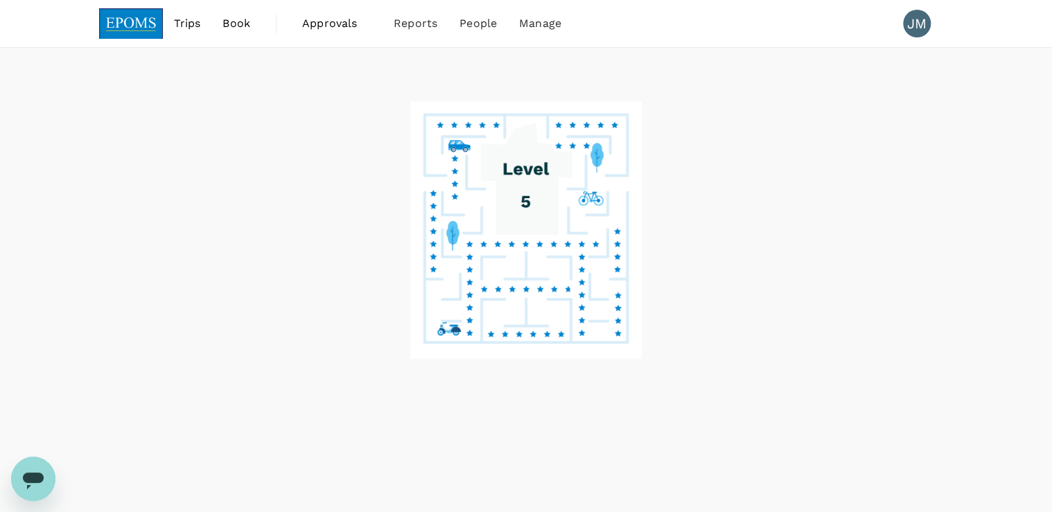
drag, startPoint x: 267, startPoint y: 322, endPoint x: 203, endPoint y: 320, distance: 63.8
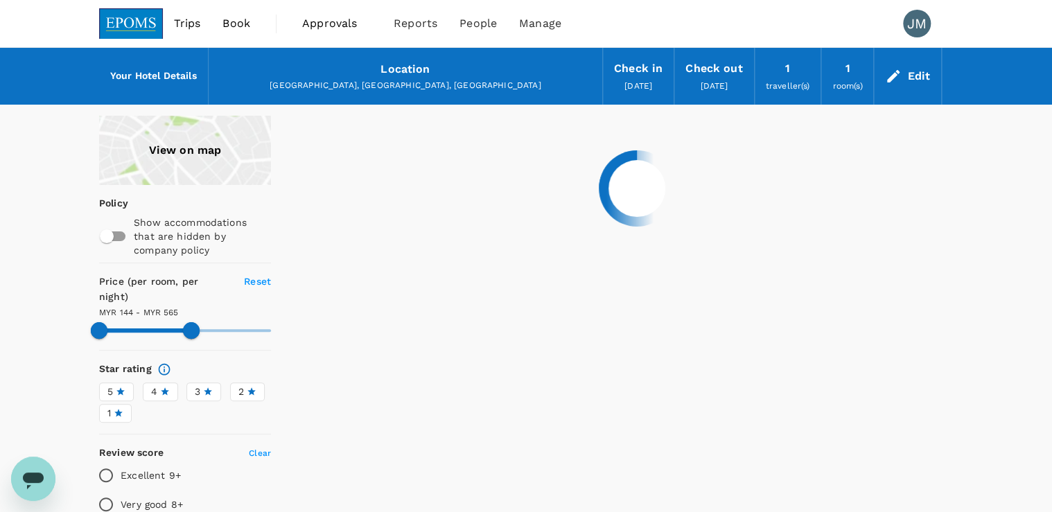
type input "565.3"
type input "63.3"
click at [119, 409] on icon at bounding box center [118, 413] width 8 height 8
click at [0, 0] on input "1" at bounding box center [0, 0] width 0 height 0
type input "564.78"
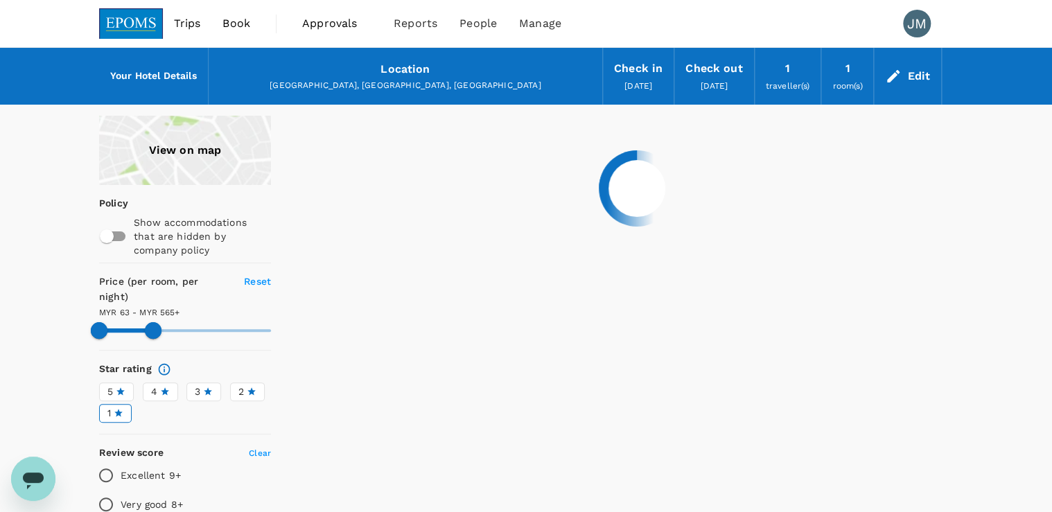
type input "57.78"
click at [114, 408] on icon at bounding box center [119, 413] width 10 height 10
click at [0, 0] on input "1" at bounding box center [0, 0] width 0 height 0
click at [123, 387] on icon at bounding box center [121, 392] width 10 height 10
click at [0, 0] on input "5" at bounding box center [0, 0] width 0 height 0
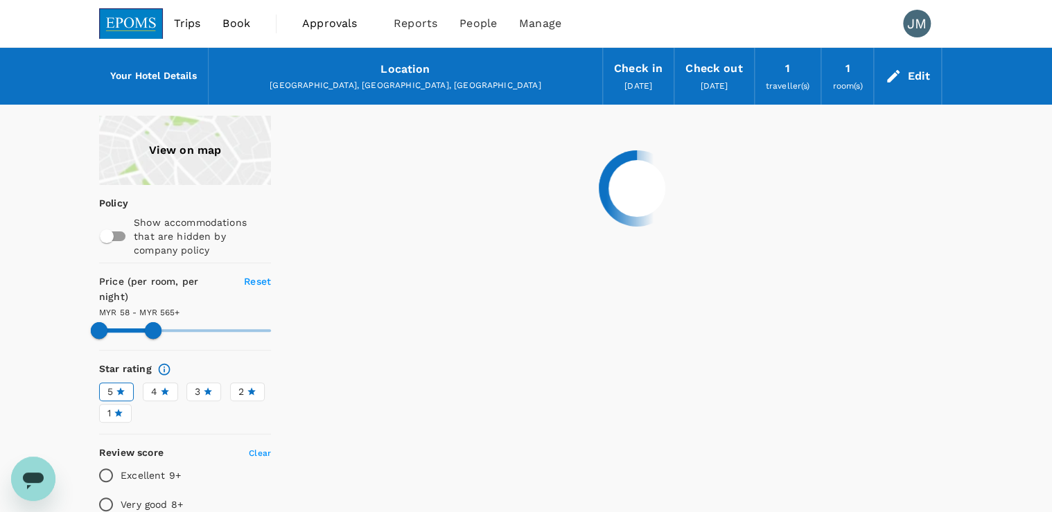
click at [155, 385] on span "4" at bounding box center [154, 392] width 6 height 15
click at [0, 0] on input "4" at bounding box center [0, 0] width 0 height 0
click at [202, 385] on div "3" at bounding box center [204, 392] width 18 height 15
click at [0, 0] on input "3" at bounding box center [0, 0] width 0 height 0
click at [258, 383] on label "2" at bounding box center [247, 392] width 35 height 19
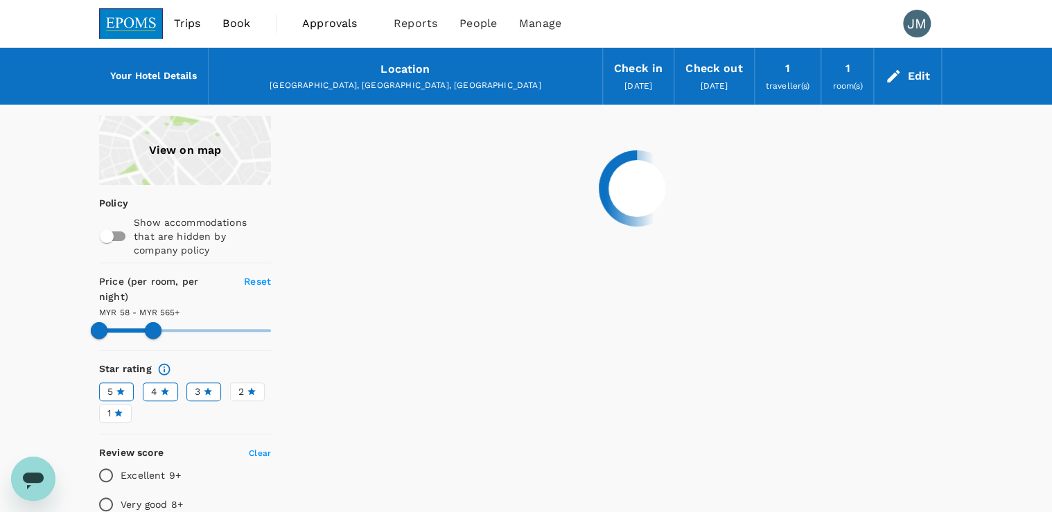
click at [0, 0] on input "2" at bounding box center [0, 0] width 0 height 0
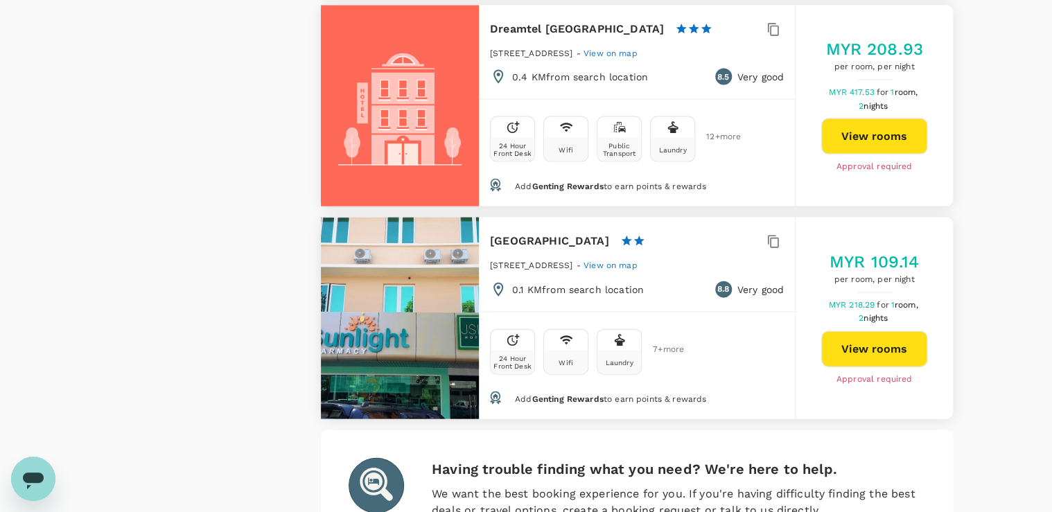
scroll to position [4110, 0]
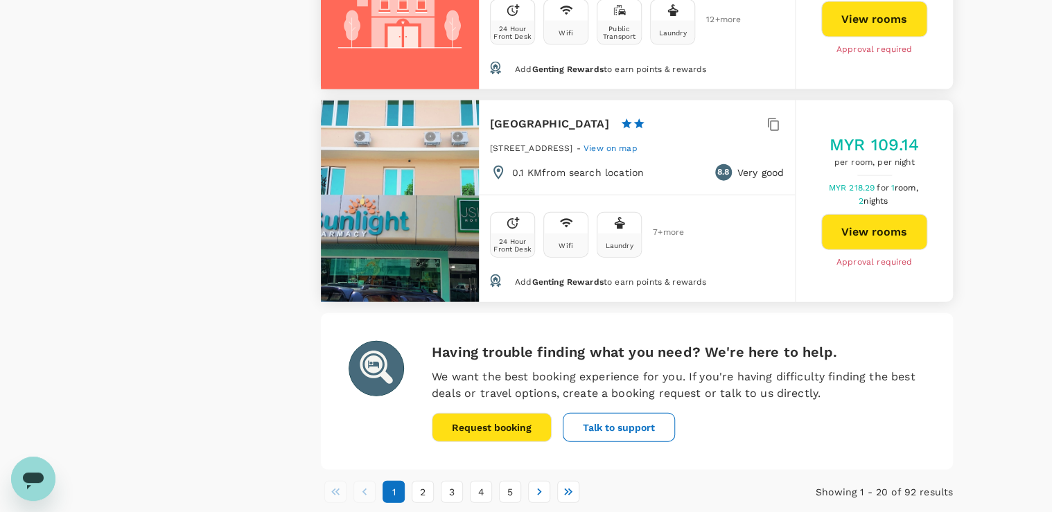
click at [550, 481] on li "pagination navigation" at bounding box center [539, 492] width 29 height 22
click at [544, 485] on icon "Go to next page" at bounding box center [539, 492] width 14 height 14
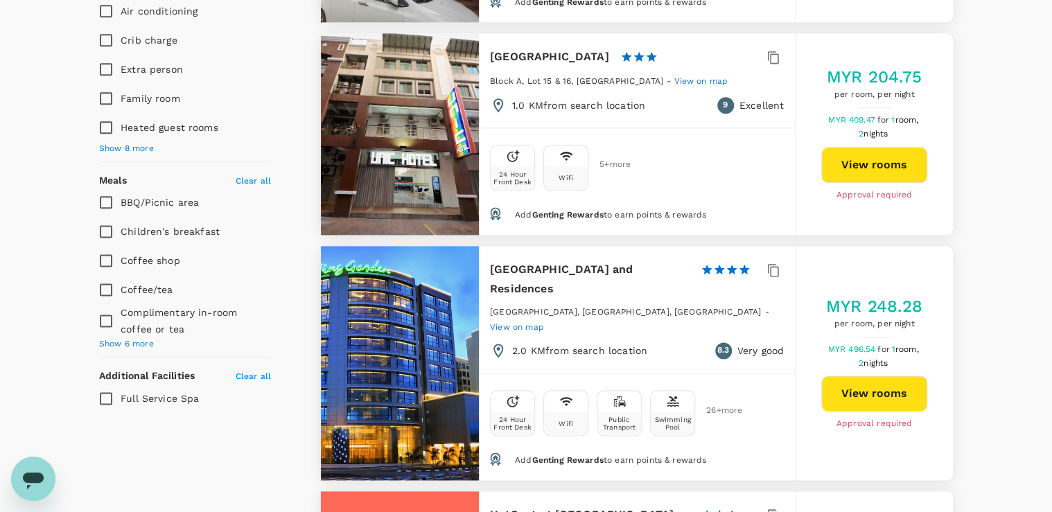
scroll to position [832, 0]
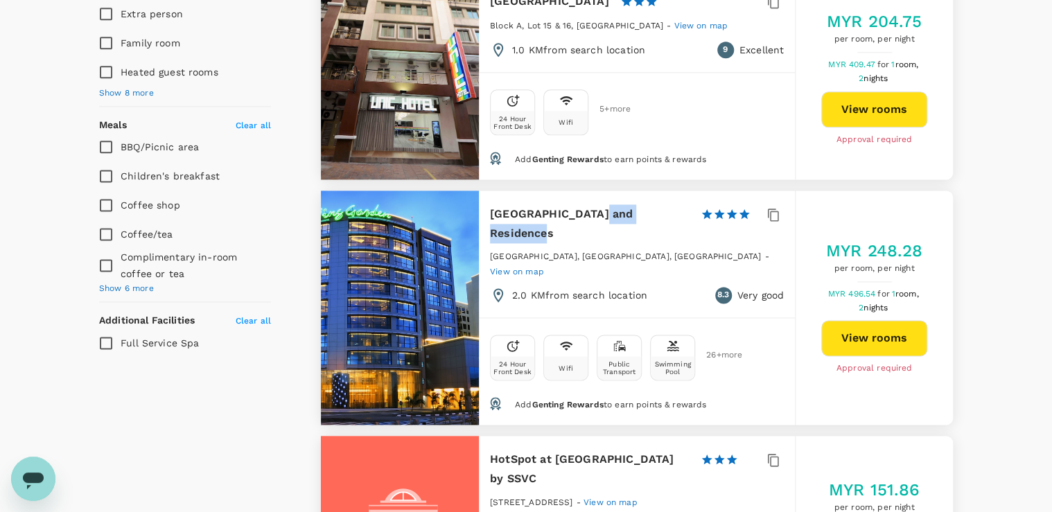
drag, startPoint x: 592, startPoint y: 216, endPoint x: 679, endPoint y: 209, distance: 87.7
click at [679, 209] on h6 "Ming Garden Hotel and Residences" at bounding box center [590, 224] width 200 height 39
click at [766, 329] on div "24 Hour Front Desk Wifi Public Transport Swimming Pool 26 + more" at bounding box center [637, 354] width 294 height 51
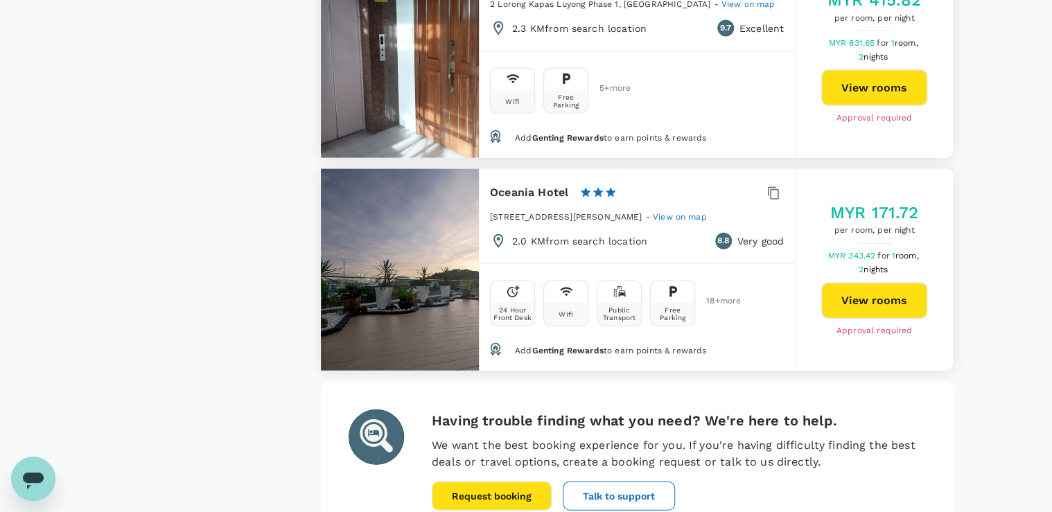
scroll to position [4159, 0]
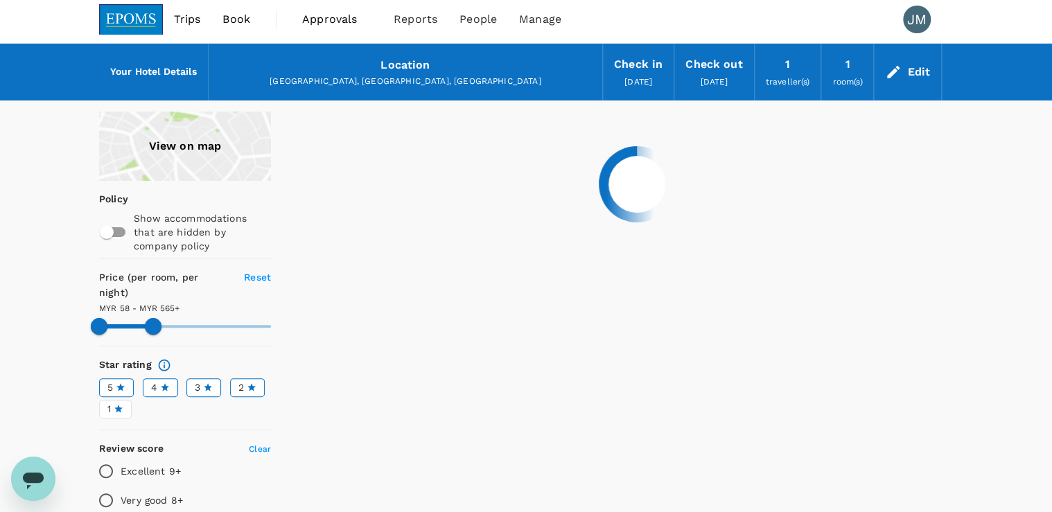
scroll to position [0, 0]
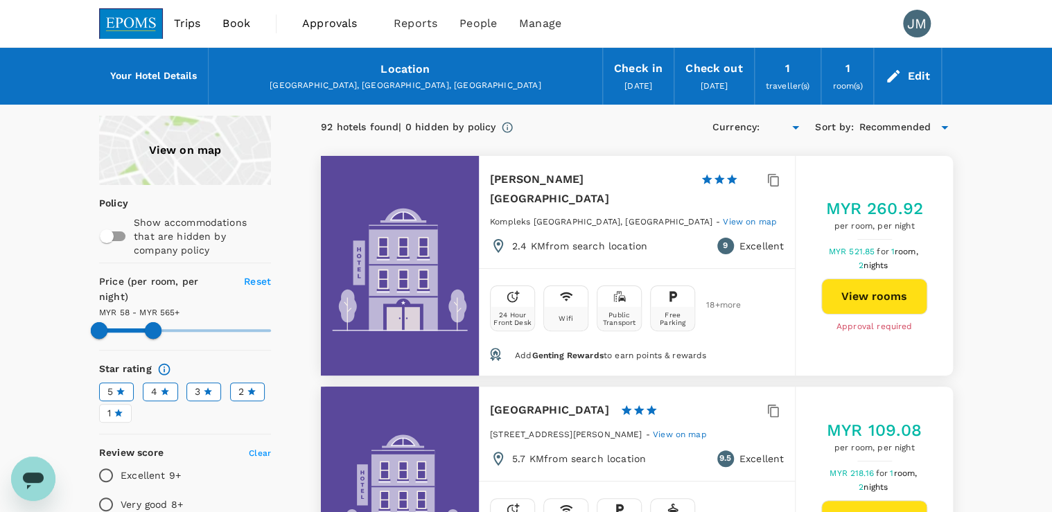
type input "564.78"
type input "MYR"
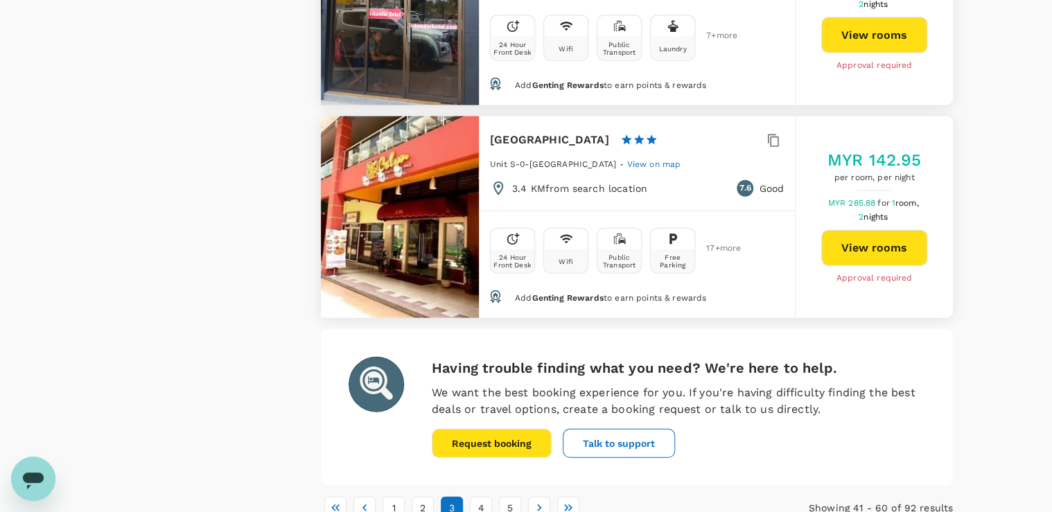
scroll to position [4236, 0]
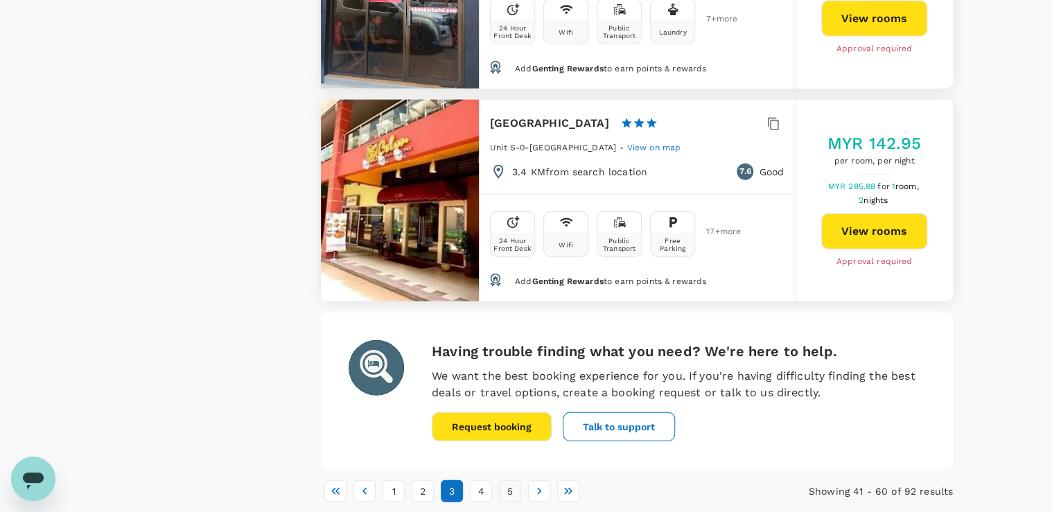
drag, startPoint x: 534, startPoint y: 435, endPoint x: 507, endPoint y: 432, distance: 27.2
click at [534, 485] on icon "Go to next page" at bounding box center [539, 492] width 14 height 14
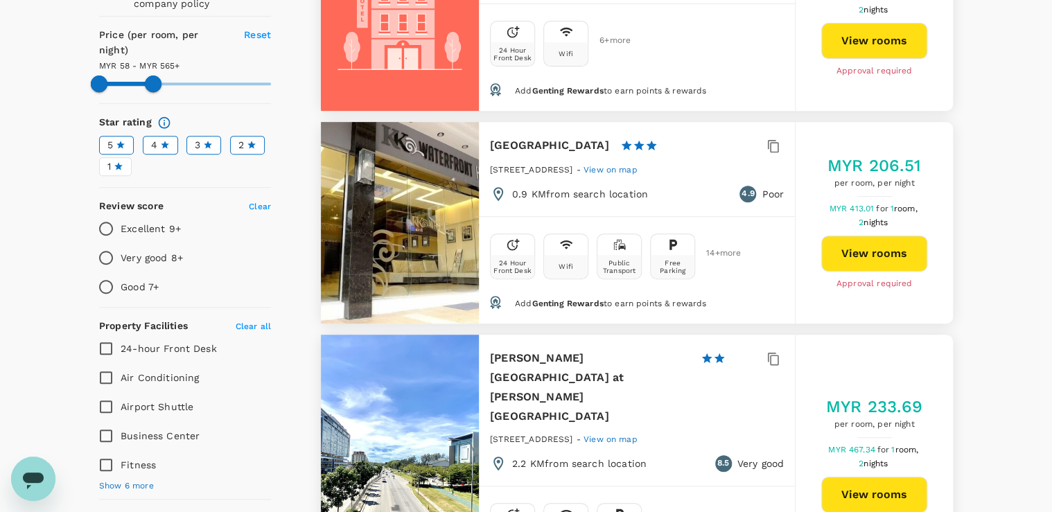
scroll to position [277, 0]
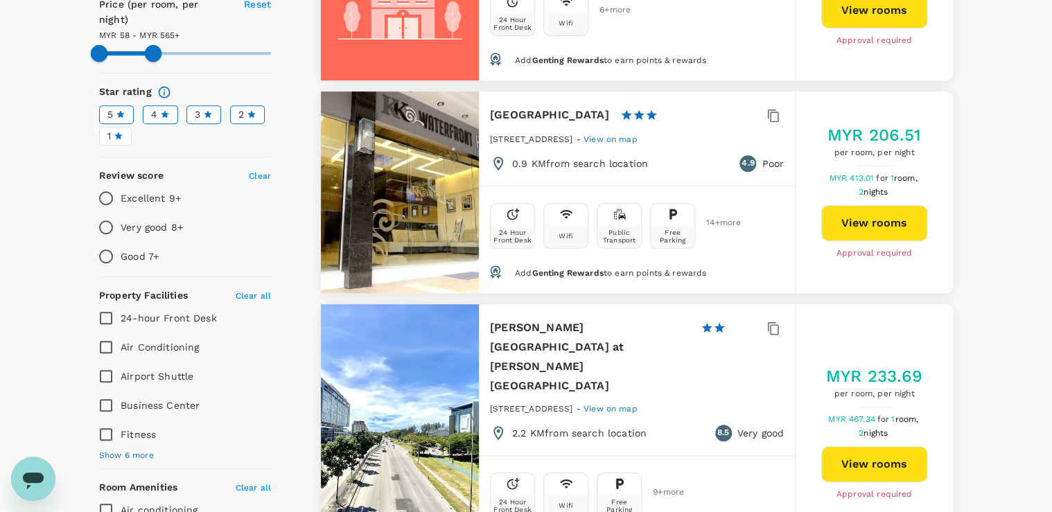
drag, startPoint x: 562, startPoint y: 141, endPoint x: 631, endPoint y: 141, distance: 68.6
click at [573, 141] on span "Blk B, Unit 2&3, Warisan Square, Kota Kinabalu" at bounding box center [531, 139] width 82 height 10
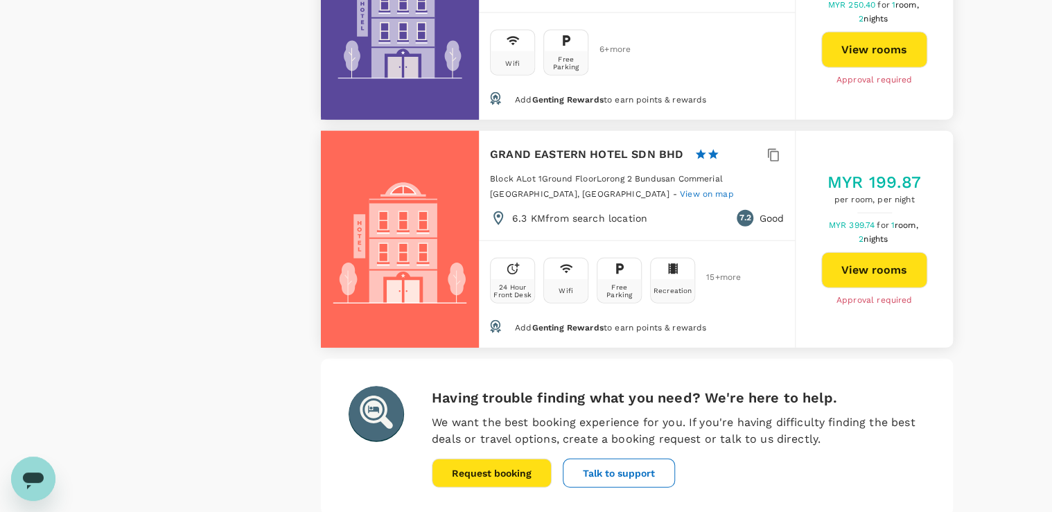
scroll to position [4225, 0]
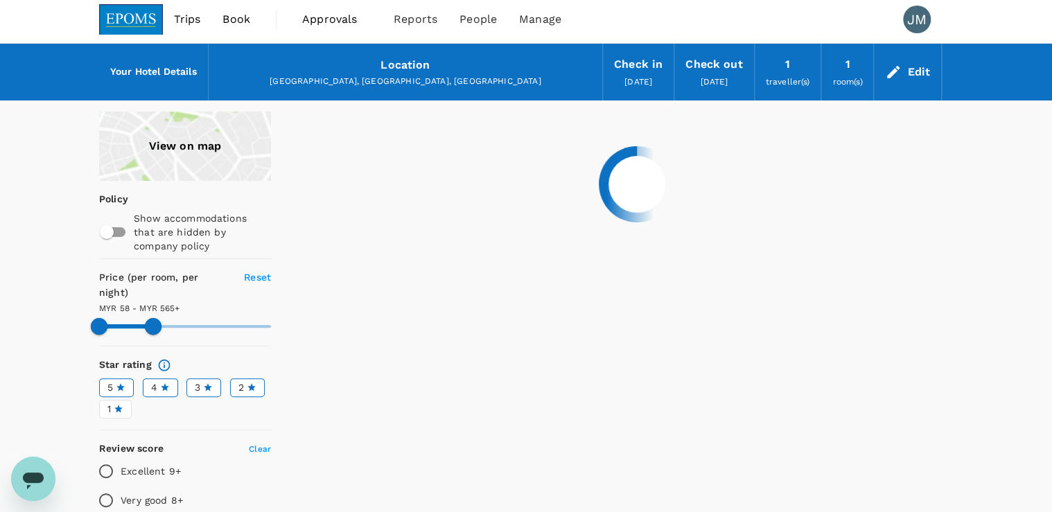
scroll to position [0, 0]
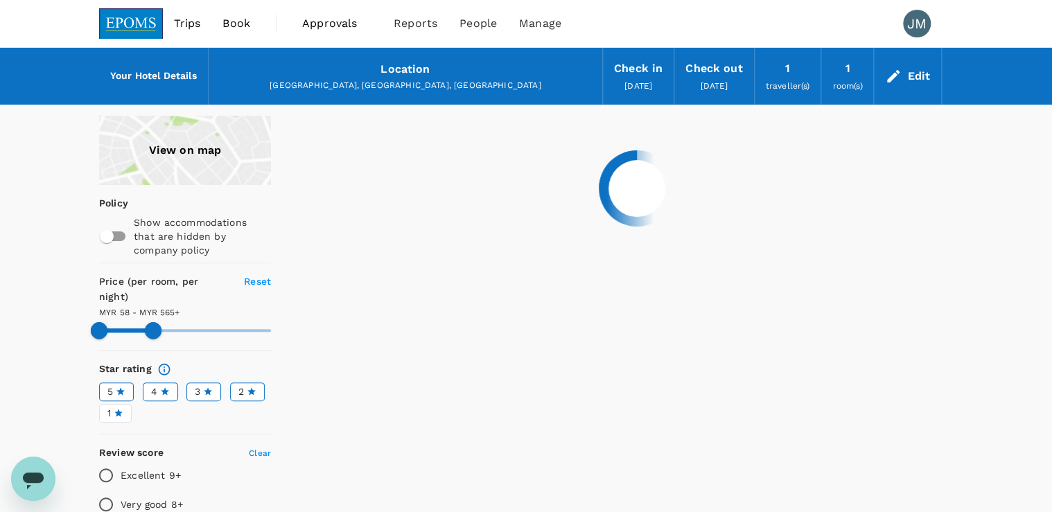
type input "564.78"
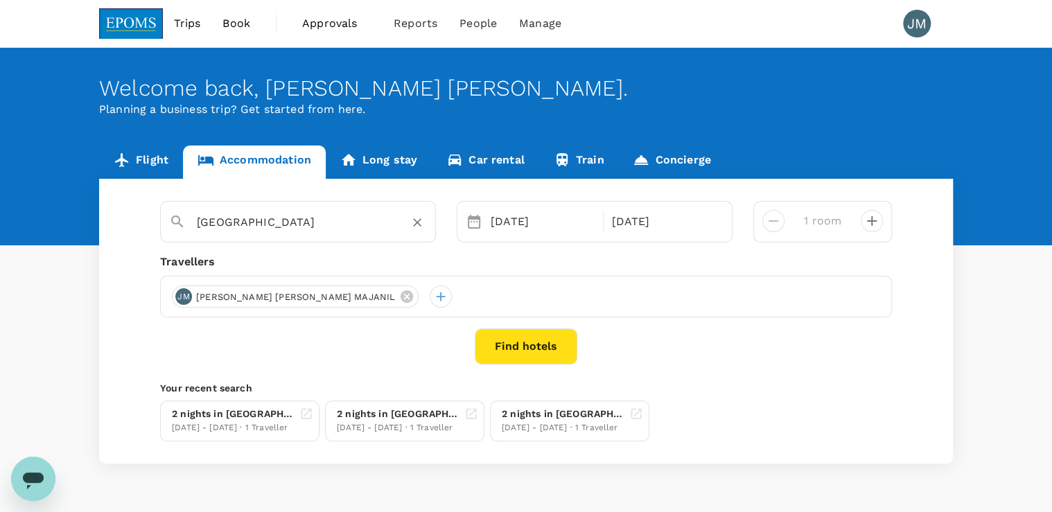
drag, startPoint x: 292, startPoint y: 227, endPoint x: 325, endPoint y: 225, distance: 33.3
click at [294, 227] on input "[GEOGRAPHIC_DATA]" at bounding box center [292, 221] width 191 height 21
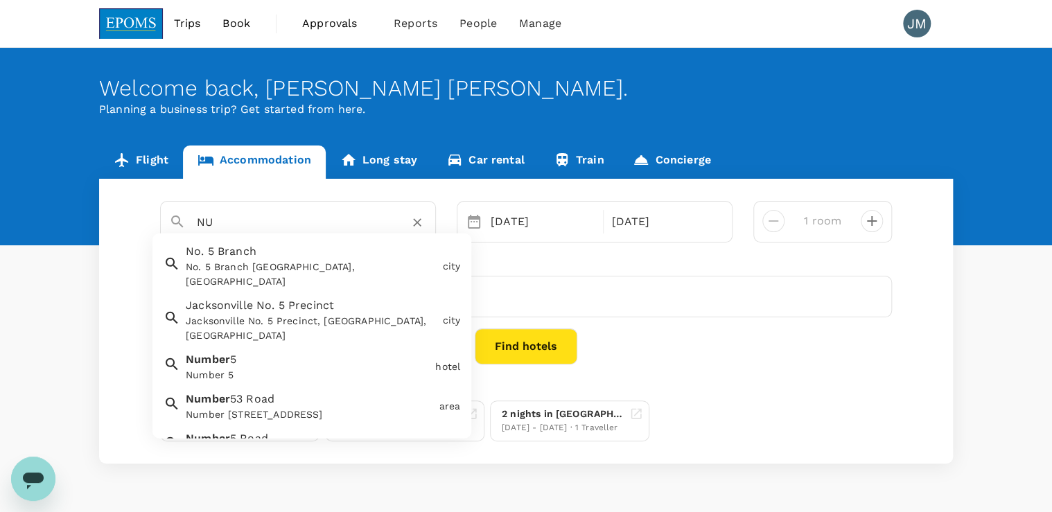
type input "N"
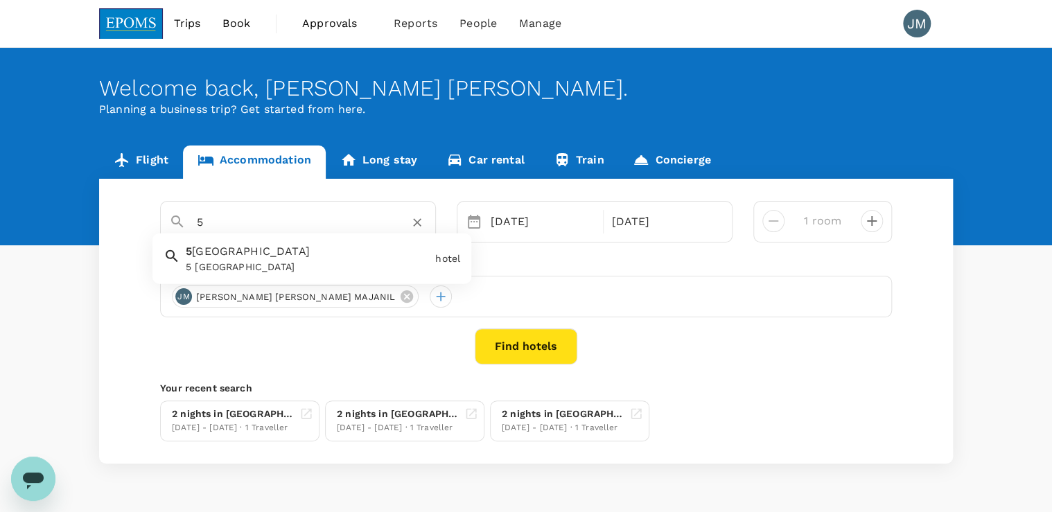
type input "5"
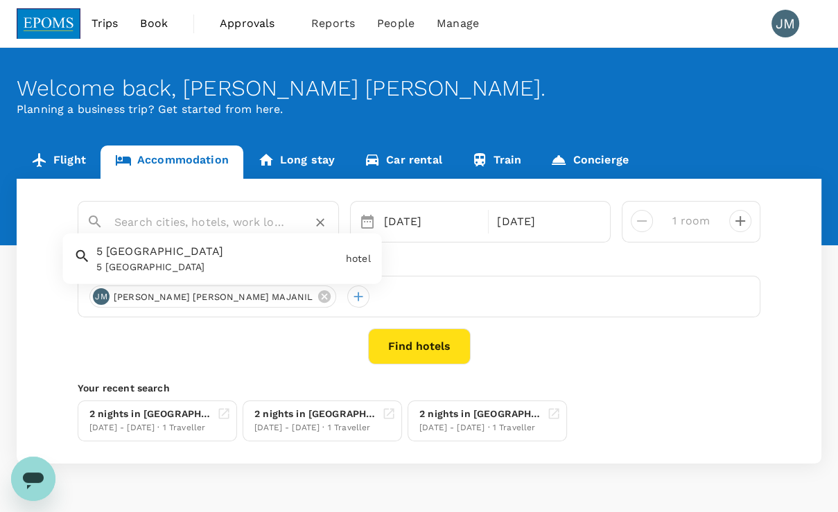
click at [150, 225] on input "text" at bounding box center [202, 221] width 177 height 21
click at [150, 226] on input "HOT" at bounding box center [202, 221] width 177 height 21
type input "H"
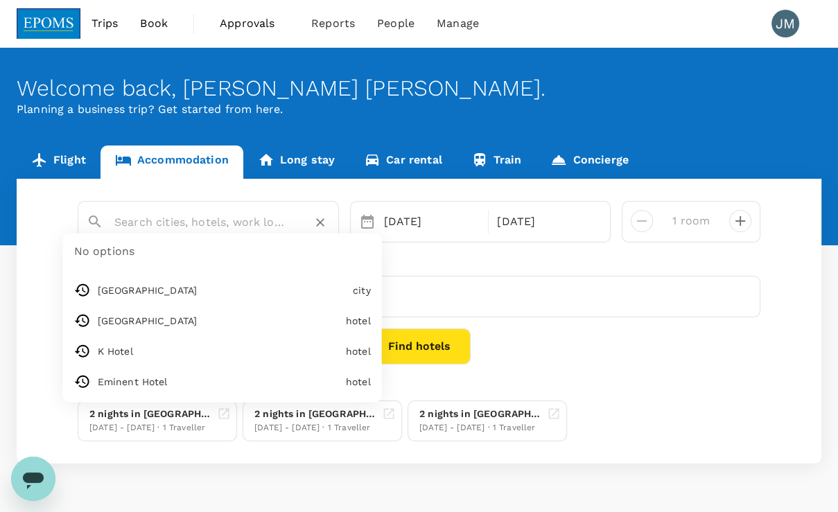
type input "4"
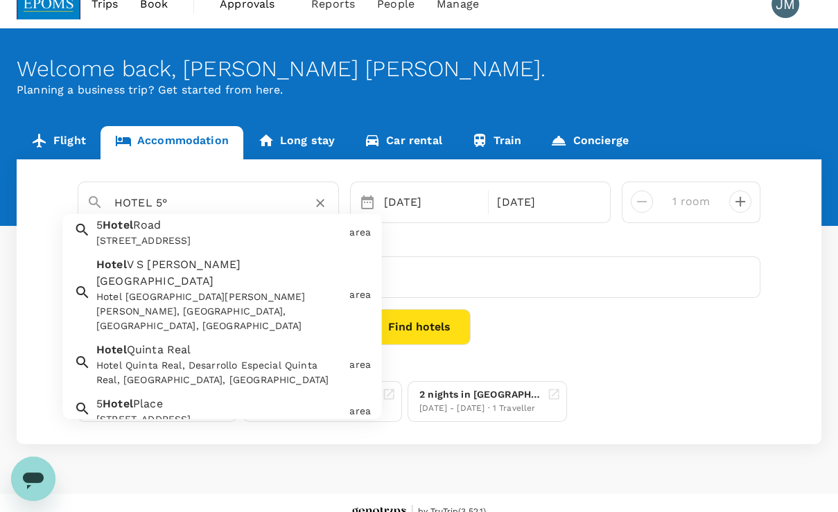
scroll to position [36, 0]
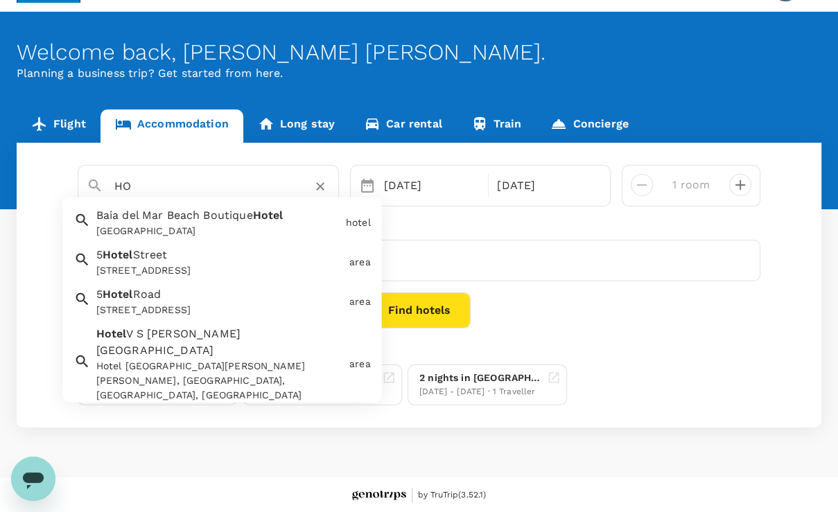
type input "H"
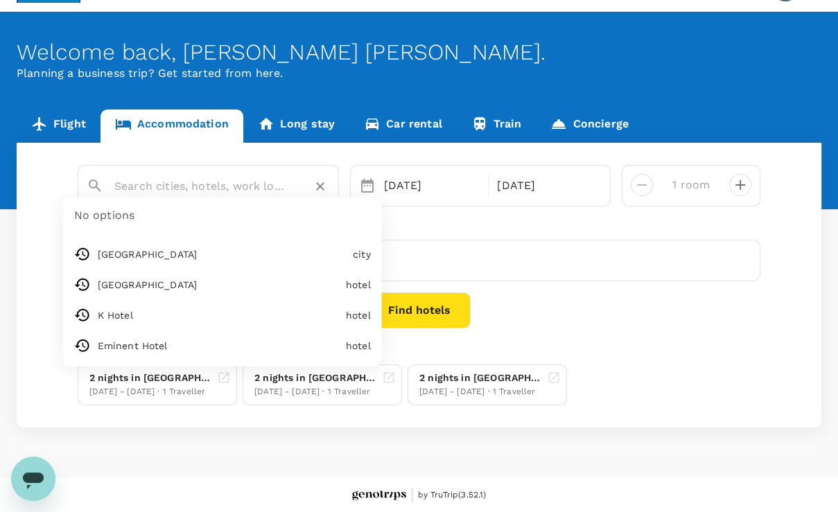
type input "L"
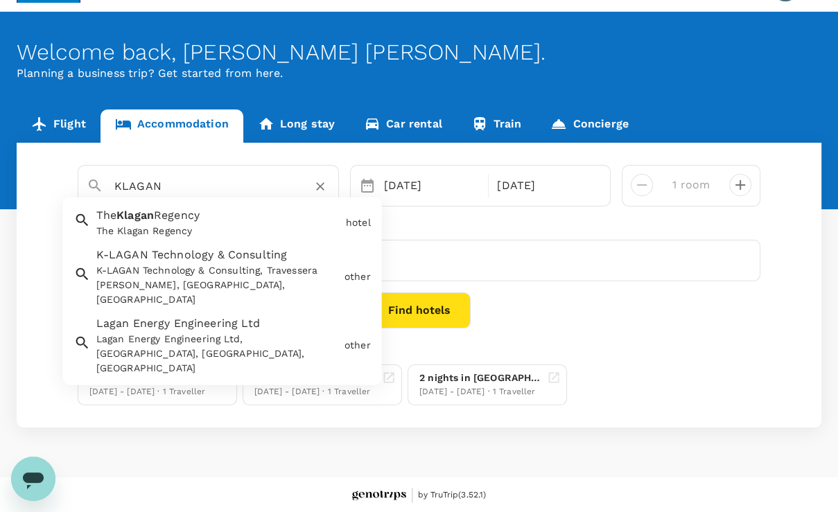
click at [182, 230] on div "The Klagan Regency" at bounding box center [218, 231] width 244 height 15
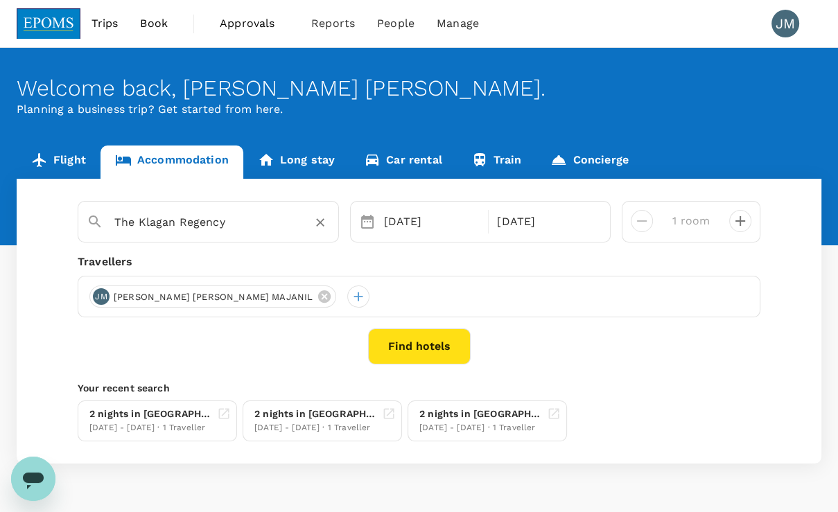
type input "The Klagan Regency"
drag, startPoint x: 380, startPoint y: 322, endPoint x: 382, endPoint y: 339, distance: 17.5
click at [381, 323] on div "The Klagan Regency 25 Sep 27 Sep 1 room Travellers JM JOAN BARBARA MAJANIL Find…" at bounding box center [419, 321] width 805 height 285
click at [382, 339] on button "Find hotels" at bounding box center [419, 347] width 103 height 36
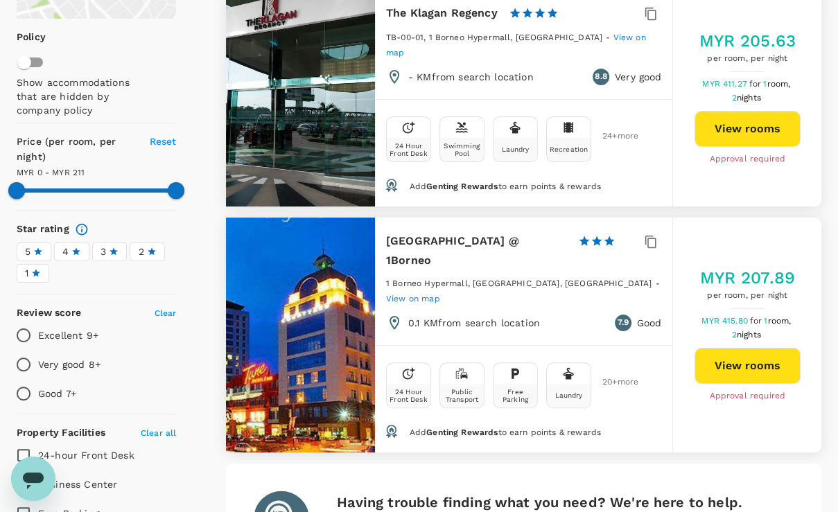
scroll to position [111, 0]
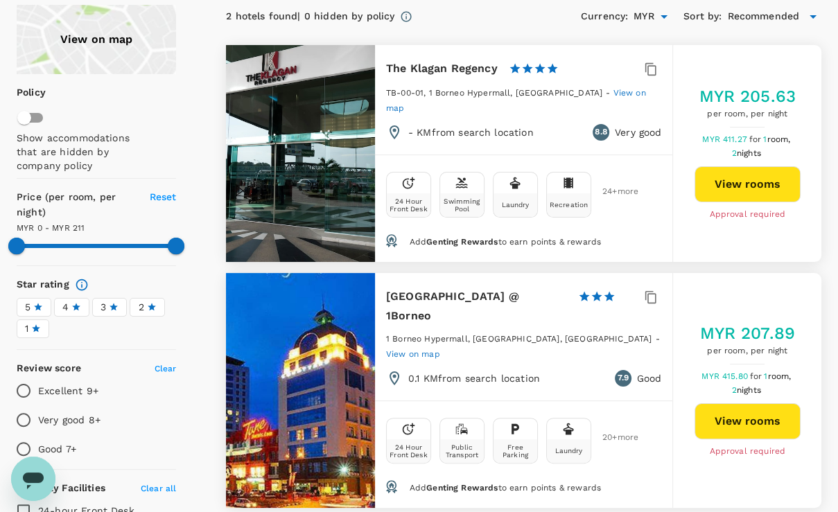
type input "210"
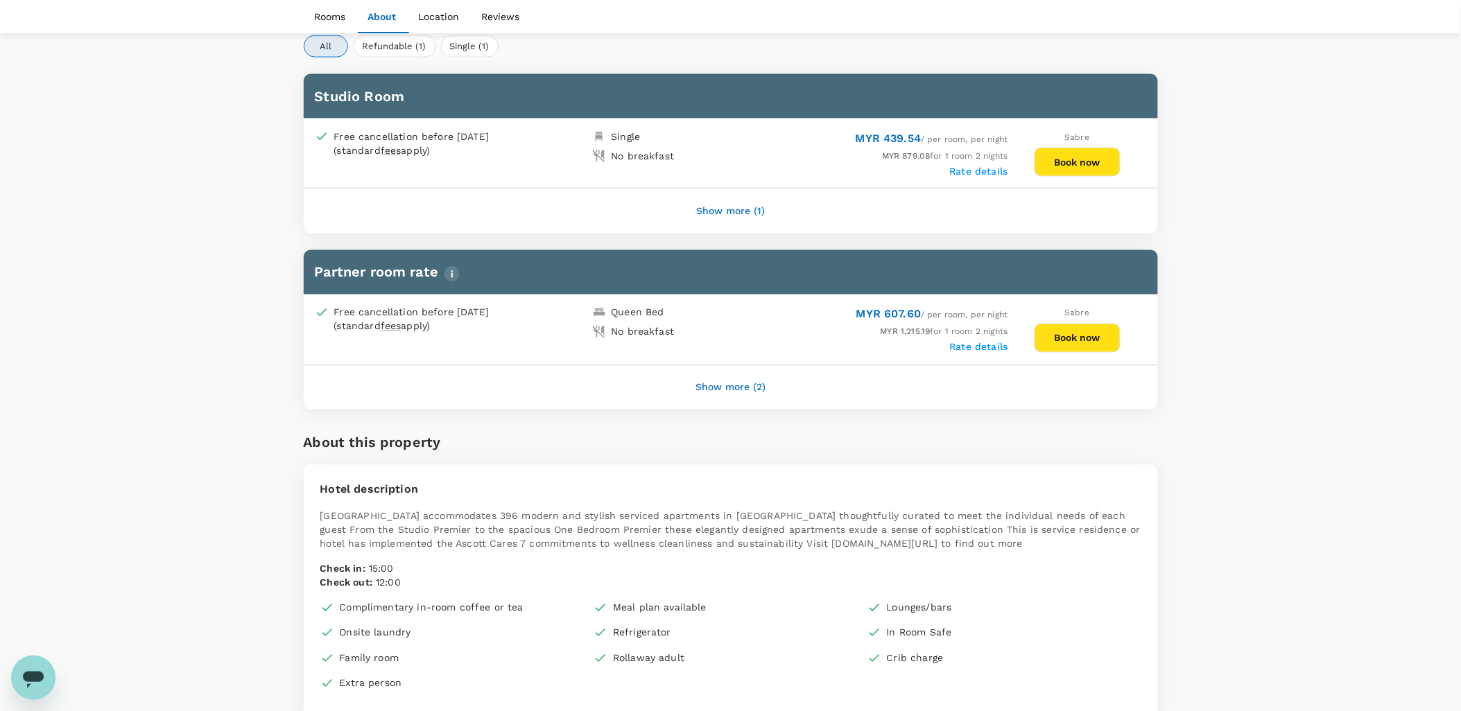
scroll to position [736, 0]
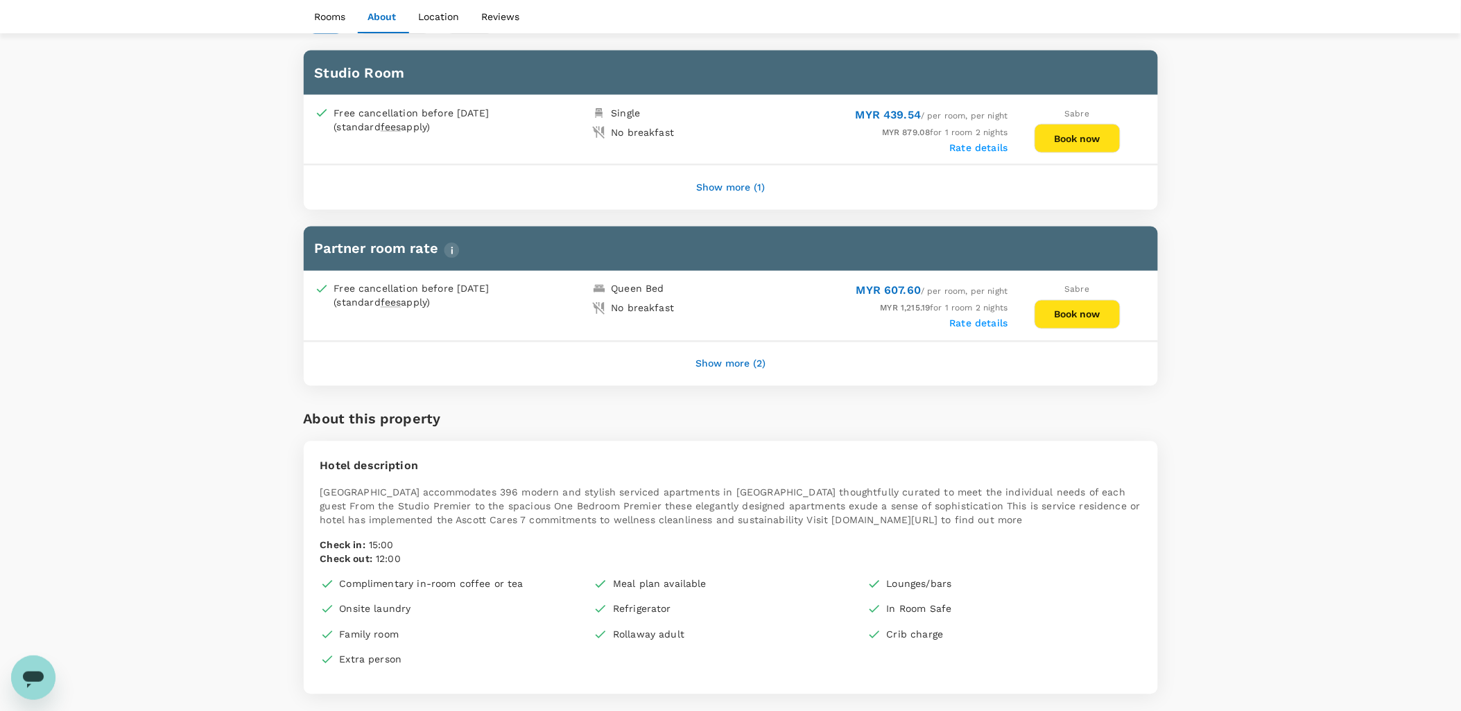
click at [724, 354] on button "Show more (2)" at bounding box center [730, 364] width 109 height 33
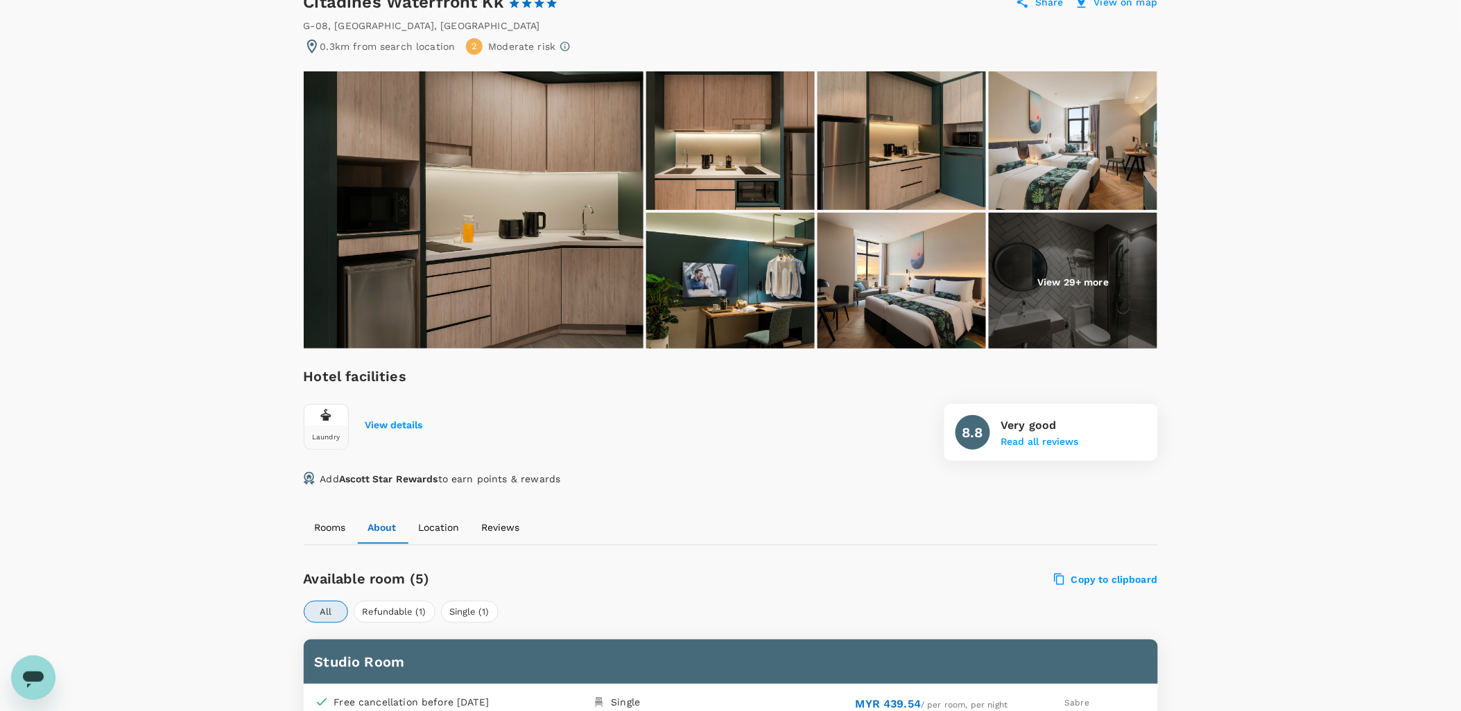
scroll to position [120, 0]
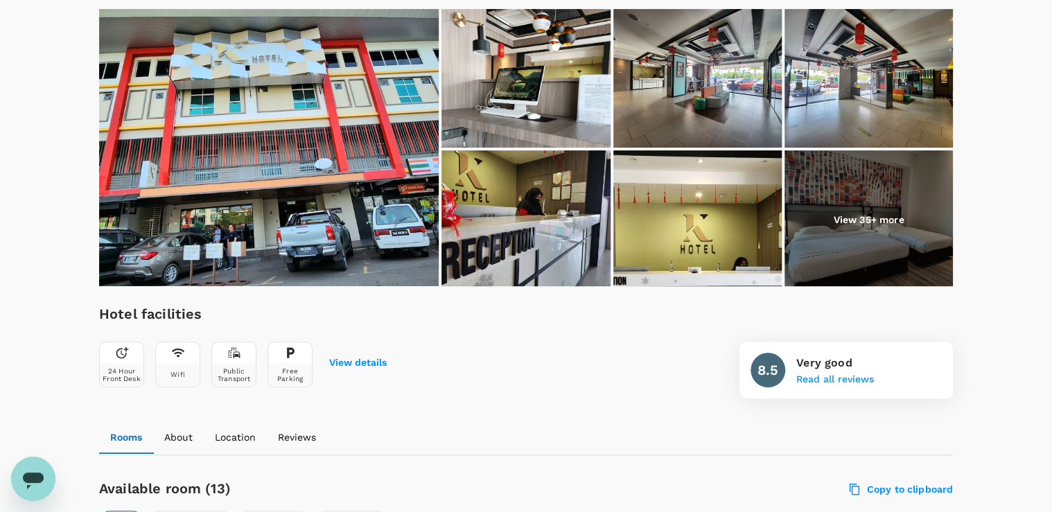
scroll to position [222, 0]
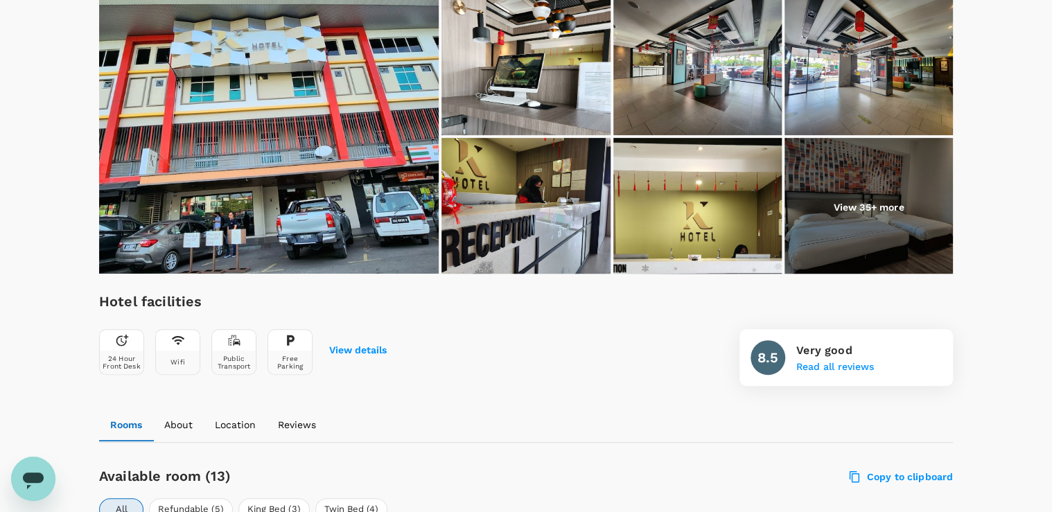
click at [669, 216] on img at bounding box center [698, 207] width 168 height 139
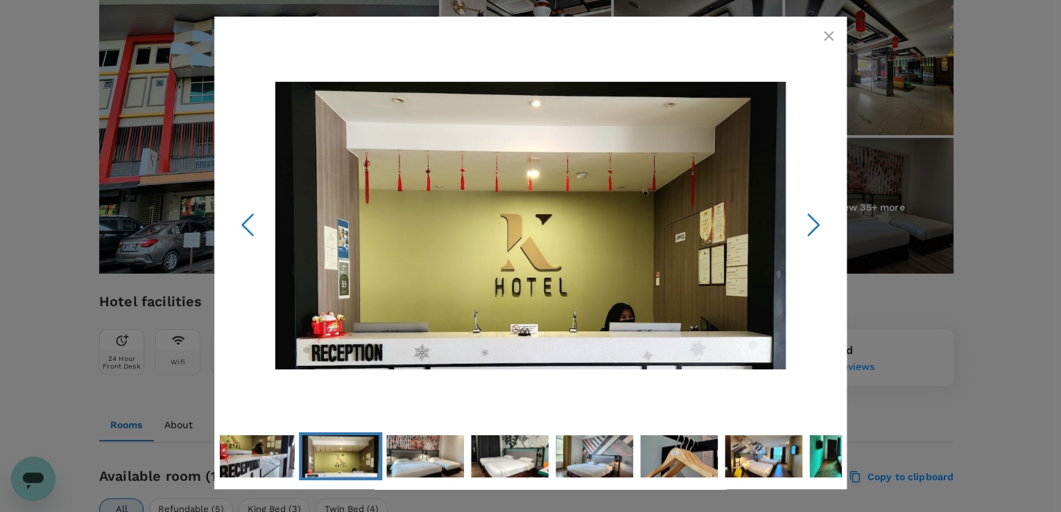
click at [807, 227] on icon "Next Slide" at bounding box center [813, 225] width 42 height 42
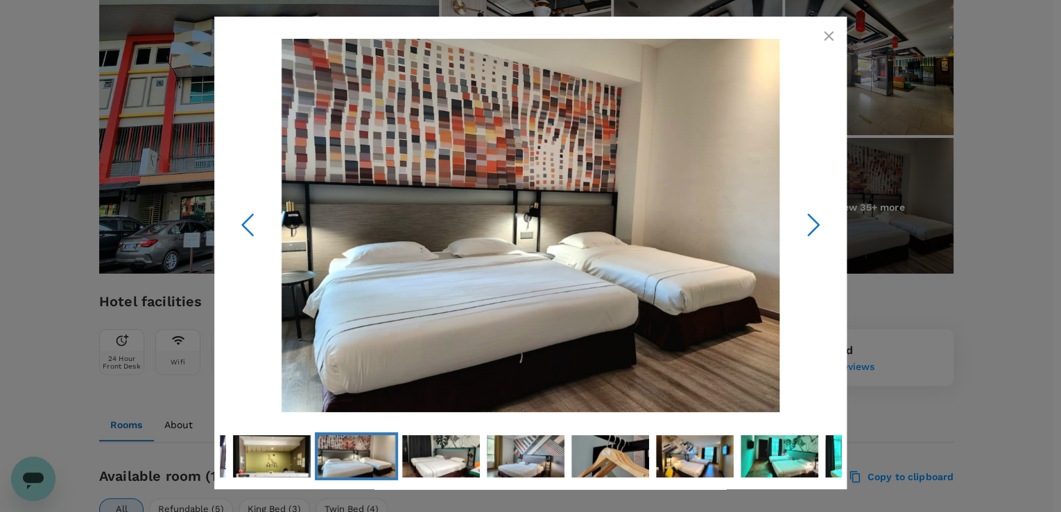
click at [808, 227] on icon "Next Slide" at bounding box center [813, 225] width 42 height 42
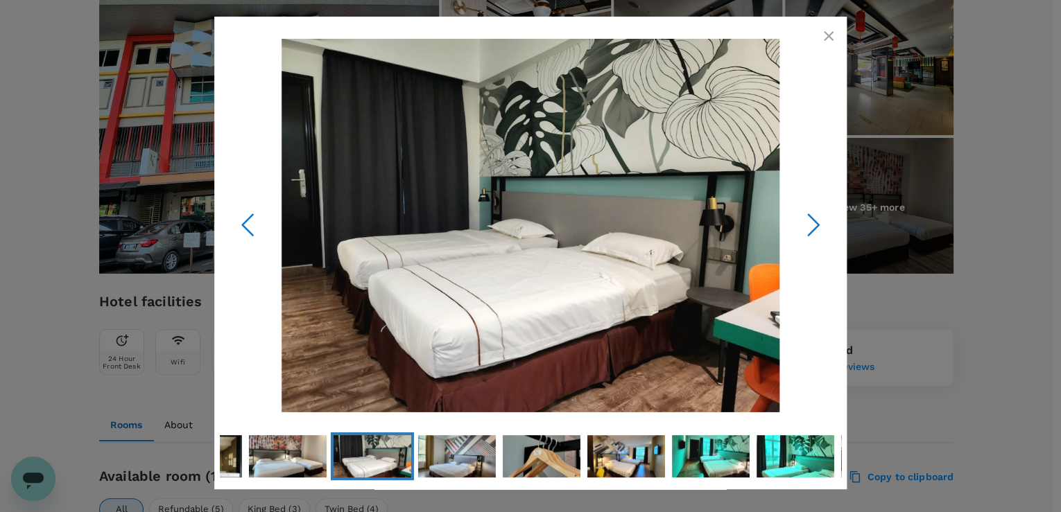
click at [812, 220] on icon "Next Slide" at bounding box center [813, 225] width 42 height 42
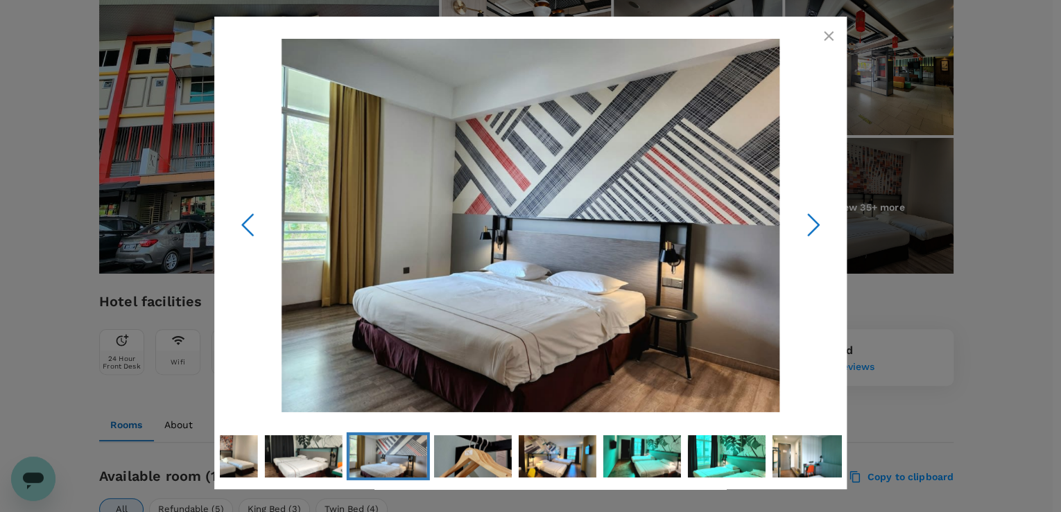
click at [812, 220] on icon "Next Slide" at bounding box center [813, 225] width 42 height 42
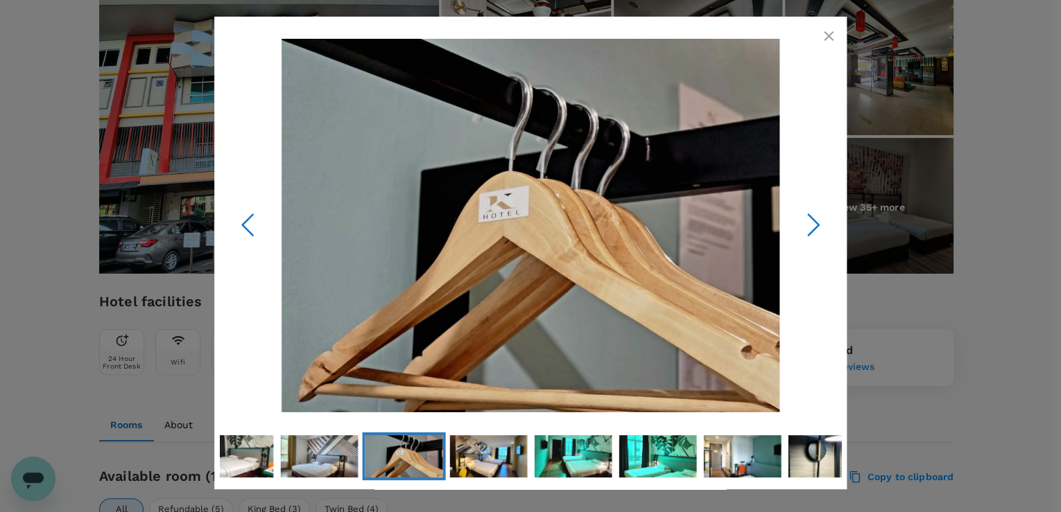
click at [812, 220] on icon "Next Slide" at bounding box center [813, 225] width 42 height 42
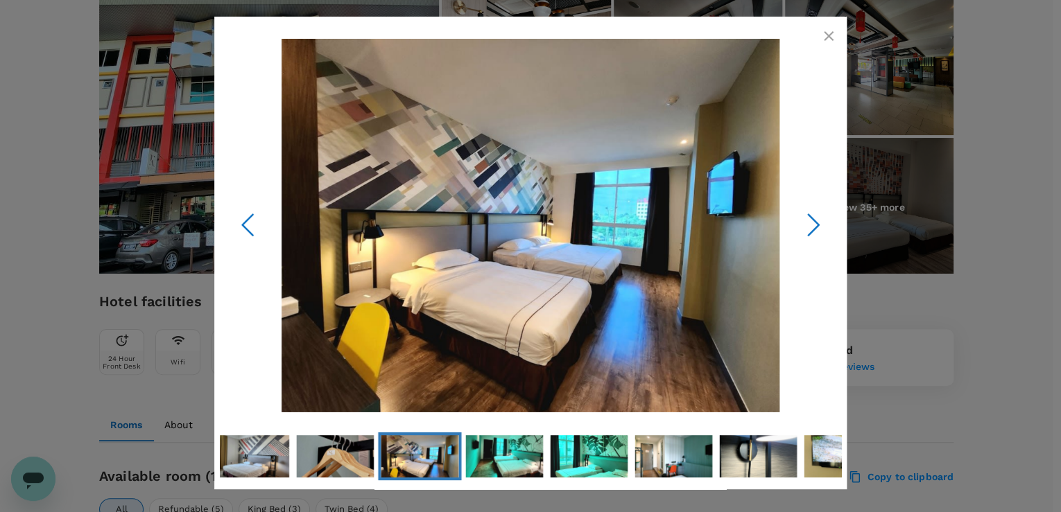
click at [817, 224] on polyline "Next Slide" at bounding box center [813, 224] width 10 height 21
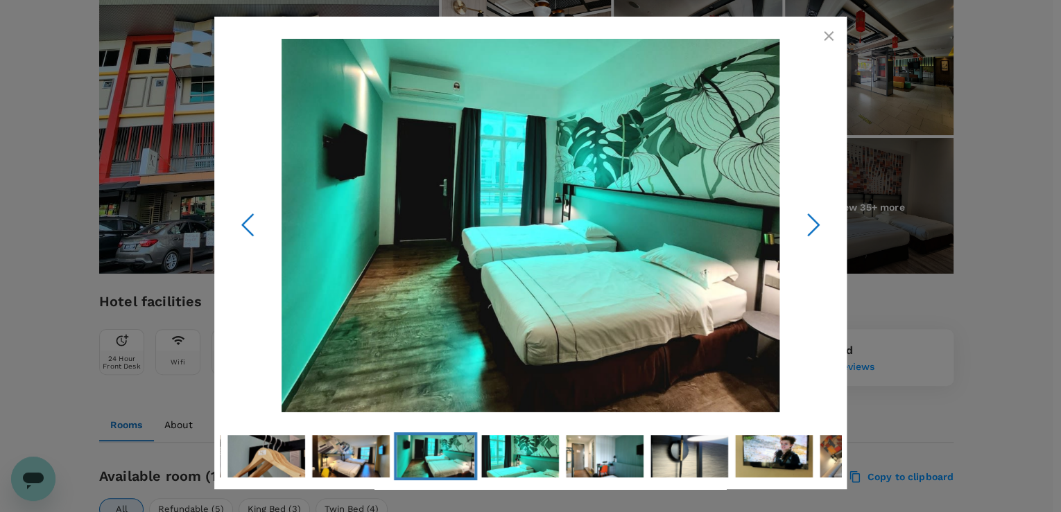
click at [792, 216] on icon "Next Slide" at bounding box center [813, 225] width 42 height 42
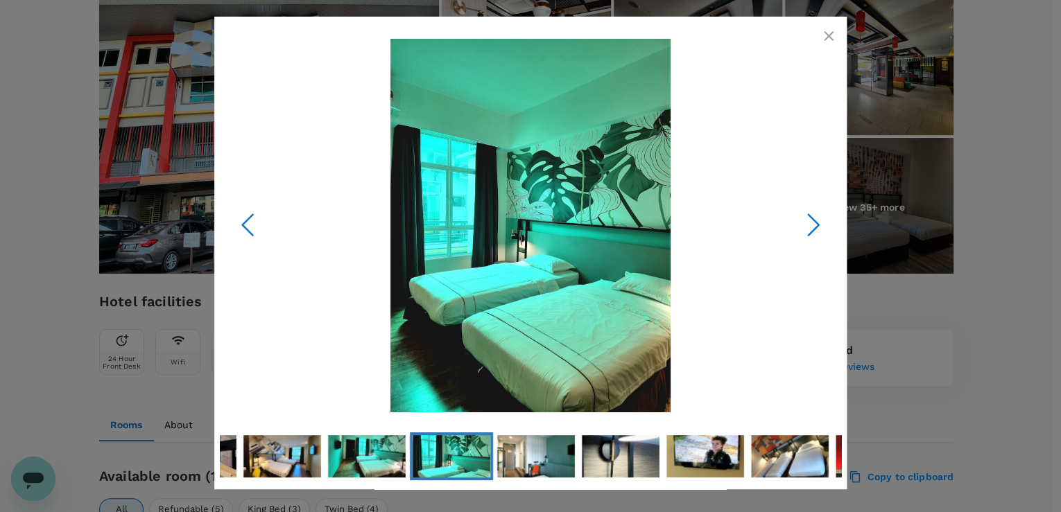
click at [243, 225] on polyline "Previous Slide" at bounding box center [248, 224] width 10 height 21
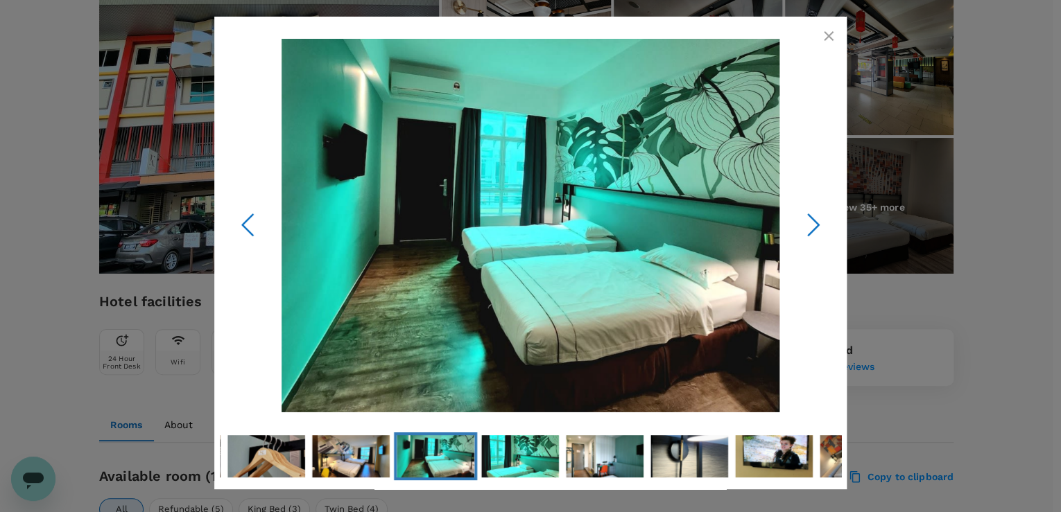
click at [176, 139] on div at bounding box center [530, 256] width 1061 height 512
click at [832, 37] on icon "button" at bounding box center [828, 36] width 17 height 17
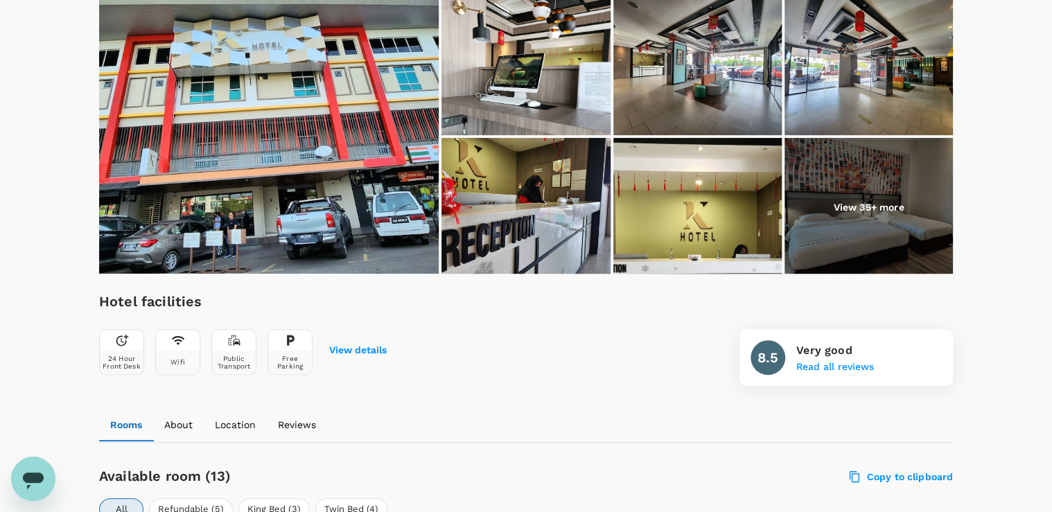
click at [693, 80] on img at bounding box center [698, 66] width 168 height 139
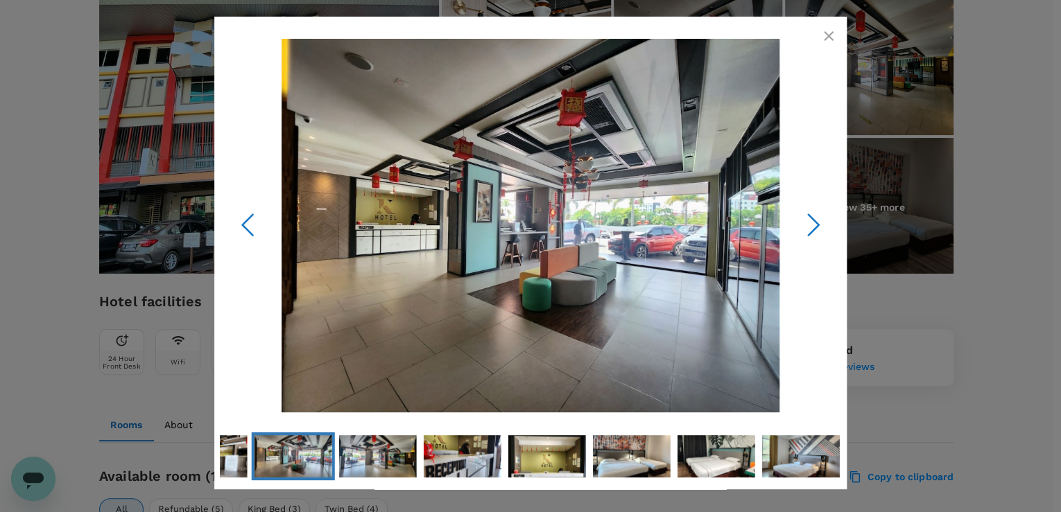
click at [806, 220] on icon "Next Slide" at bounding box center [813, 225] width 42 height 42
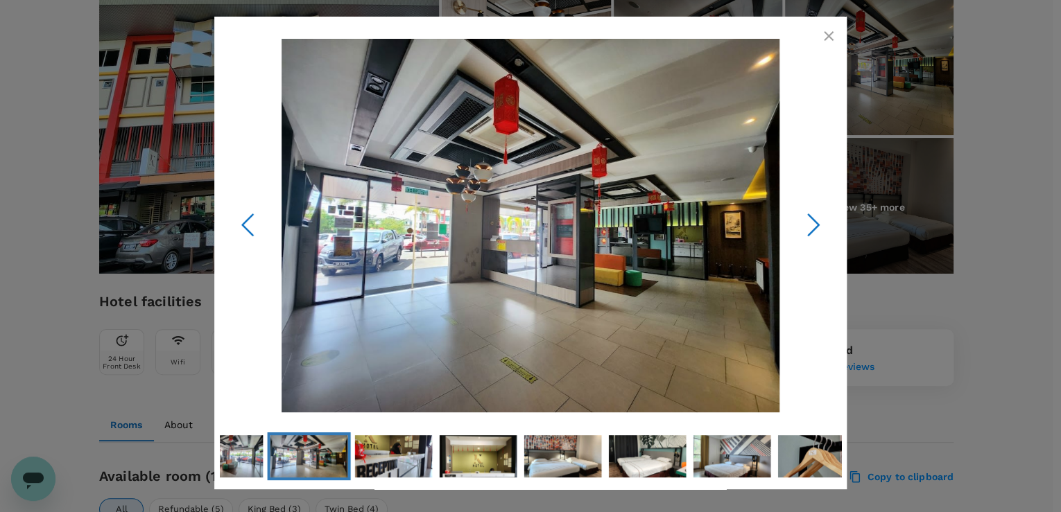
click at [806, 220] on icon "Next Slide" at bounding box center [813, 225] width 42 height 42
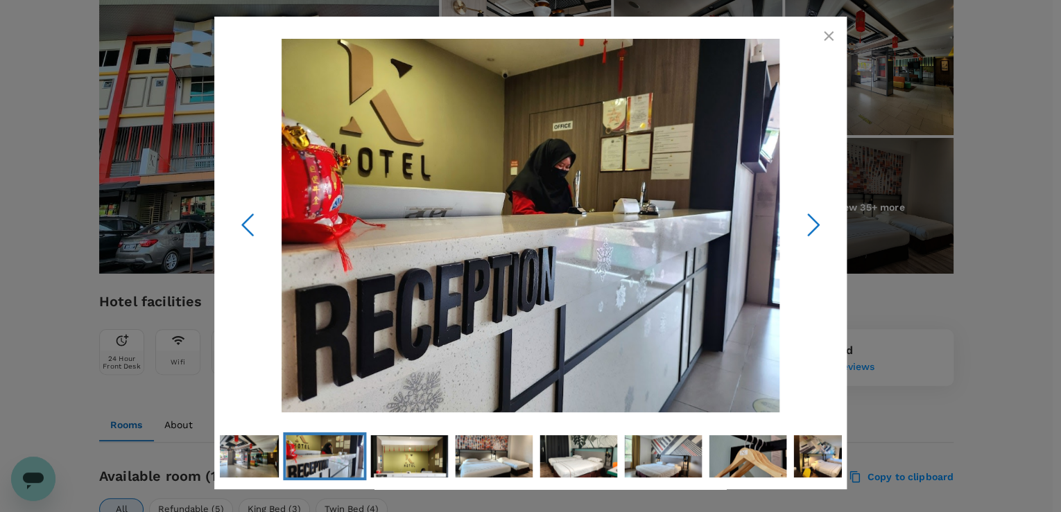
click at [804, 220] on icon "Next Slide" at bounding box center [813, 225] width 42 height 42
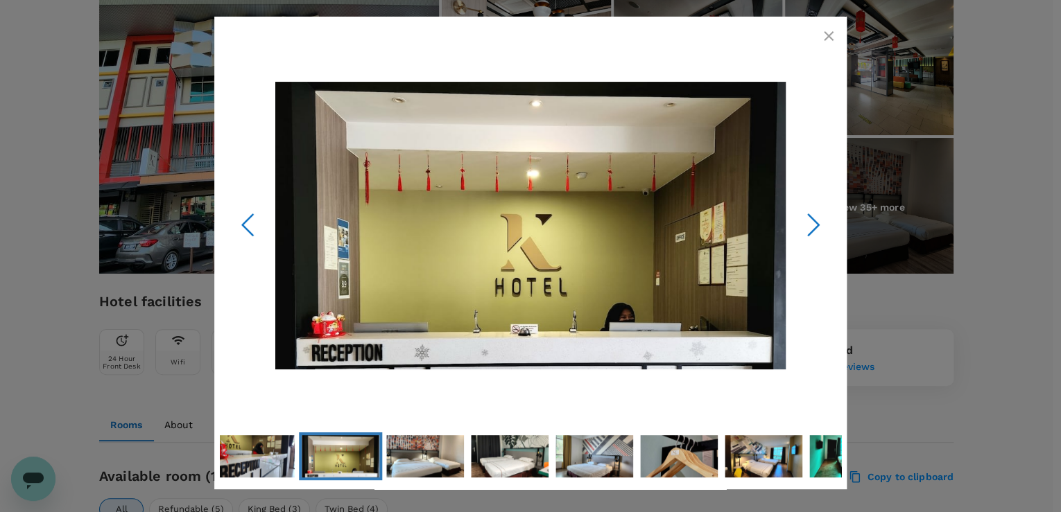
click at [804, 218] on icon "Next Slide" at bounding box center [813, 225] width 42 height 42
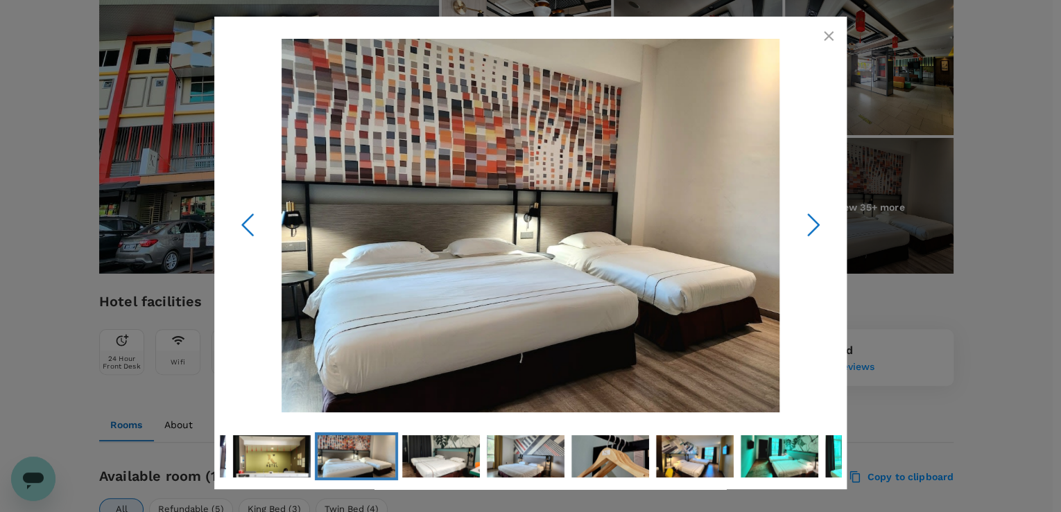
click at [804, 220] on icon "Next Slide" at bounding box center [813, 225] width 42 height 42
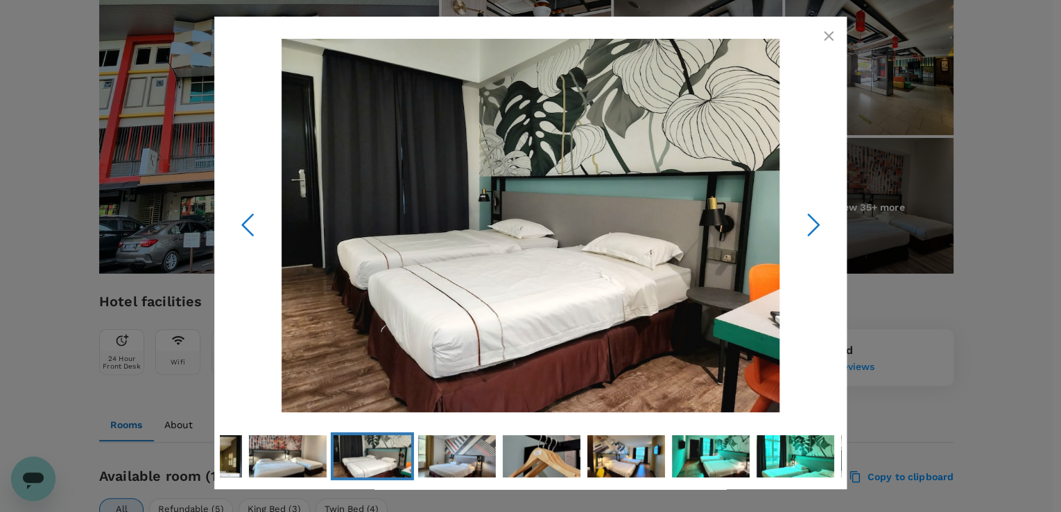
click at [804, 220] on icon "Next Slide" at bounding box center [813, 225] width 42 height 42
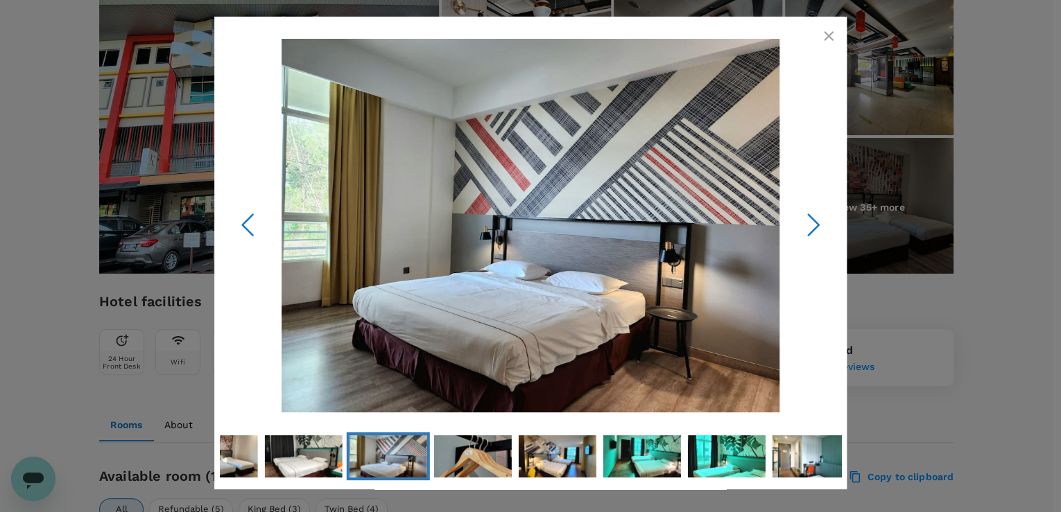
click at [804, 220] on icon "Next Slide" at bounding box center [813, 225] width 42 height 42
click at [825, 36] on icon "button" at bounding box center [828, 36] width 17 height 17
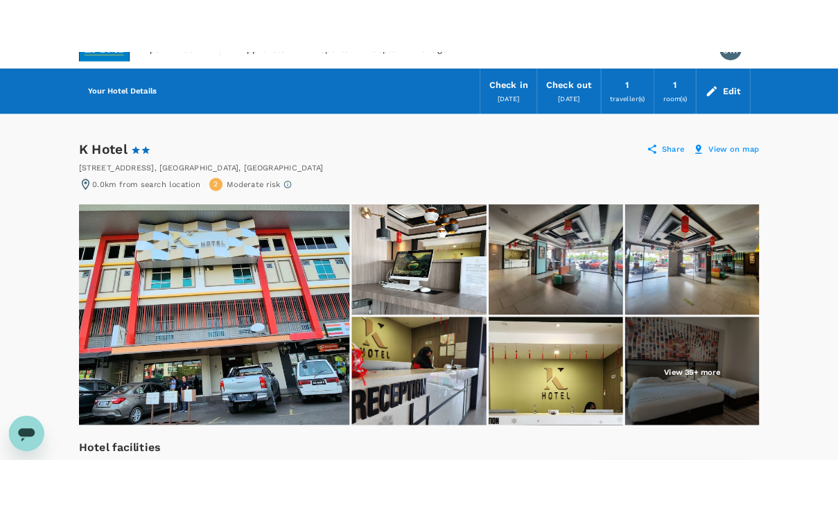
scroll to position [0, 0]
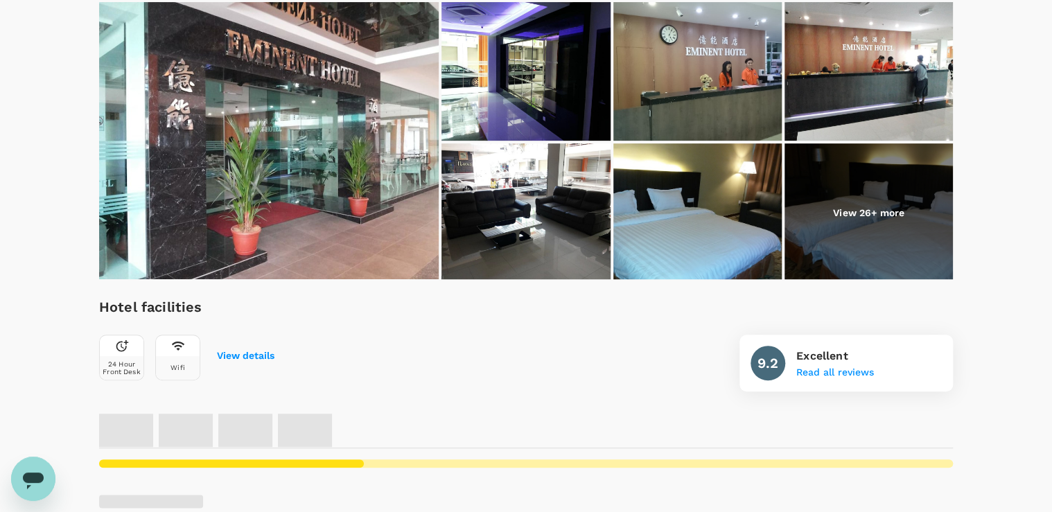
scroll to position [216, 0]
click at [731, 214] on img at bounding box center [698, 212] width 168 height 139
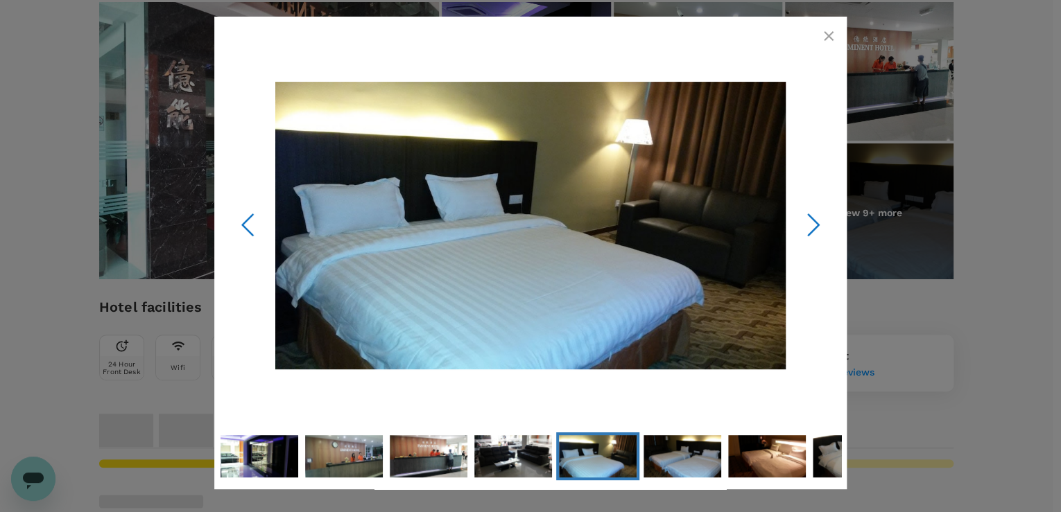
click at [804, 229] on icon "Next Slide" at bounding box center [813, 225] width 42 height 42
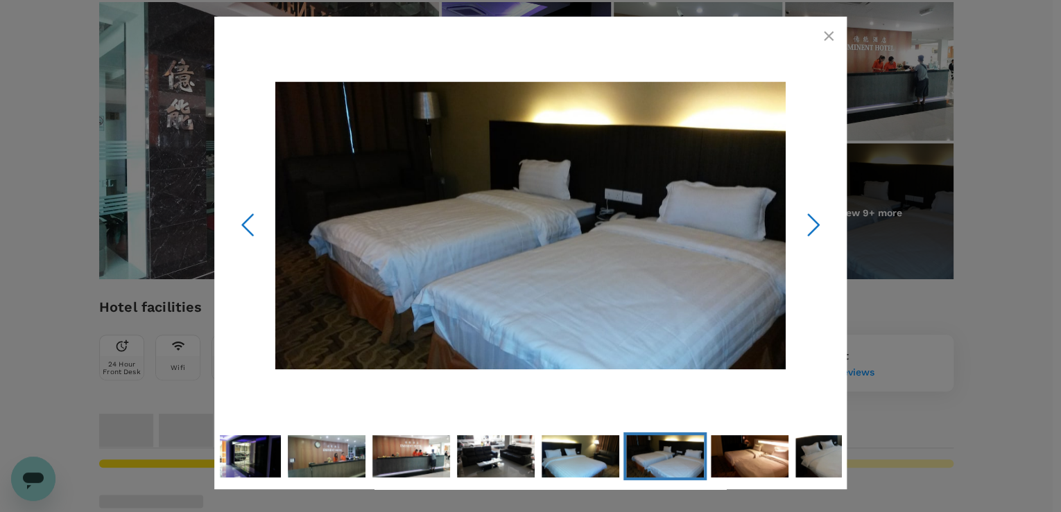
click at [807, 231] on icon "Next Slide" at bounding box center [813, 225] width 42 height 42
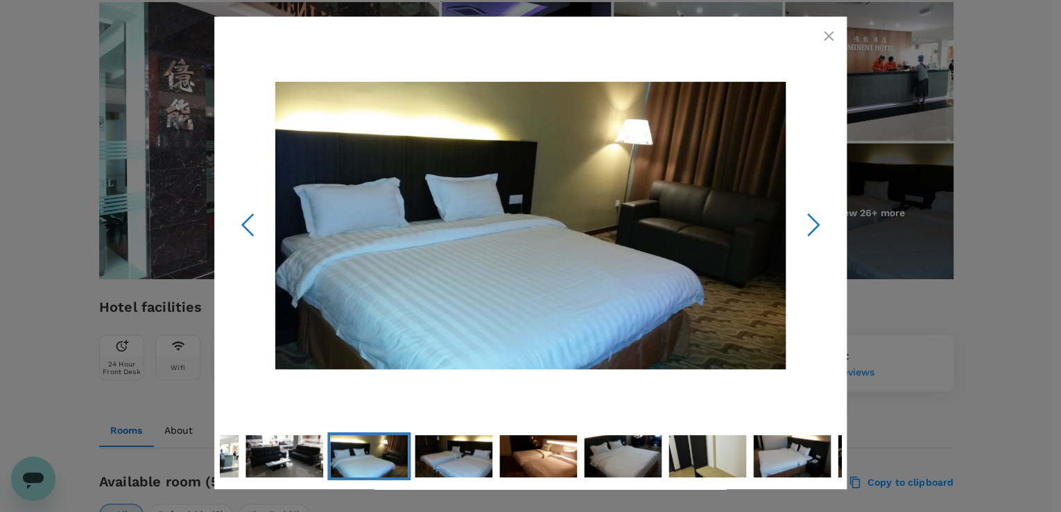
click at [815, 218] on icon "Next Slide" at bounding box center [813, 225] width 42 height 42
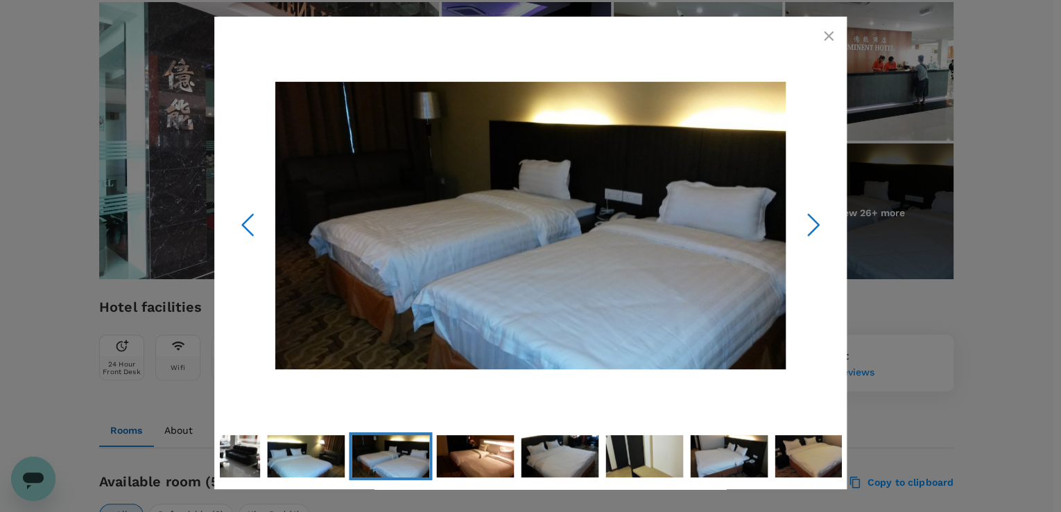
click at [812, 220] on icon "Next Slide" at bounding box center [813, 225] width 42 height 42
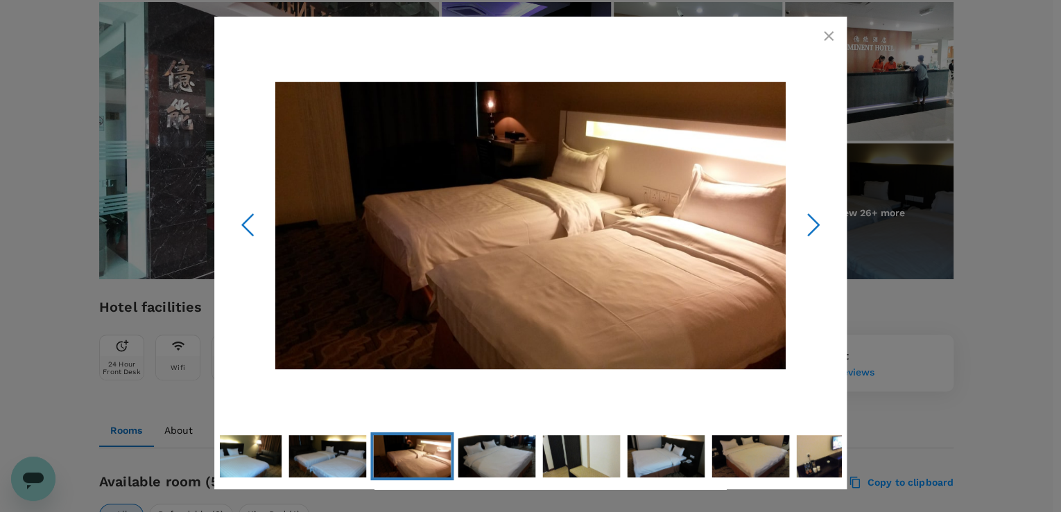
click at [812, 220] on icon "Next Slide" at bounding box center [813, 225] width 42 height 42
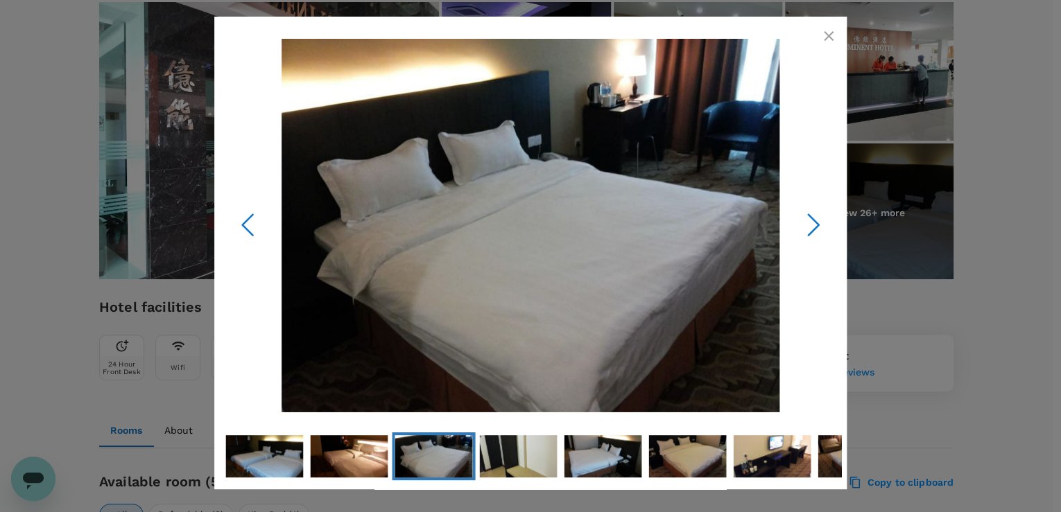
click at [812, 220] on icon "Next Slide" at bounding box center [813, 225] width 42 height 42
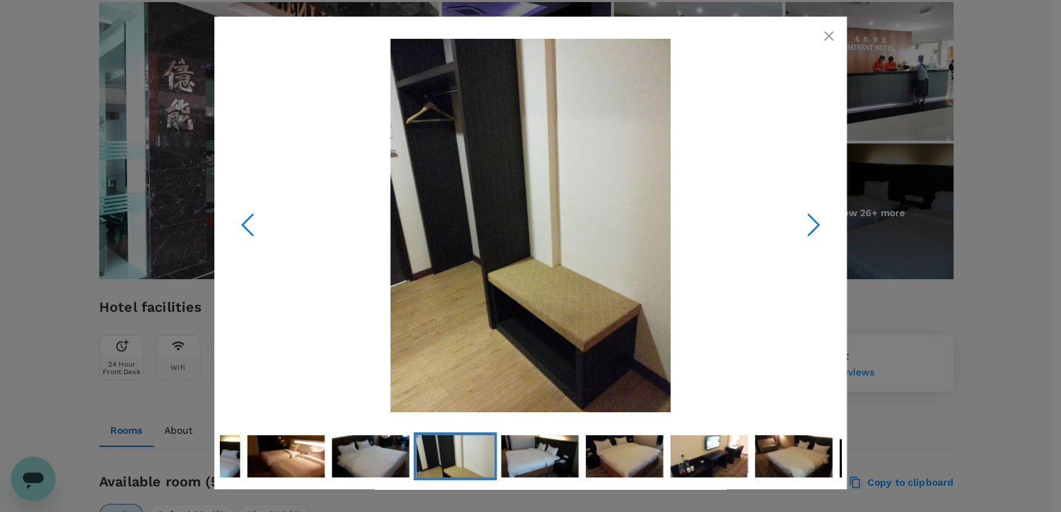
click at [812, 220] on icon "Next Slide" at bounding box center [813, 225] width 42 height 42
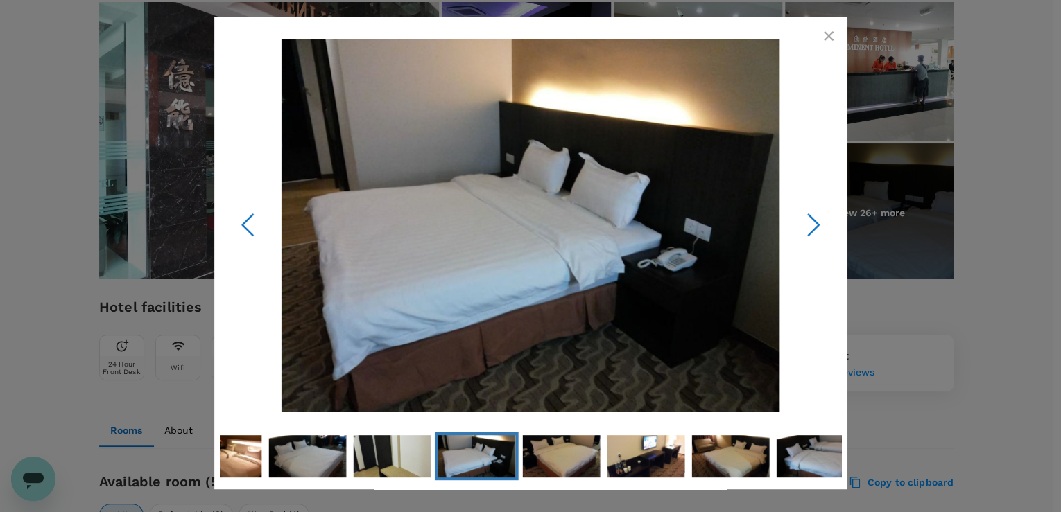
click at [812, 221] on icon "Next Slide" at bounding box center [813, 225] width 42 height 42
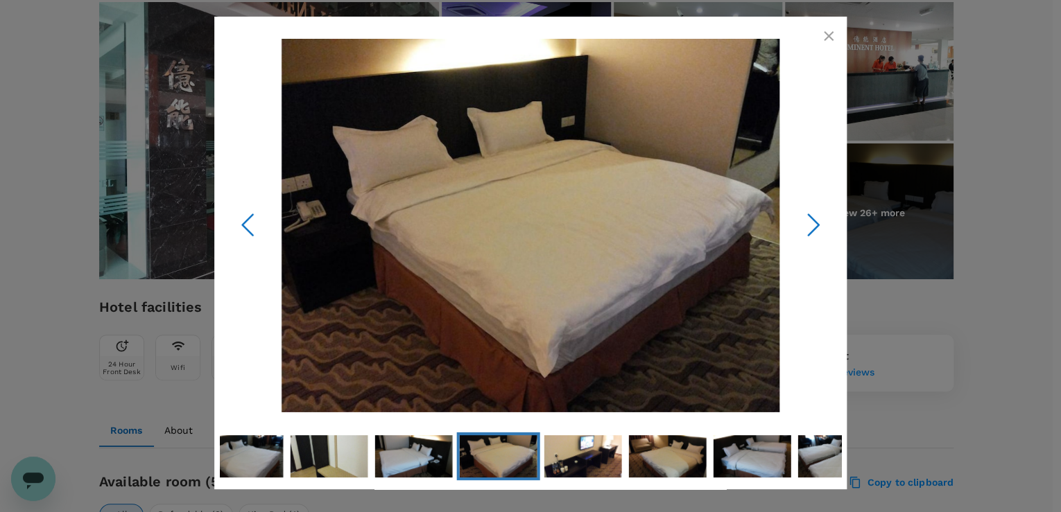
click at [812, 221] on icon "Next Slide" at bounding box center [813, 225] width 42 height 42
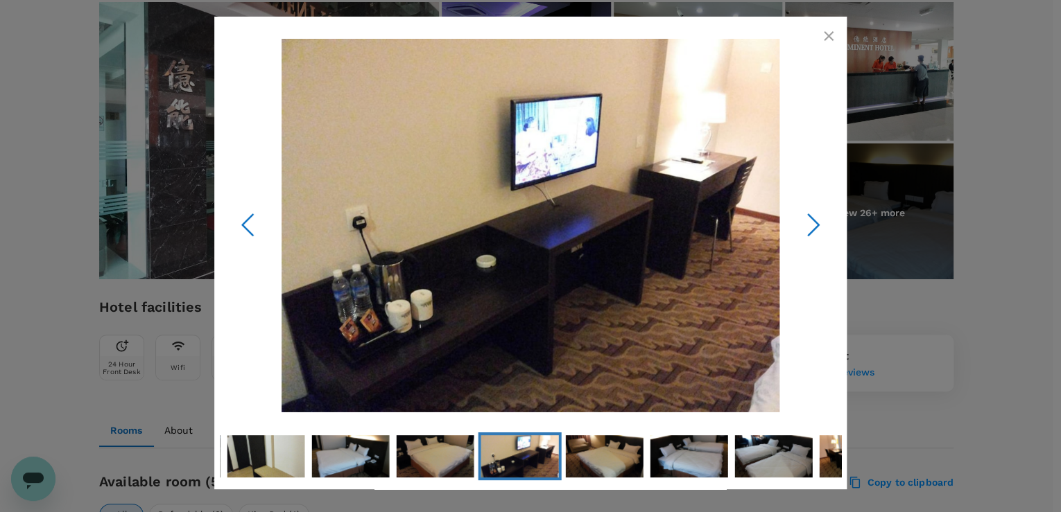
click at [812, 221] on icon "Next Slide" at bounding box center [813, 225] width 42 height 42
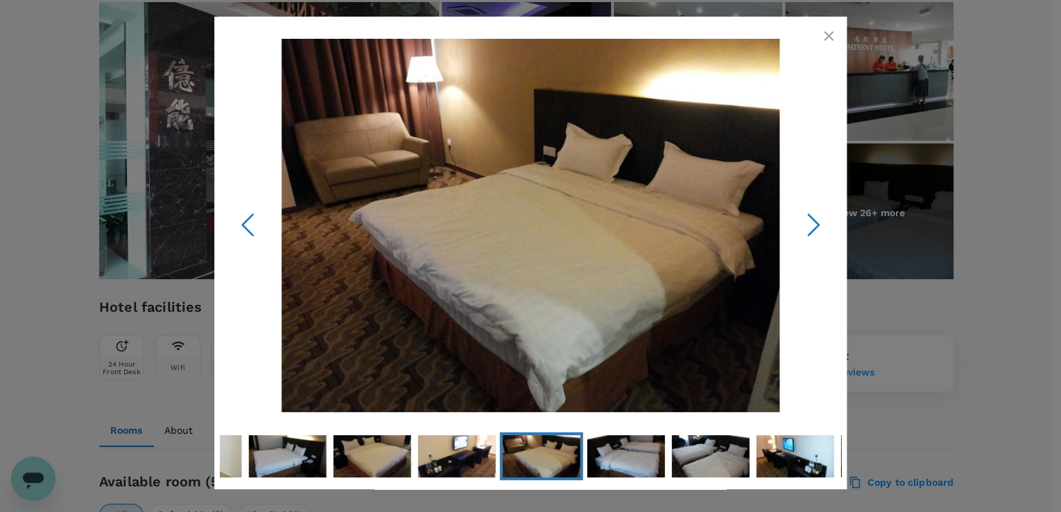
click at [247, 236] on icon "Previous Slide" at bounding box center [248, 225] width 42 height 42
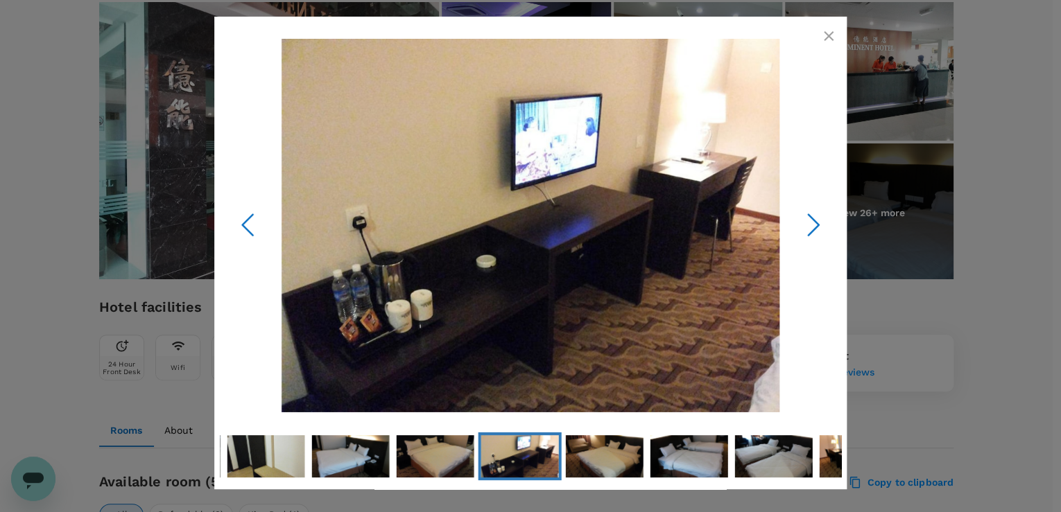
click at [814, 216] on icon "Next Slide" at bounding box center [813, 225] width 42 height 42
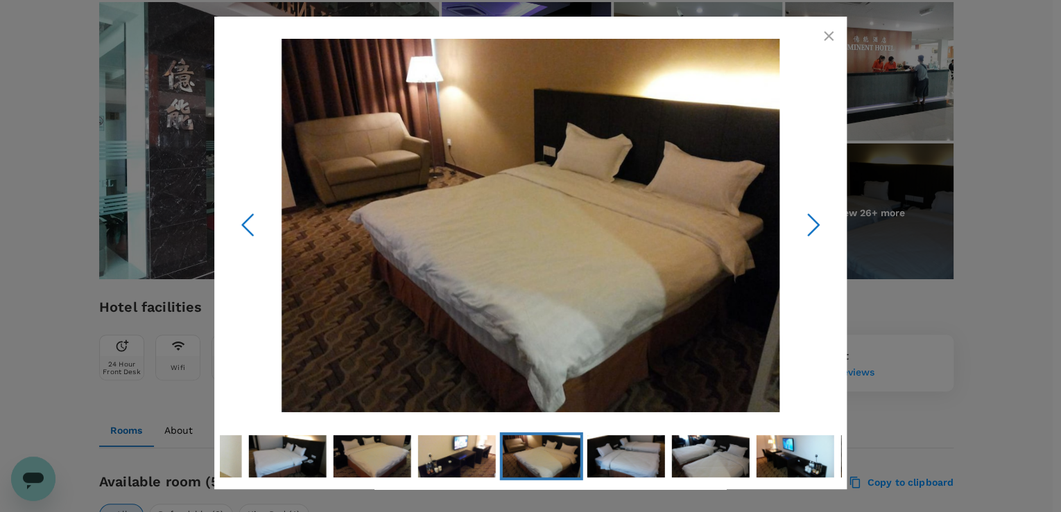
click at [805, 227] on icon "Next Slide" at bounding box center [813, 225] width 42 height 42
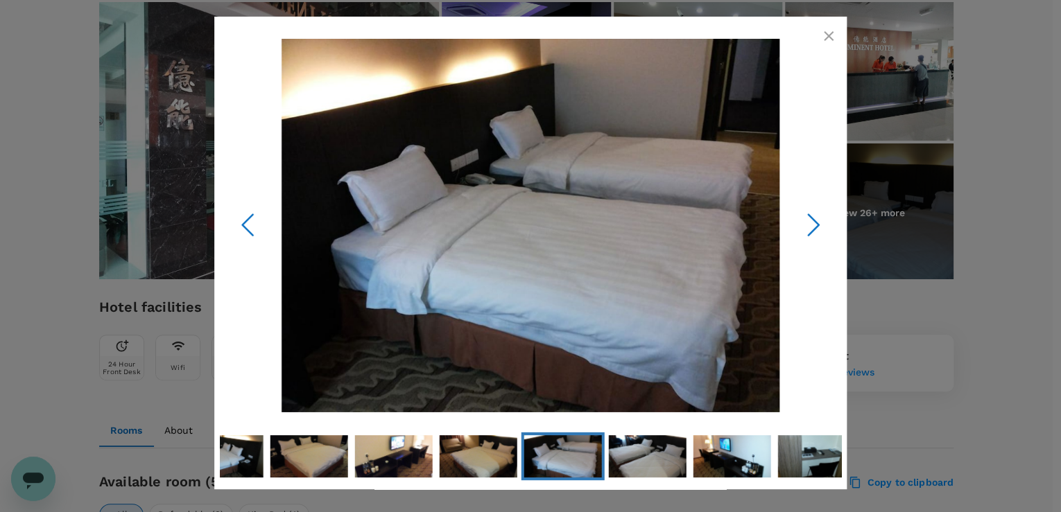
click at [805, 227] on icon "Next Slide" at bounding box center [813, 225] width 42 height 42
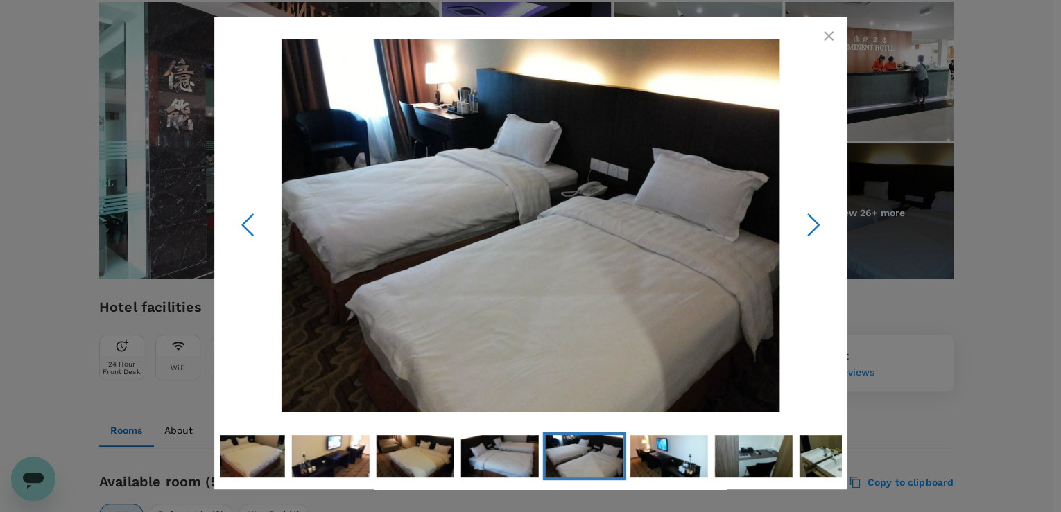
click at [247, 222] on icon "Previous Slide" at bounding box center [248, 225] width 42 height 42
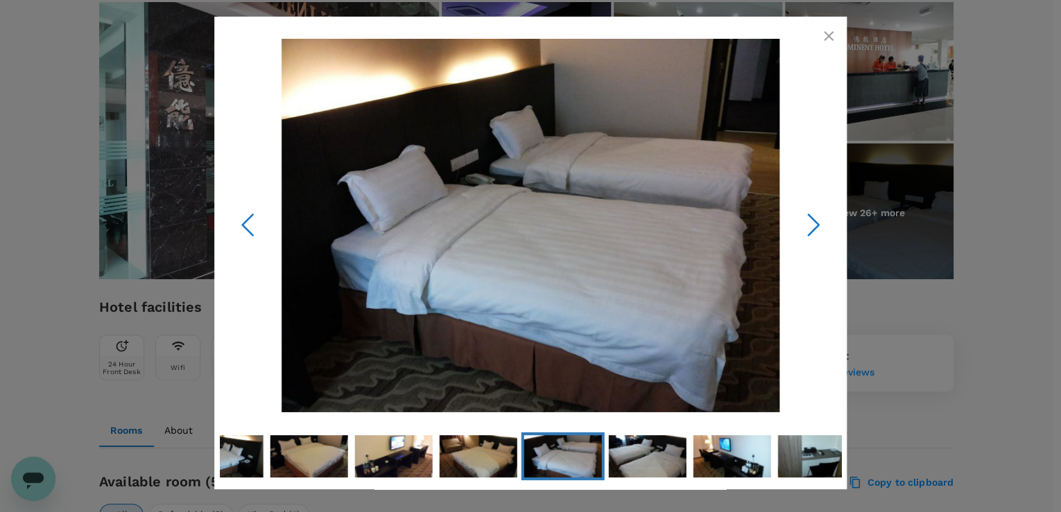
click at [246, 222] on icon "Previous Slide" at bounding box center [248, 225] width 42 height 42
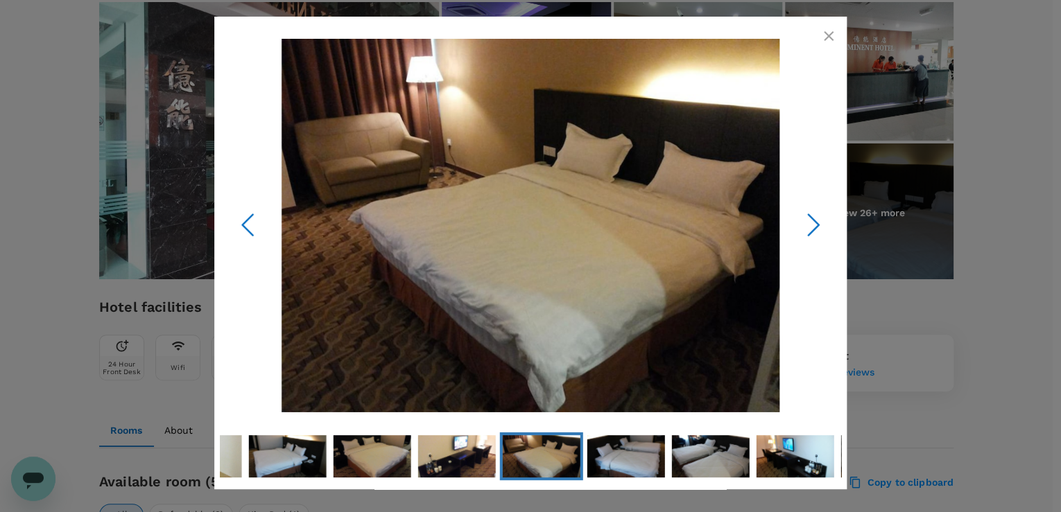
click at [246, 222] on icon "Previous Slide" at bounding box center [248, 225] width 42 height 42
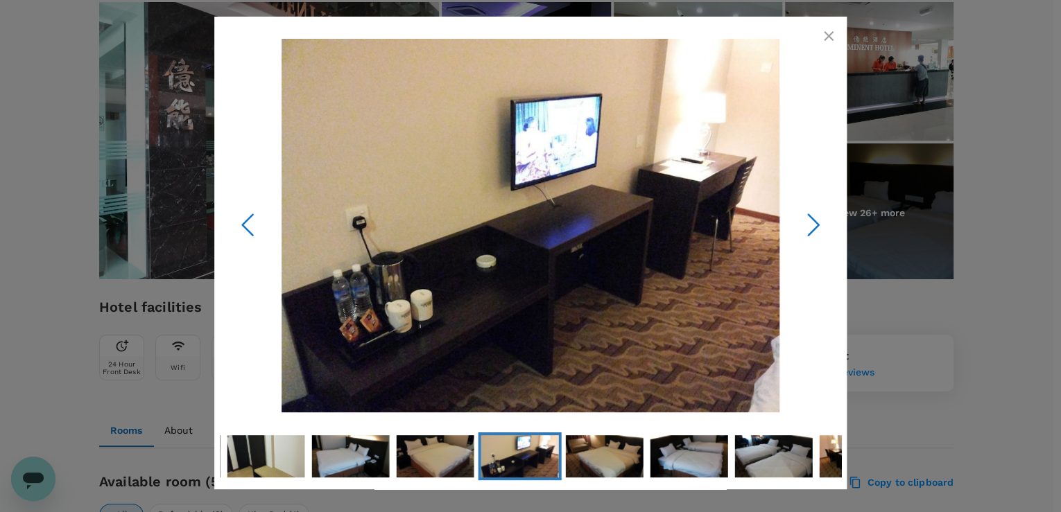
click at [792, 219] on icon "Next Slide" at bounding box center [813, 225] width 42 height 42
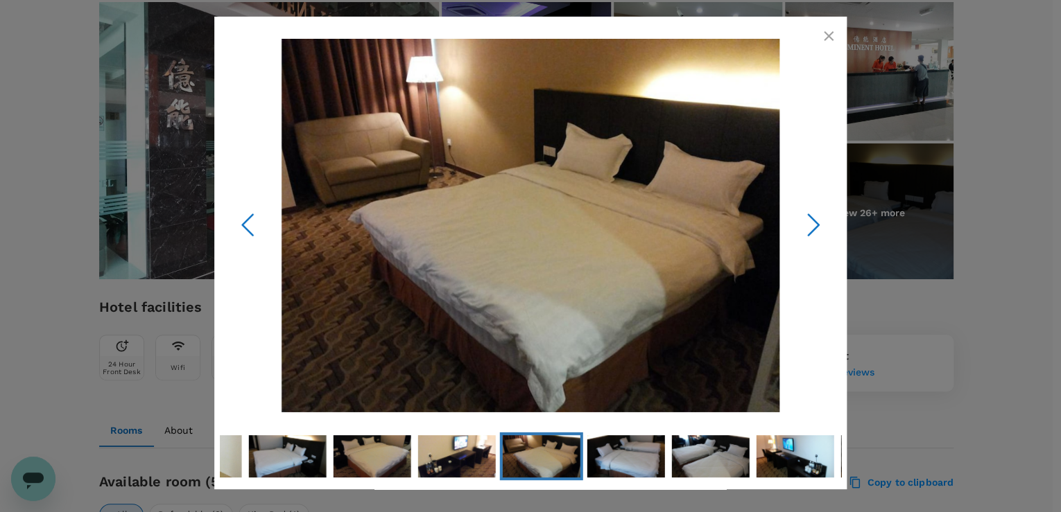
click at [793, 219] on icon "Next Slide" at bounding box center [813, 225] width 42 height 42
click at [812, 205] on icon "Next Slide" at bounding box center [813, 225] width 42 height 42
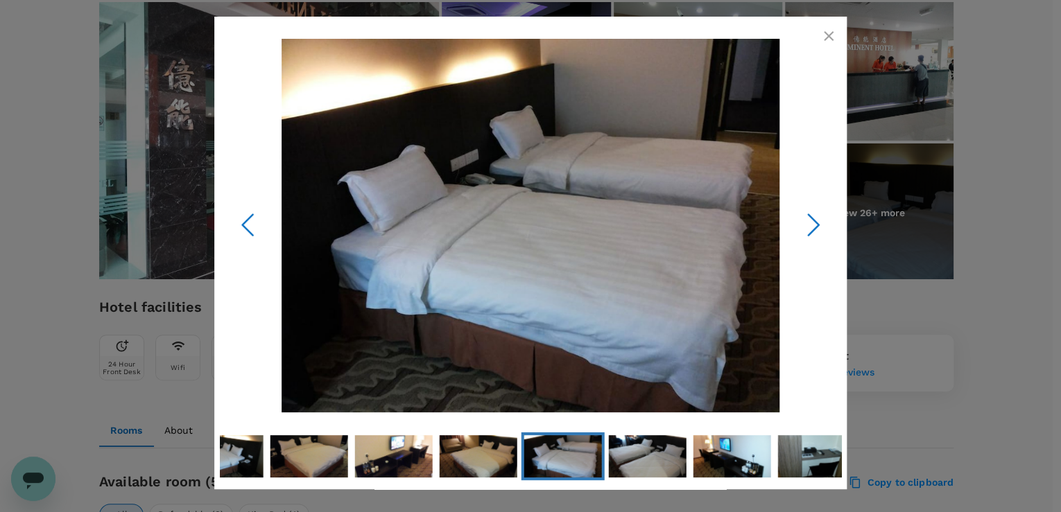
click at [828, 33] on icon "button" at bounding box center [828, 36] width 17 height 17
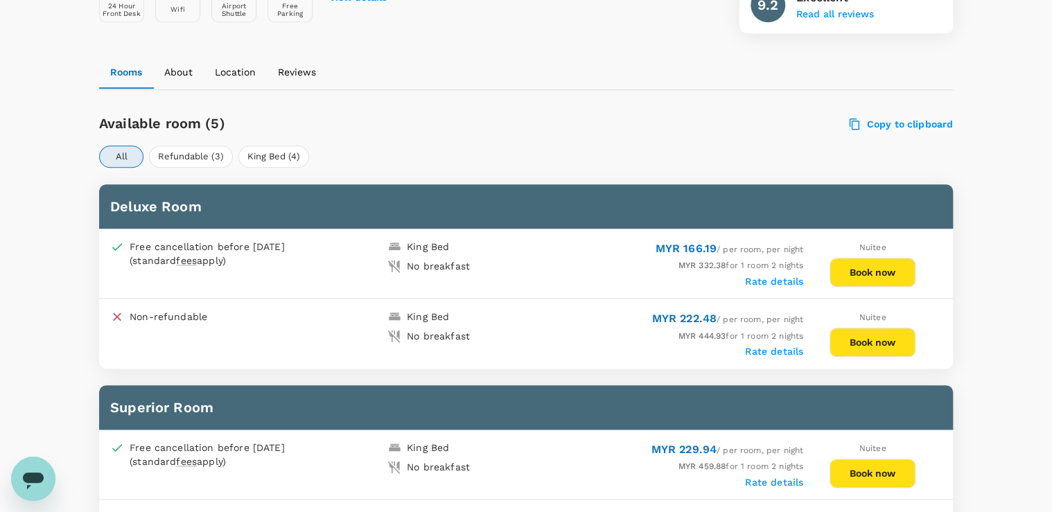
scroll to position [604, 0]
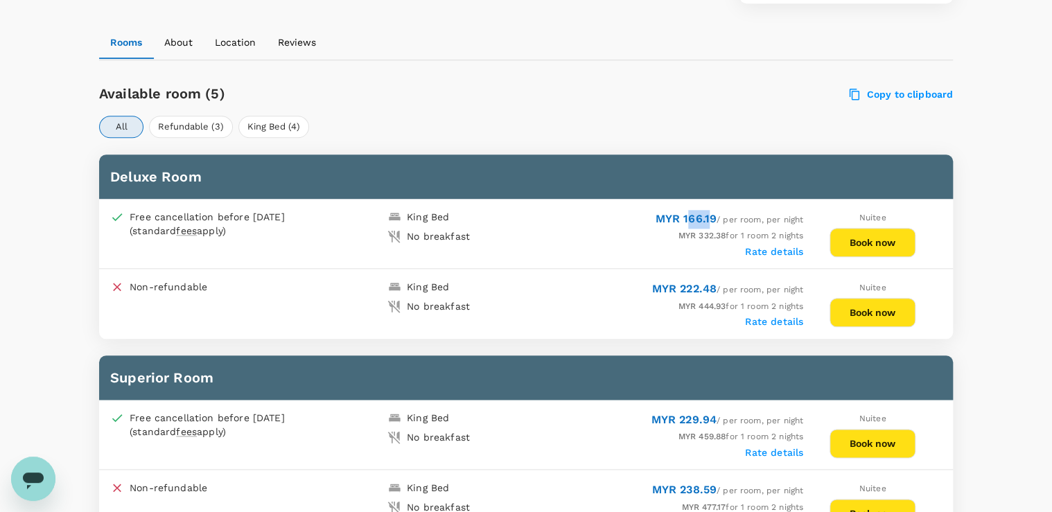
drag, startPoint x: 684, startPoint y: 225, endPoint x: 704, endPoint y: 219, distance: 21.5
click at [704, 219] on div "MYR 166.19 / per room, per night" at bounding box center [664, 219] width 277 height 19
drag, startPoint x: 405, startPoint y: 233, endPoint x: 471, endPoint y: 232, distance: 66.6
click at [471, 232] on div "No breakfast" at bounding box center [454, 233] width 144 height 19
drag, startPoint x: 471, startPoint y: 232, endPoint x: 440, endPoint y: 308, distance: 81.7
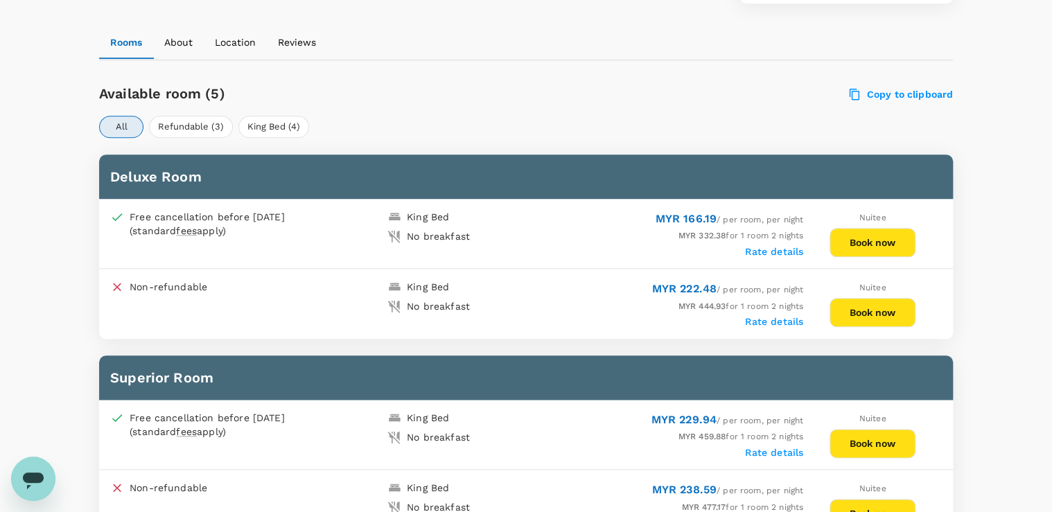
click at [440, 308] on div "No breakfast" at bounding box center [438, 306] width 63 height 14
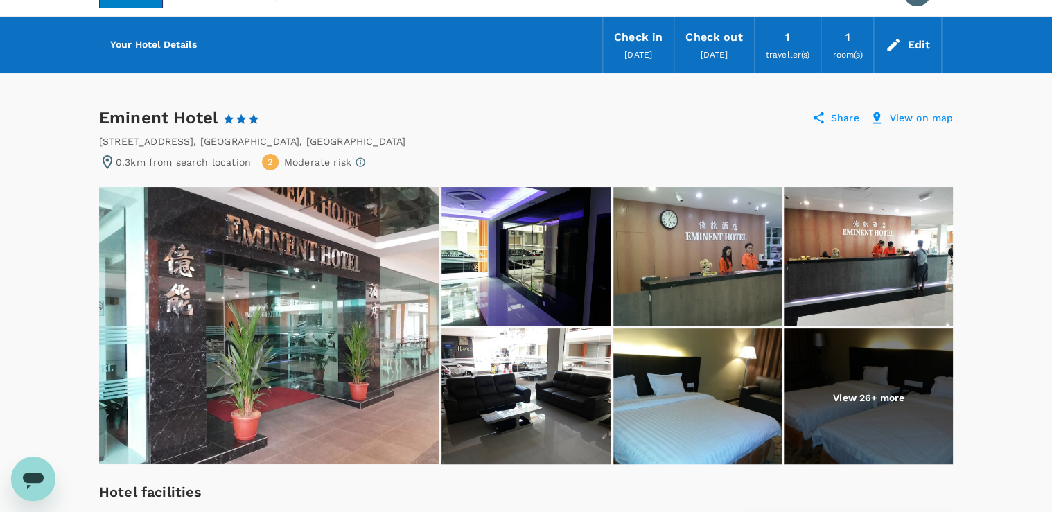
scroll to position [0, 0]
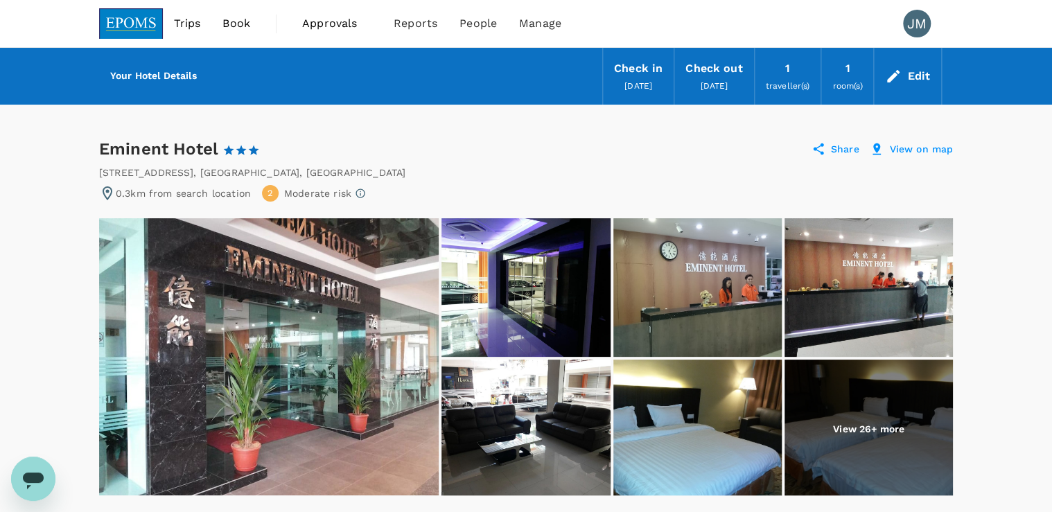
click at [236, 18] on span "Book" at bounding box center [237, 23] width 28 height 17
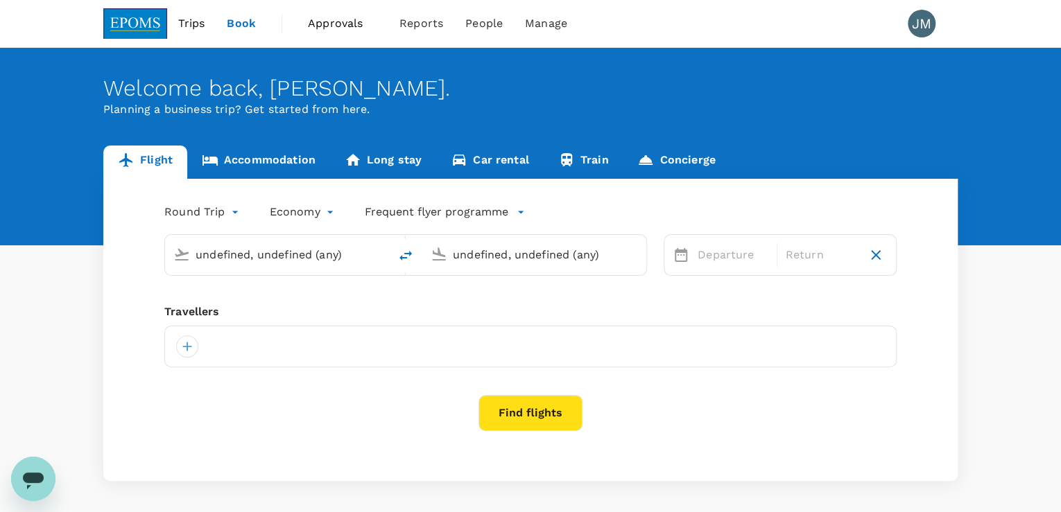
type input "Kota Kinabalu Intl (BKI)"
type input "Kuala Lumpur Intl (KUL)"
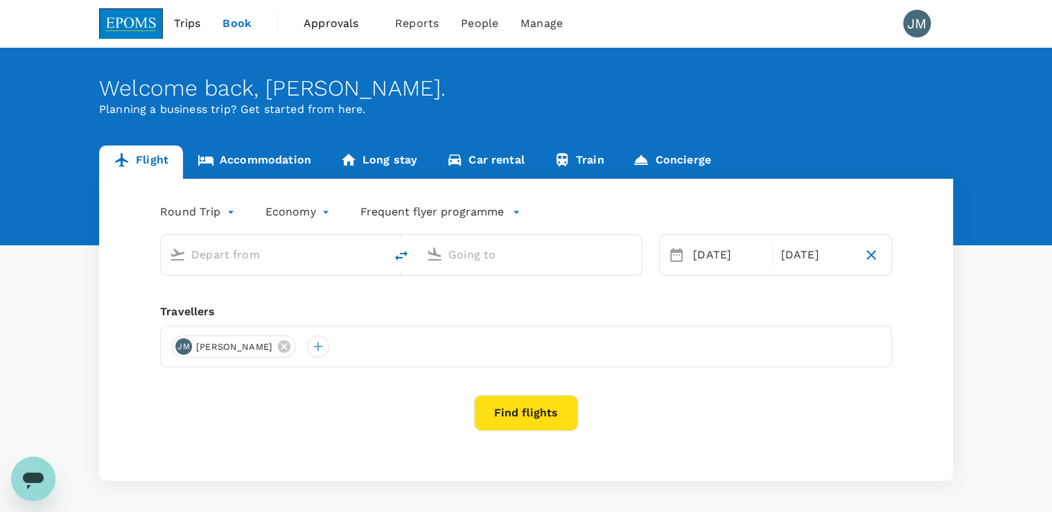
type input "Kota Kinabalu Intl (BKI)"
type input "Kuala Lumpur Intl (KUL)"
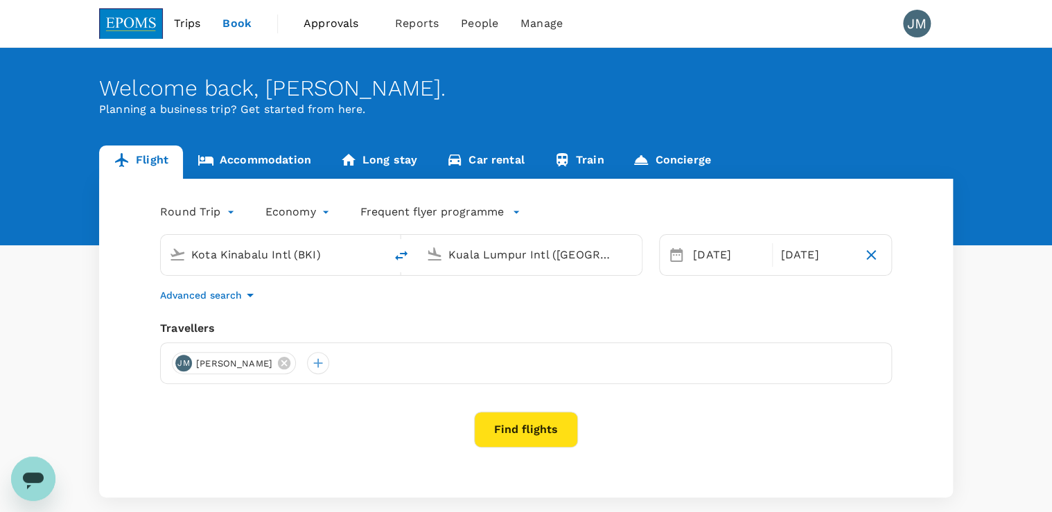
drag, startPoint x: 227, startPoint y: 259, endPoint x: 268, endPoint y: 259, distance: 40.2
click at [227, 259] on input "Kota Kinabalu Intl (BKI)" at bounding box center [273, 254] width 164 height 21
click at [236, 149] on link "Accommodation" at bounding box center [254, 162] width 143 height 33
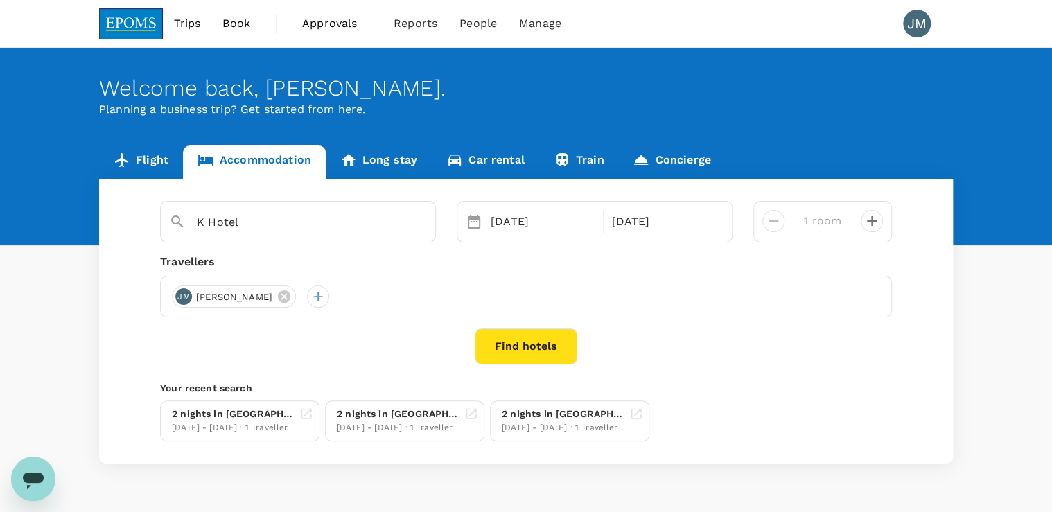
click at [244, 238] on div "K Hotel" at bounding box center [298, 222] width 276 height 42
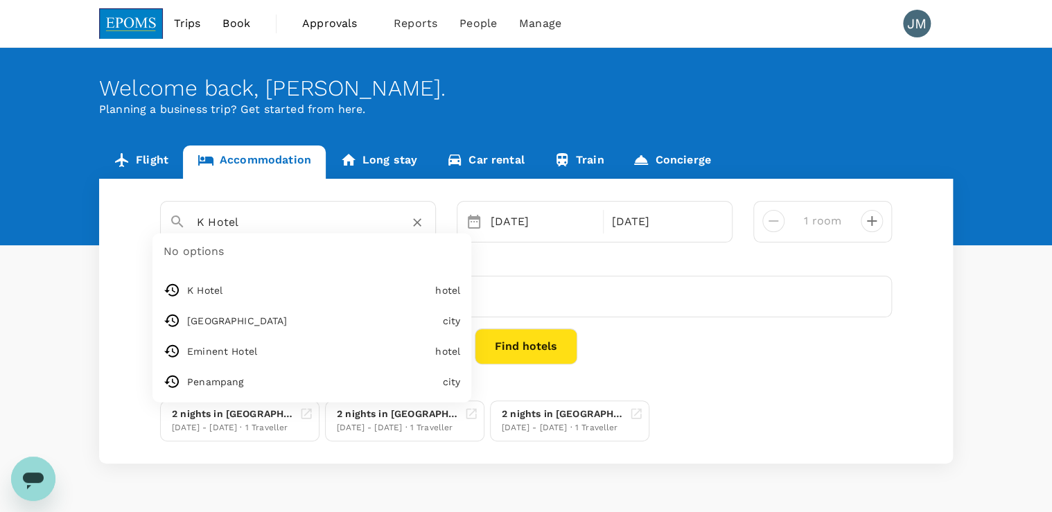
click at [268, 230] on input "K Hotel" at bounding box center [292, 221] width 191 height 21
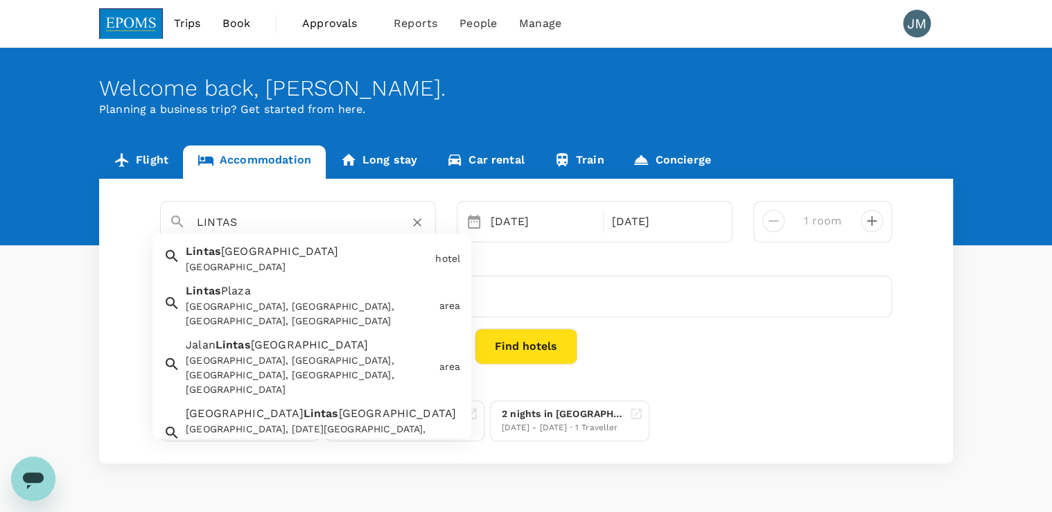
click at [263, 263] on div "Lintas Plaza Hotel" at bounding box center [308, 267] width 244 height 15
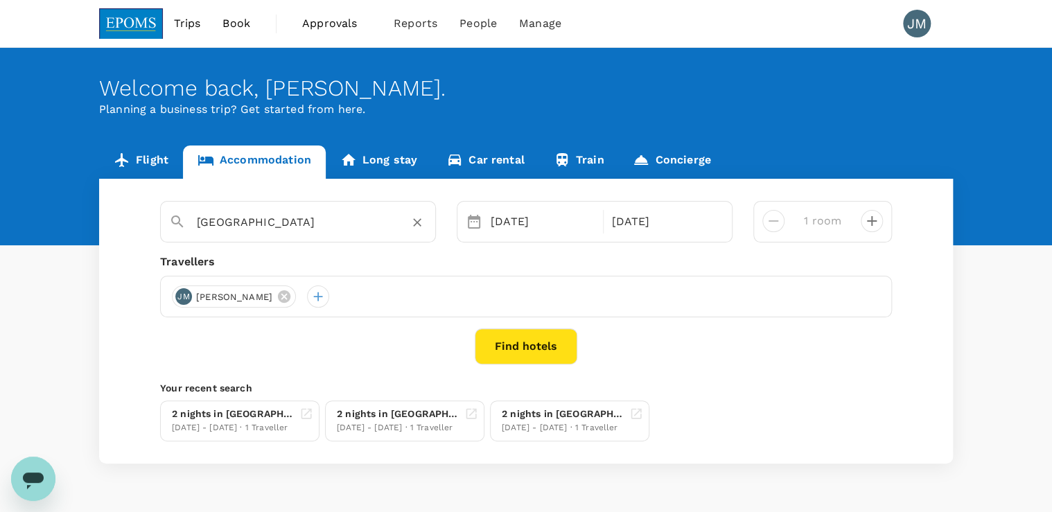
type input "Lintas Plaza Hotel"
click at [526, 338] on button "Find hotels" at bounding box center [526, 347] width 103 height 36
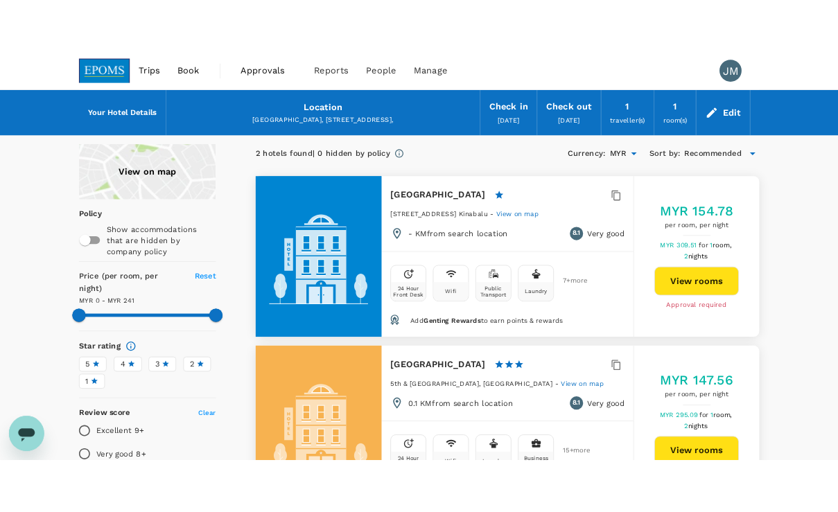
scroll to position [55, 0]
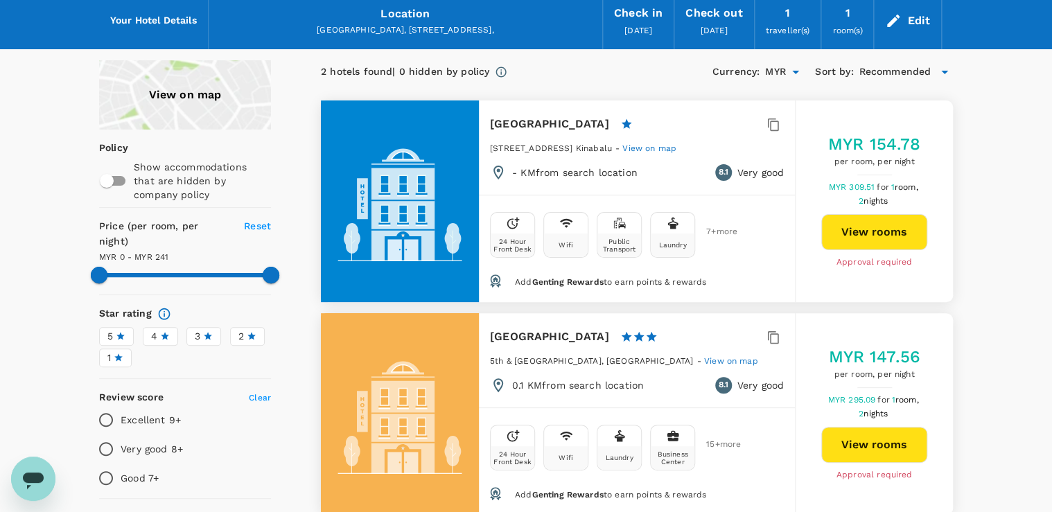
click at [876, 242] on button "View rooms" at bounding box center [874, 232] width 106 height 36
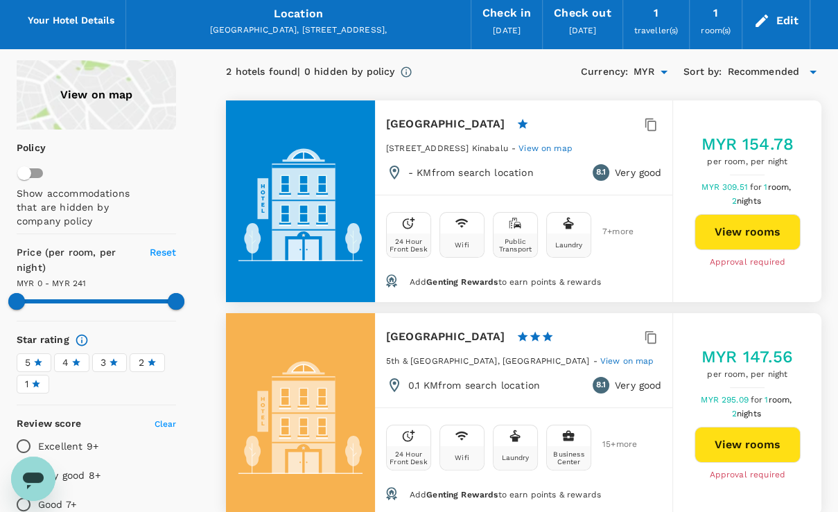
type input "241"
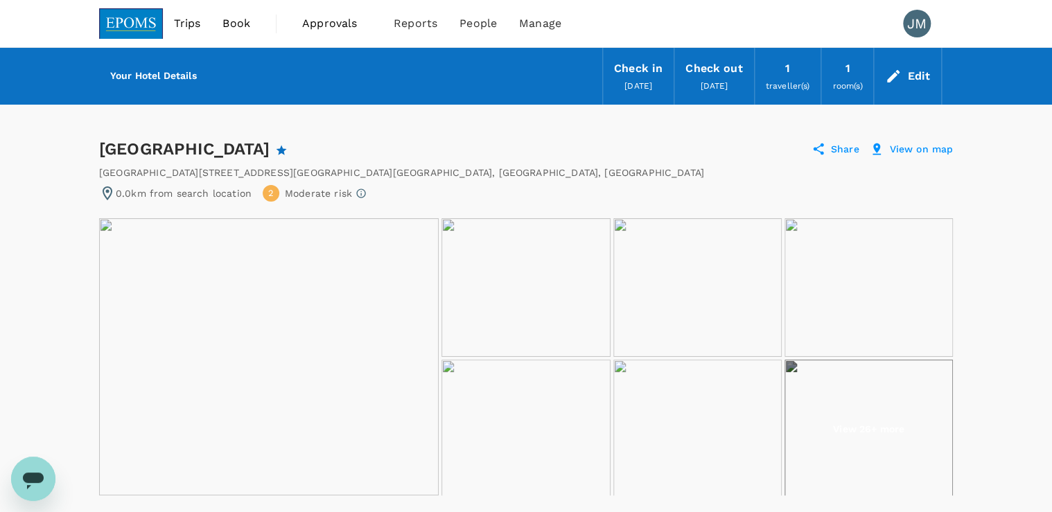
click at [218, 275] on img at bounding box center [269, 356] width 340 height 277
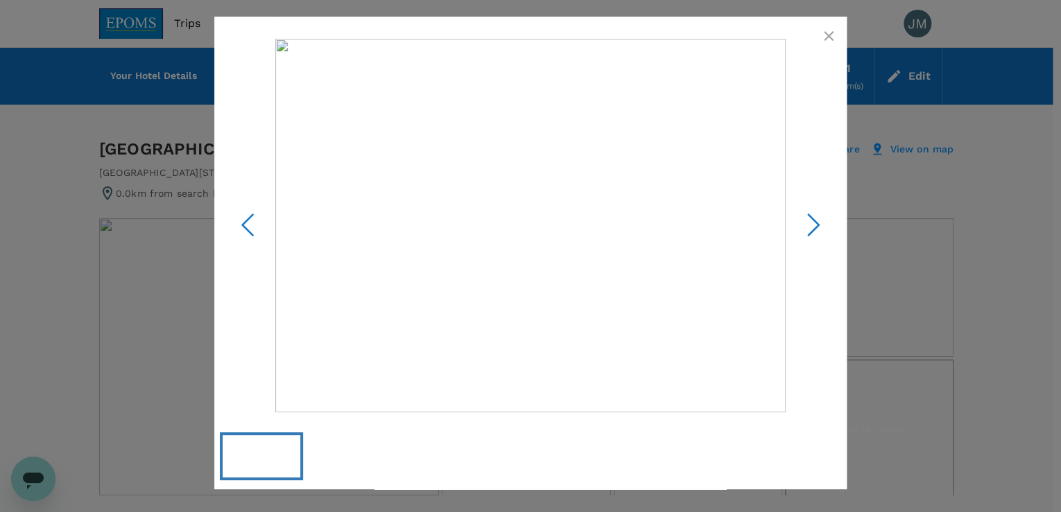
click at [809, 226] on icon "Next Slide" at bounding box center [813, 225] width 42 height 42
click at [827, 35] on icon "button" at bounding box center [829, 36] width 10 height 10
